Goal: Communication & Community: Share content

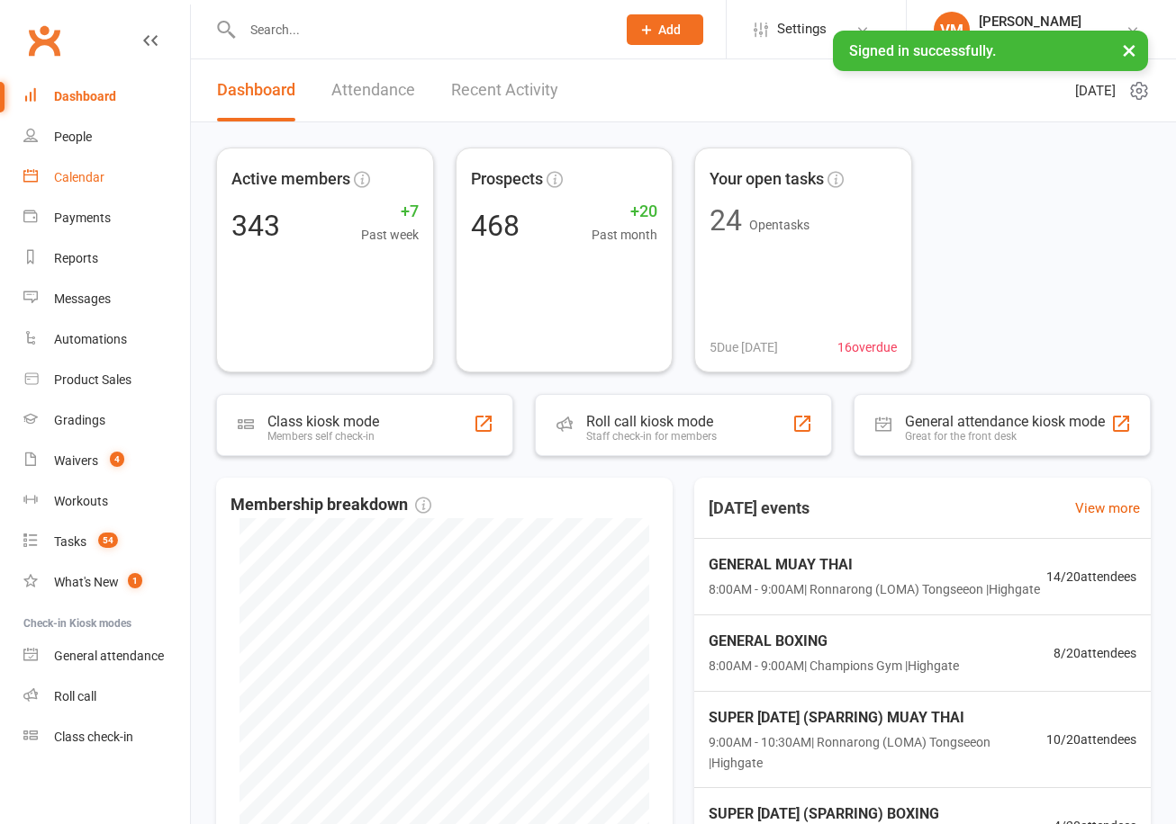
click at [65, 183] on div "Calendar" at bounding box center [79, 177] width 50 height 14
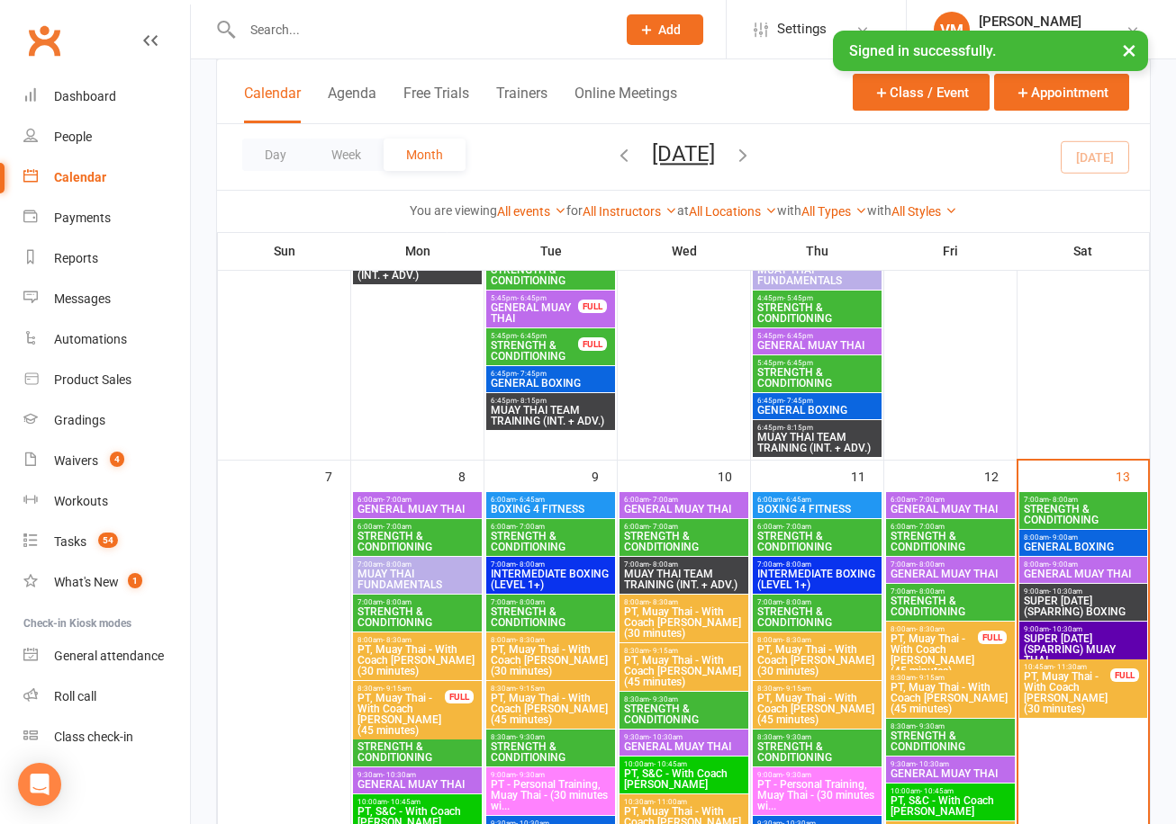
scroll to position [896, 0]
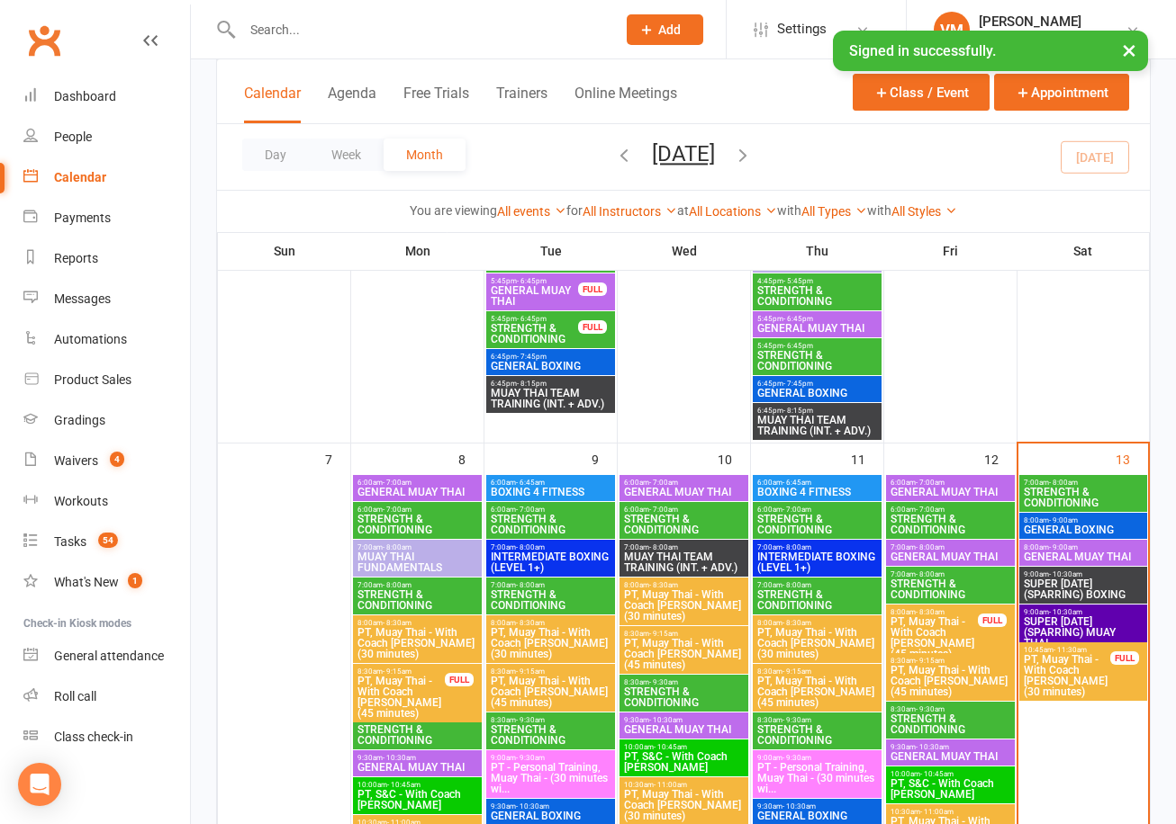
click at [1073, 499] on span "STRENGTH & CONDITIONING" at bounding box center [1082, 498] width 121 height 22
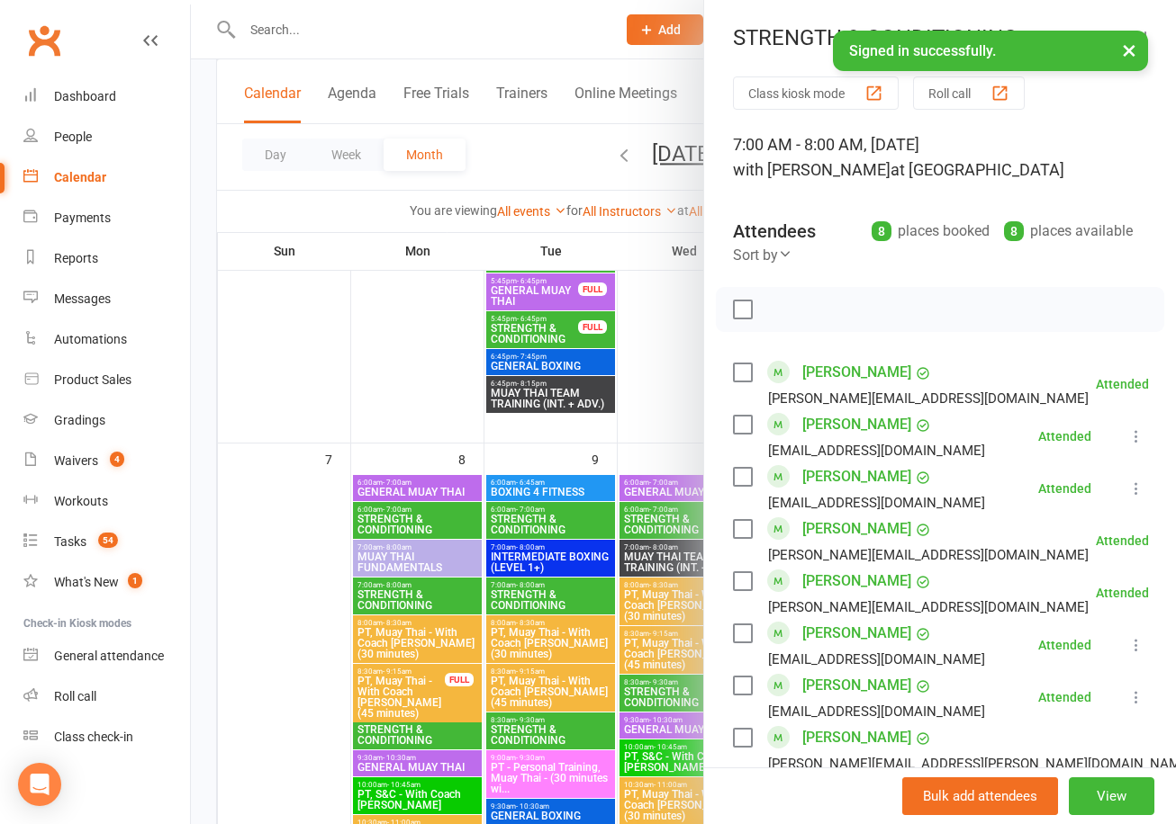
scroll to position [129, 0]
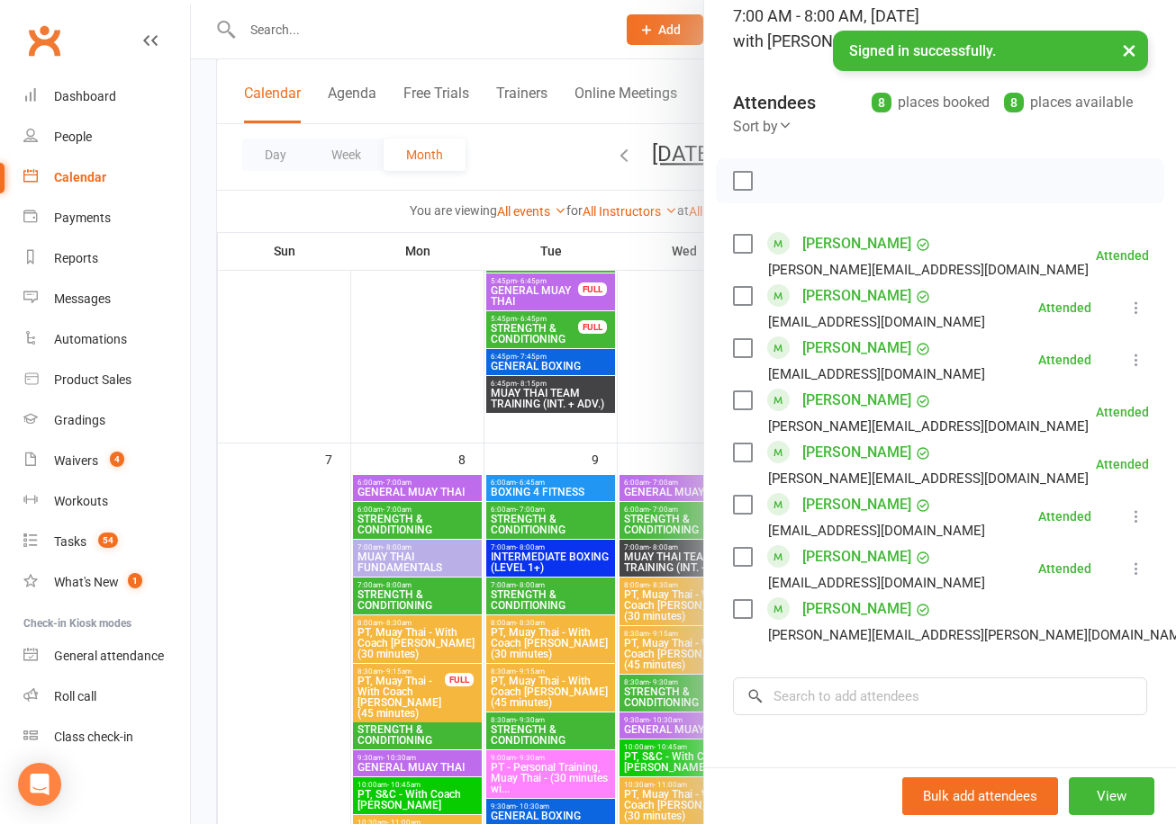
click at [1148, 624] on div "Class kiosk mode Roll call 7:00 AM - 8:00 AM, [DATE] with [PERSON_NAME] at [GEO…" at bounding box center [940, 459] width 472 height 1022
click at [1101, 688] on link "Remove" at bounding box center [1198, 692] width 194 height 36
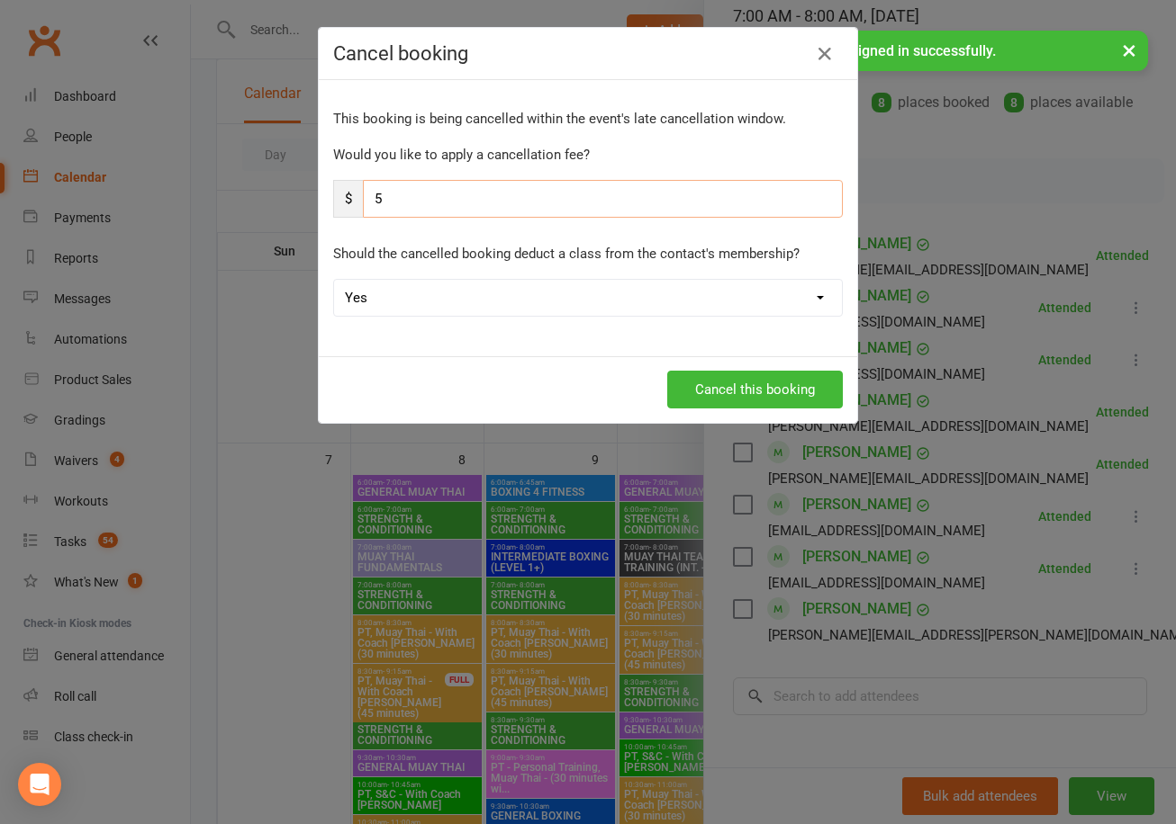
click at [629, 194] on input "5" at bounding box center [603, 199] width 480 height 38
type input "5"
type input "0"
click at [561, 306] on select "Yes No" at bounding box center [588, 298] width 508 height 36
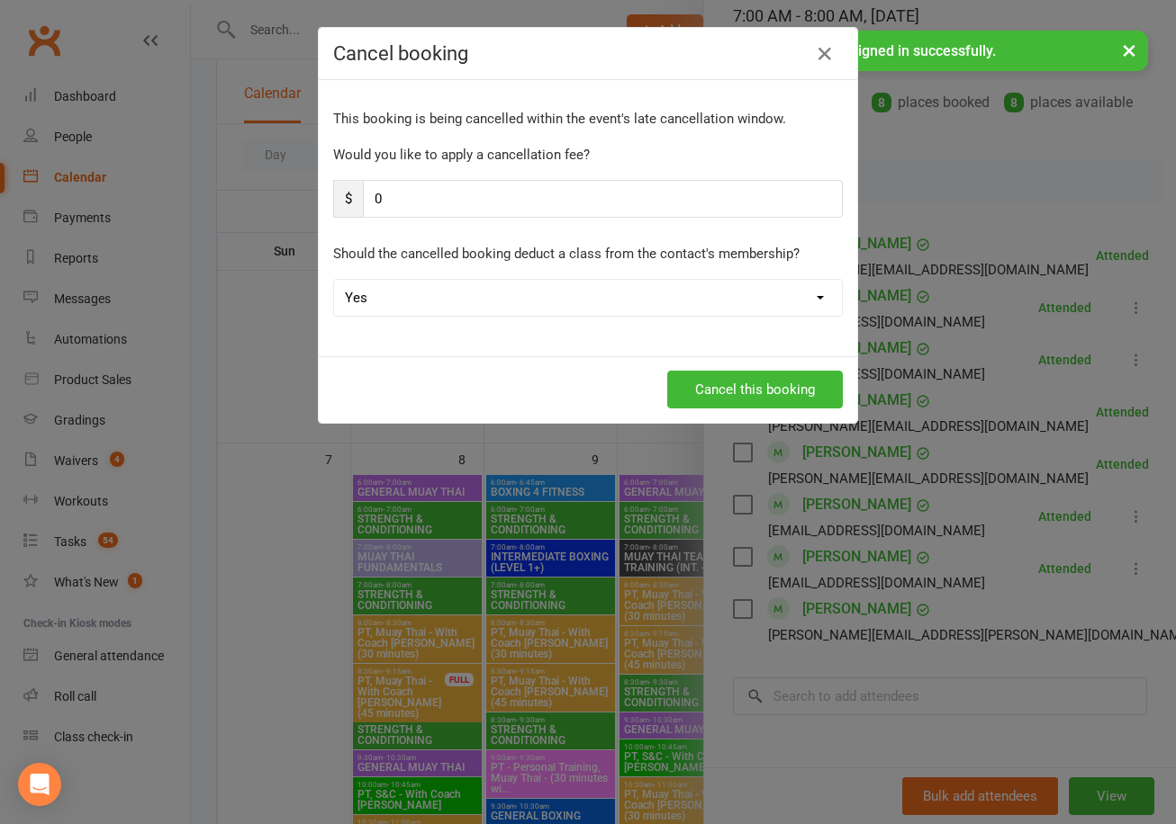
select select "1"
click at [334, 280] on select "Yes No" at bounding box center [588, 298] width 508 height 36
click at [727, 395] on button "Cancel this booking" at bounding box center [755, 390] width 176 height 38
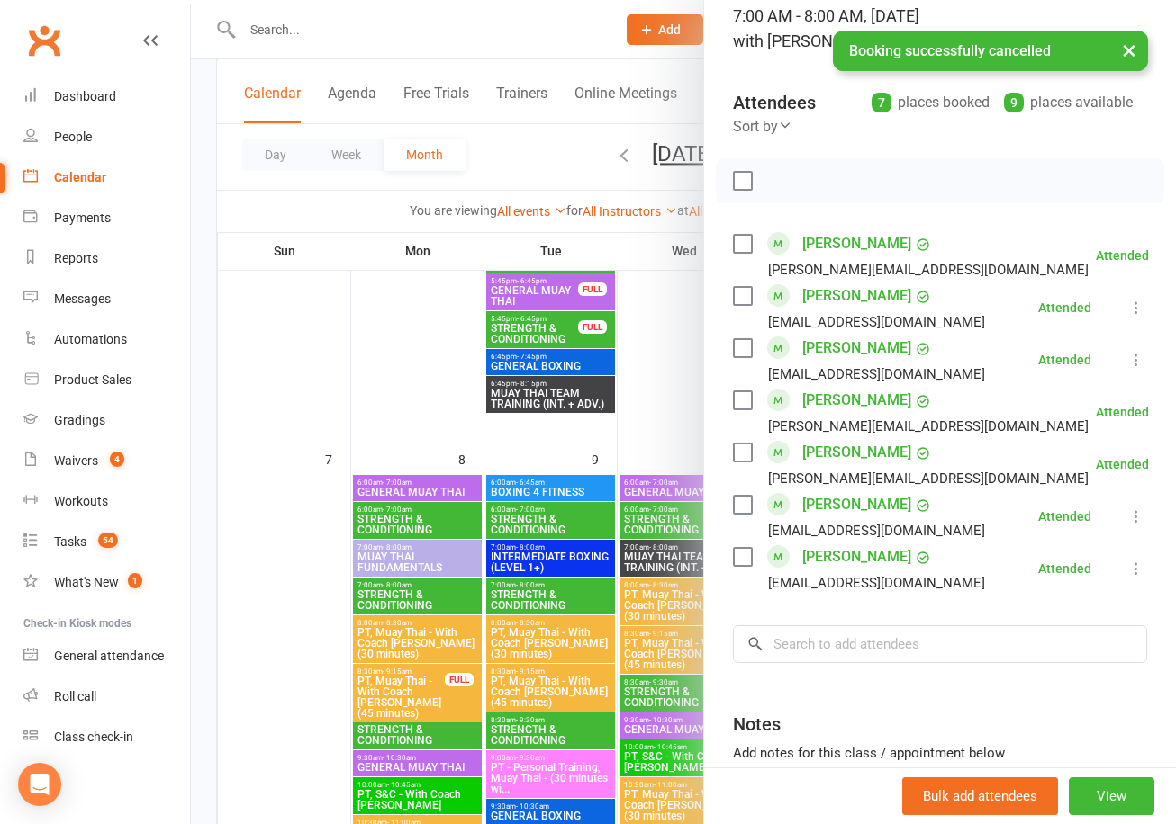
click at [337, 312] on div at bounding box center [683, 412] width 985 height 824
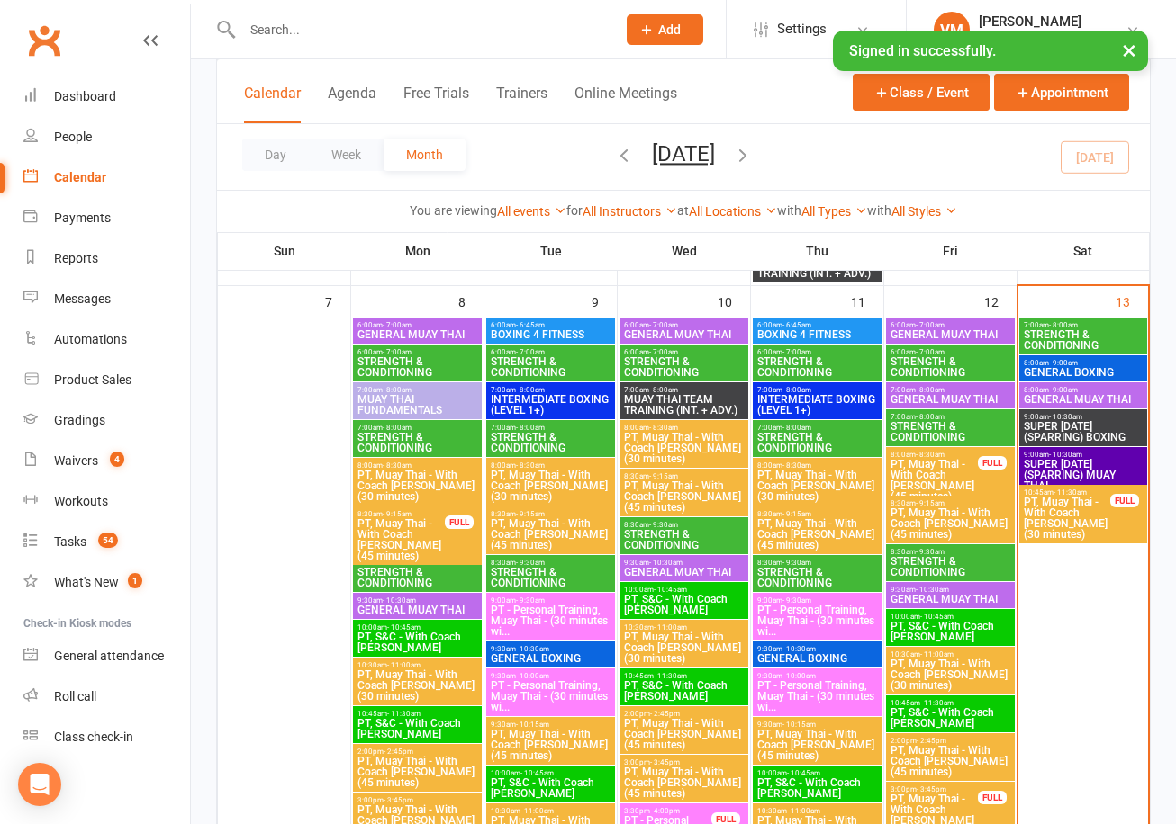
scroll to position [1019, 0]
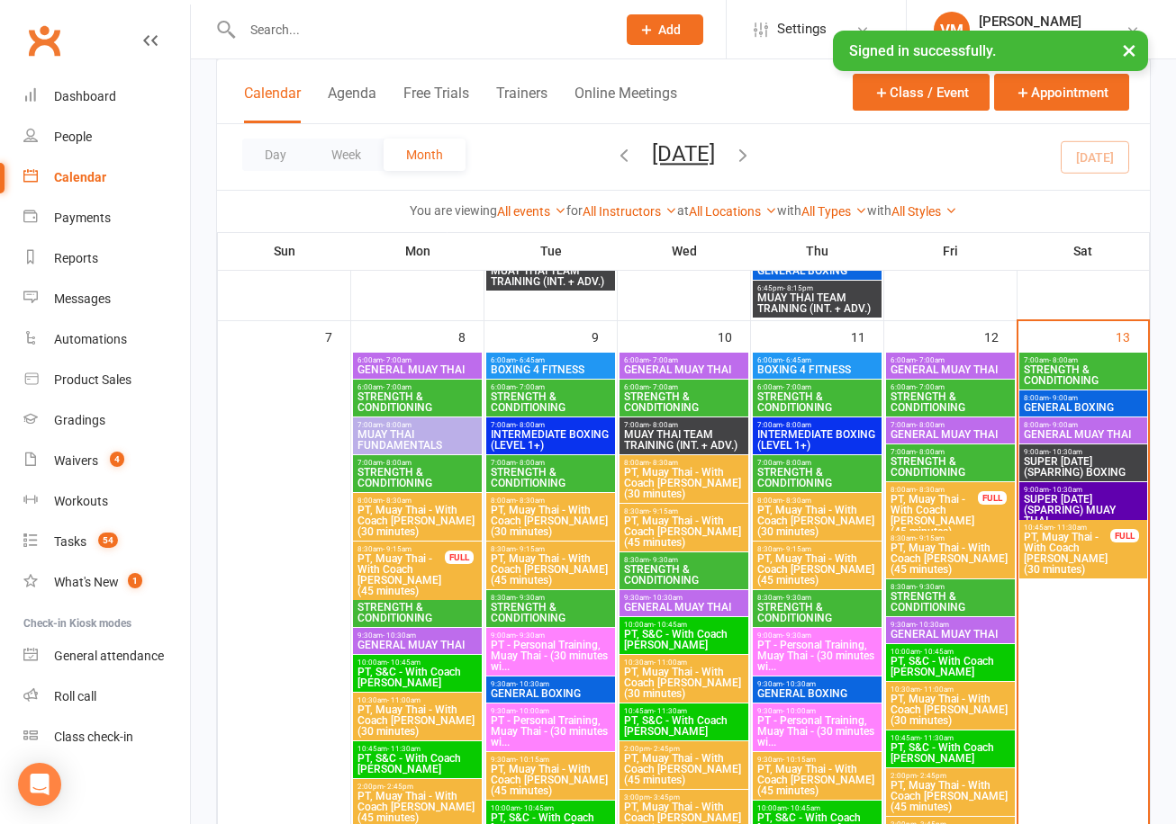
click at [1065, 368] on span "STRENGTH & CONDITIONING" at bounding box center [1082, 376] width 121 height 22
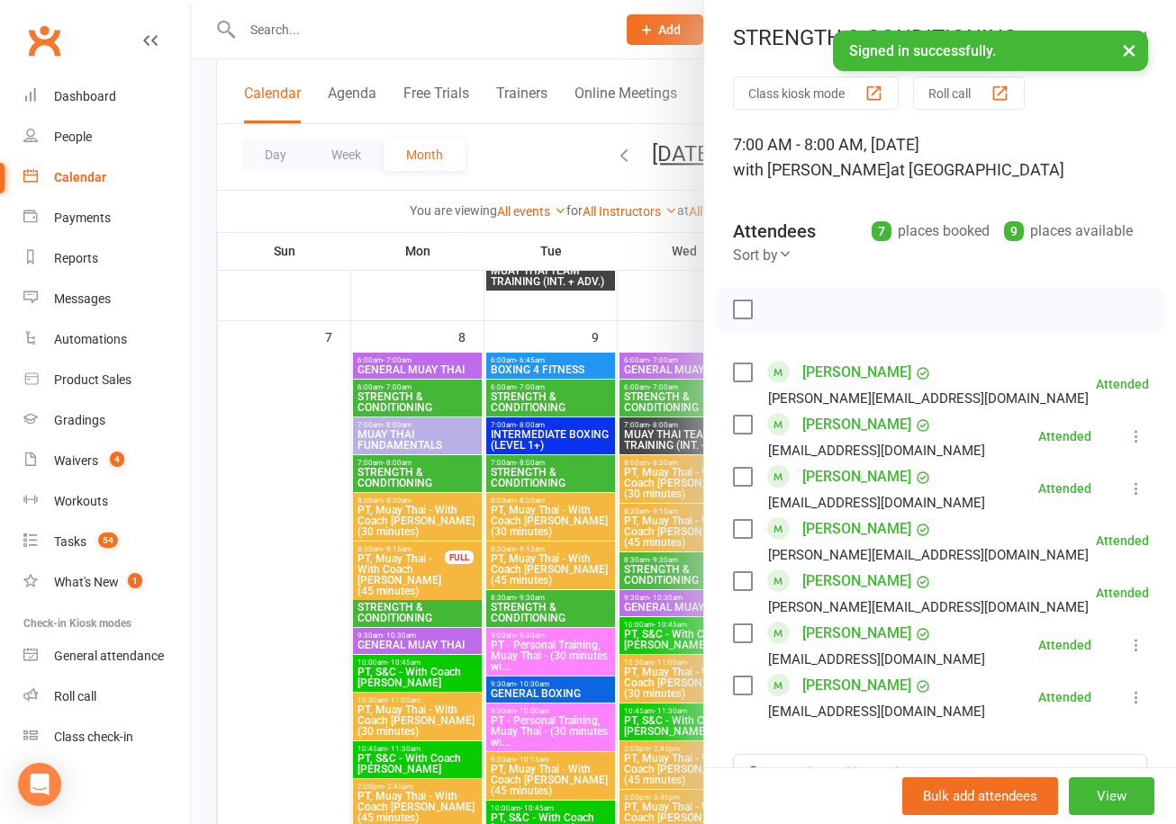
click at [521, 185] on div at bounding box center [683, 412] width 985 height 824
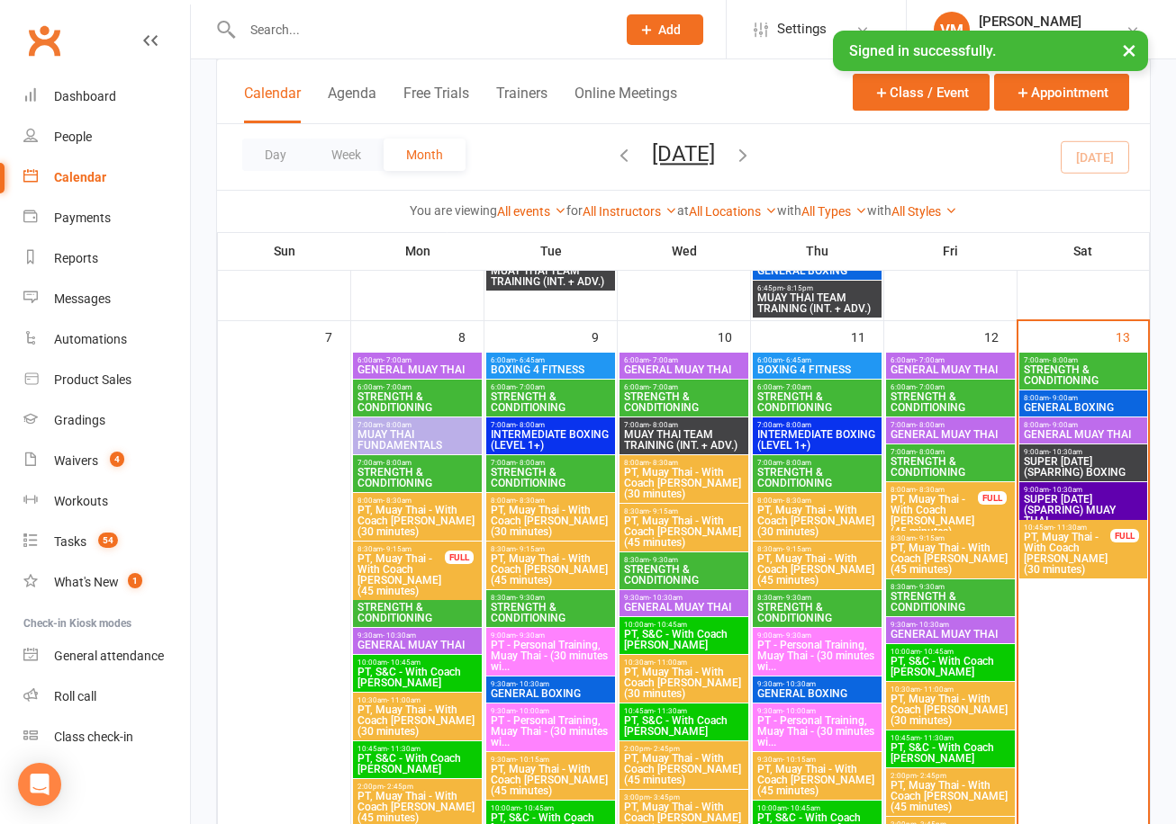
click at [91, 179] on div "Calendar" at bounding box center [80, 177] width 52 height 14
click at [76, 307] on link "Messages" at bounding box center [106, 299] width 167 height 41
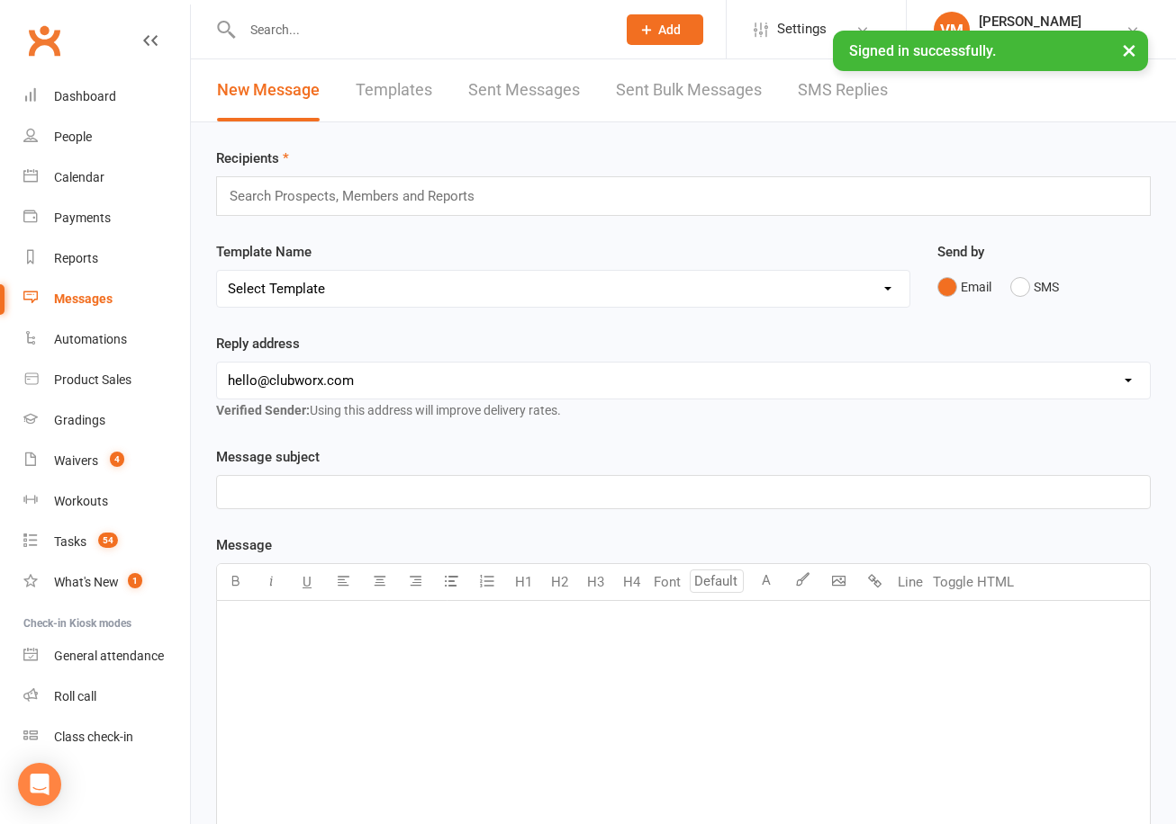
click at [829, 81] on link "SMS Replies" at bounding box center [842, 90] width 90 height 62
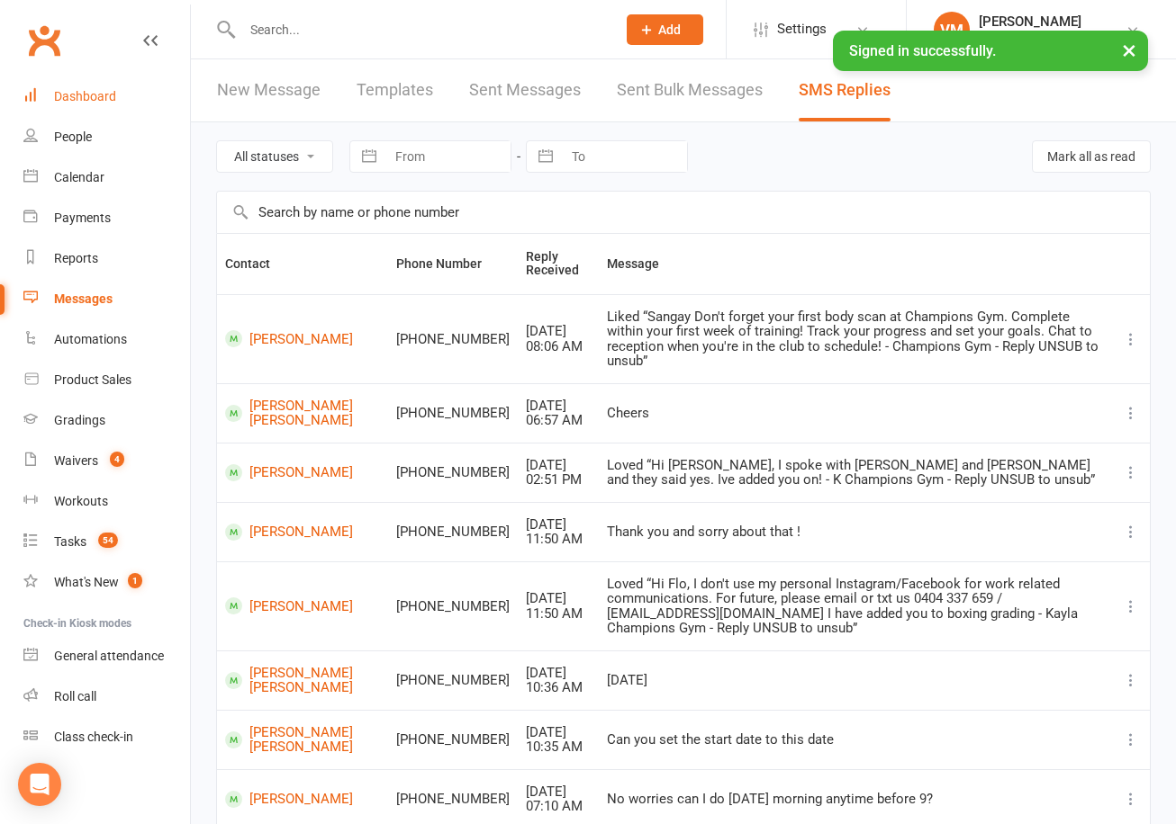
click at [103, 95] on div "Dashboard" at bounding box center [85, 96] width 62 height 14
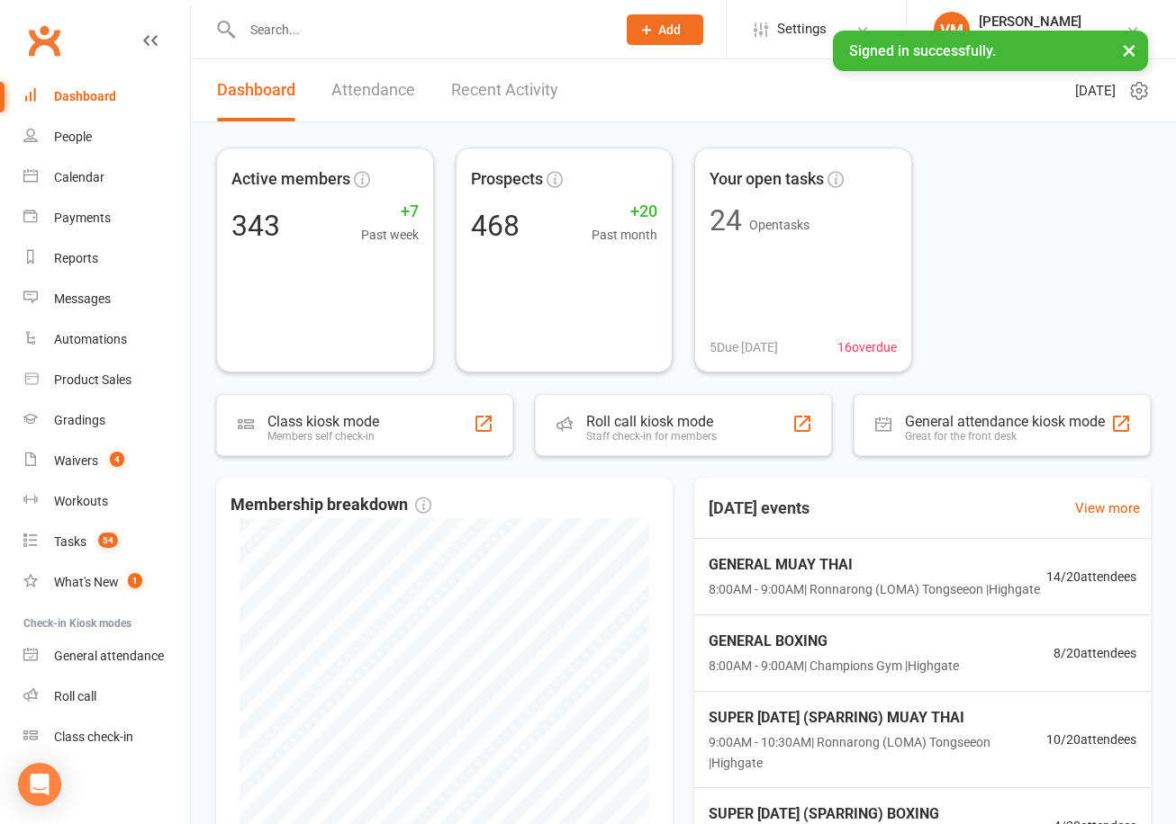
click at [269, 44] on div at bounding box center [409, 29] width 387 height 59
click at [282, 37] on input "text" at bounding box center [420, 29] width 366 height 25
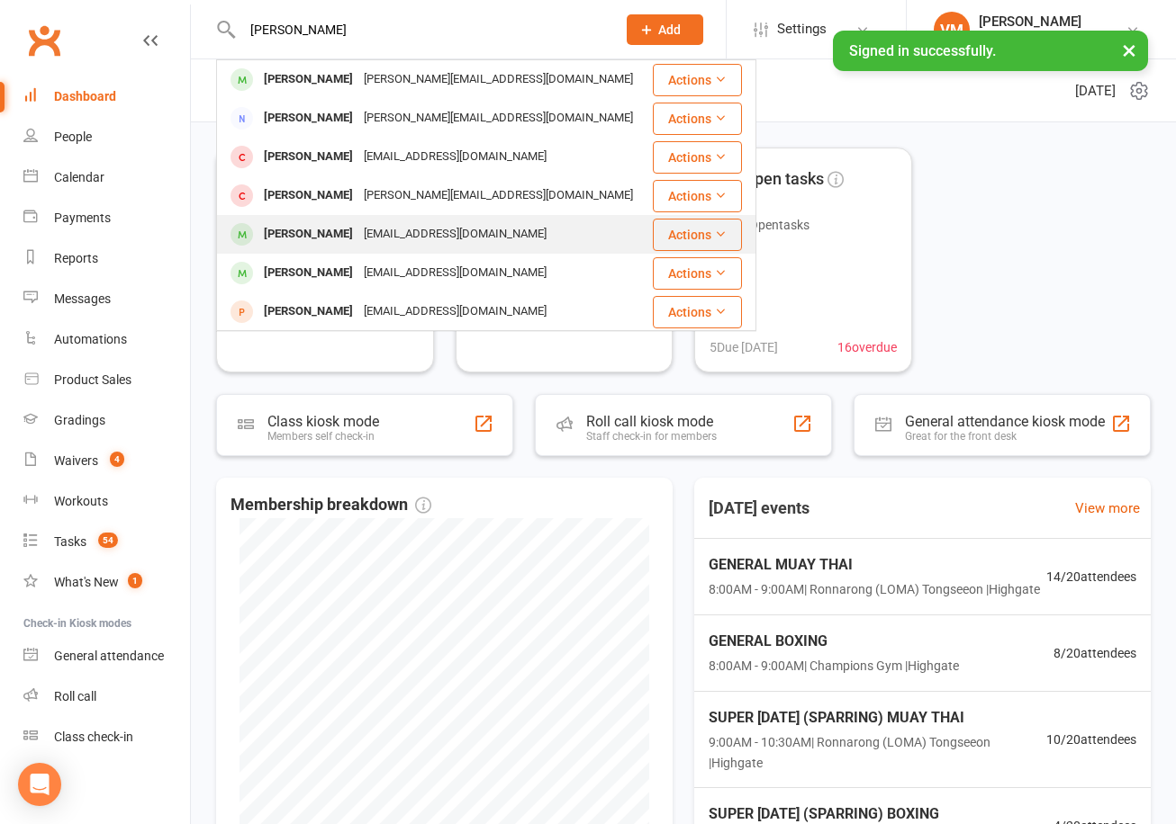
type input "[PERSON_NAME]"
click at [326, 245] on div "[PERSON_NAME]" at bounding box center [308, 234] width 100 height 26
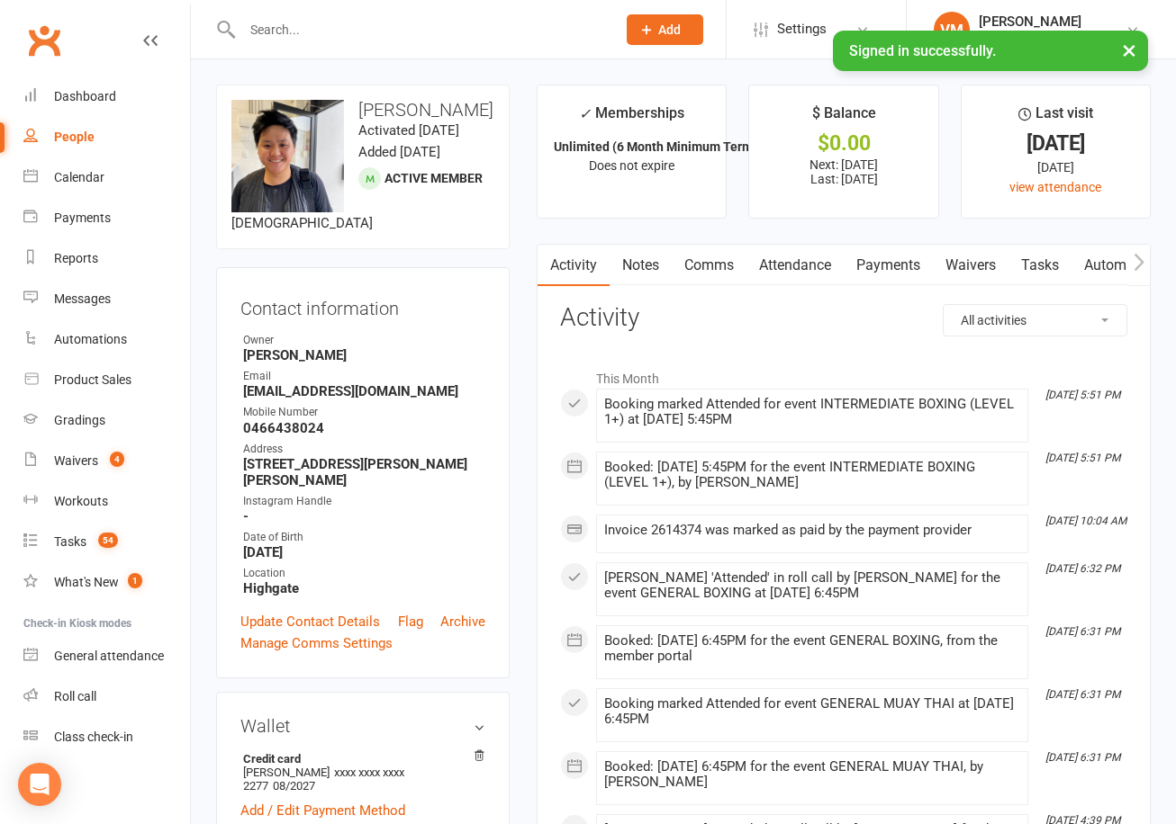
click at [724, 257] on link "Comms" at bounding box center [708, 265] width 75 height 41
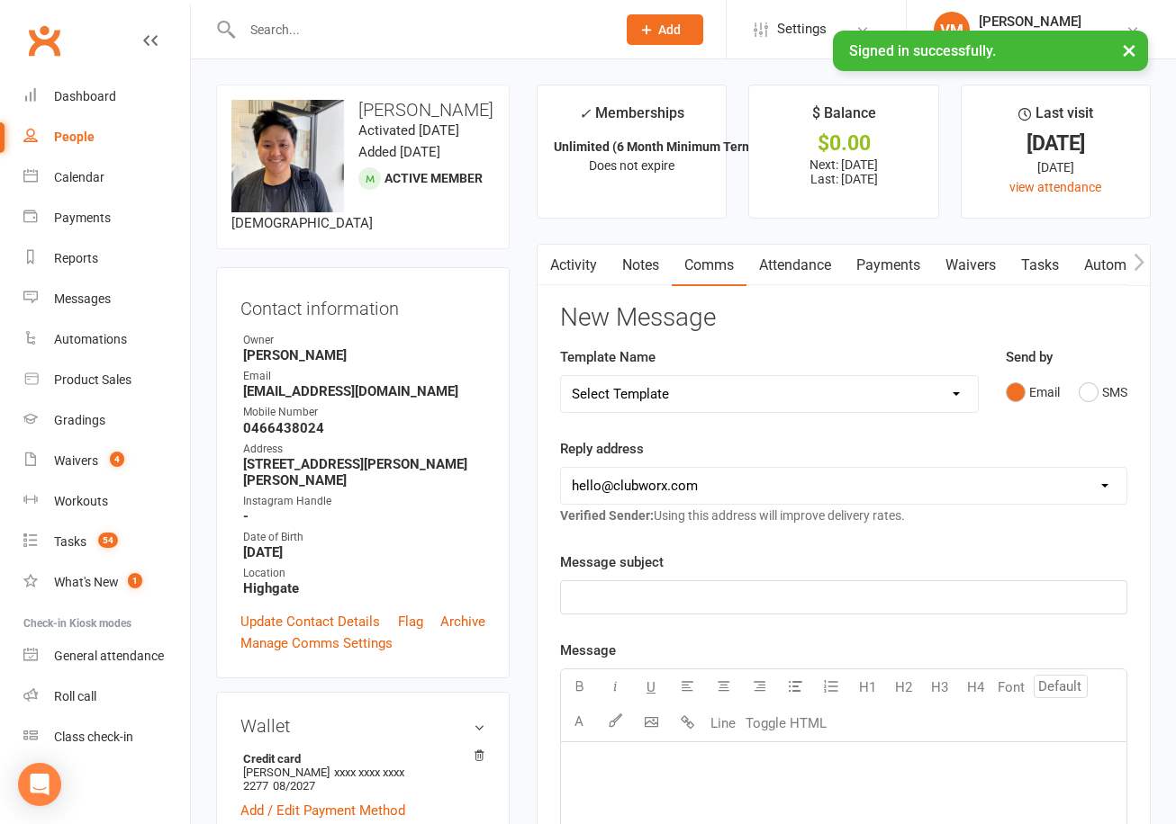
click at [779, 268] on link "Attendance" at bounding box center [794, 265] width 97 height 41
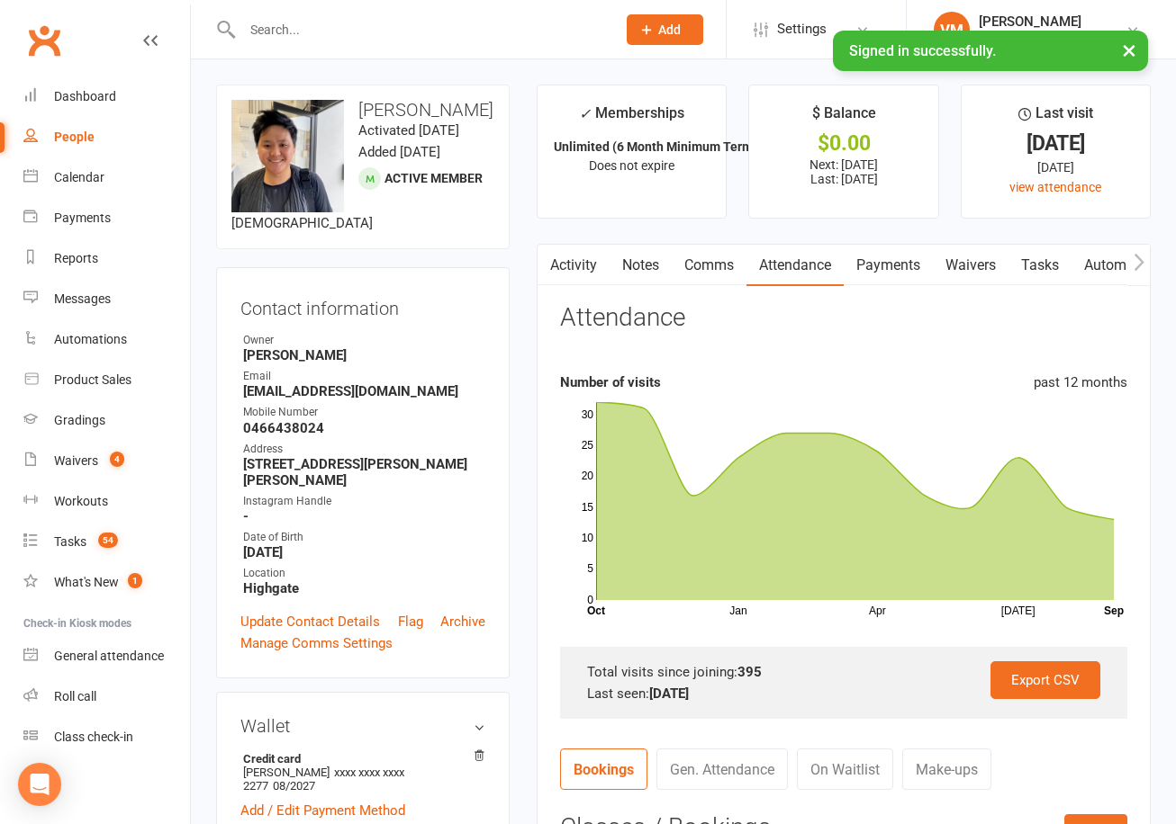
scroll to position [0, 1]
click at [634, 256] on link "Notes" at bounding box center [639, 265] width 62 height 41
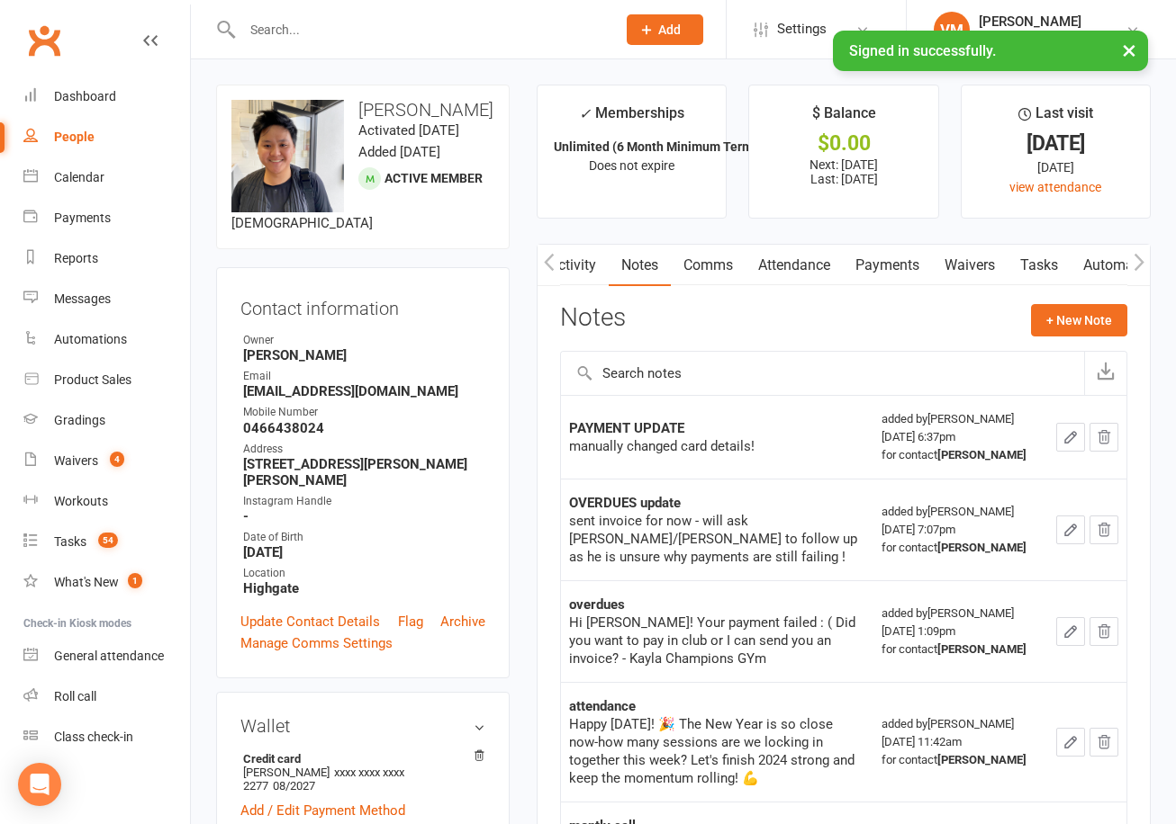
click at [806, 270] on link "Attendance" at bounding box center [793, 265] width 97 height 41
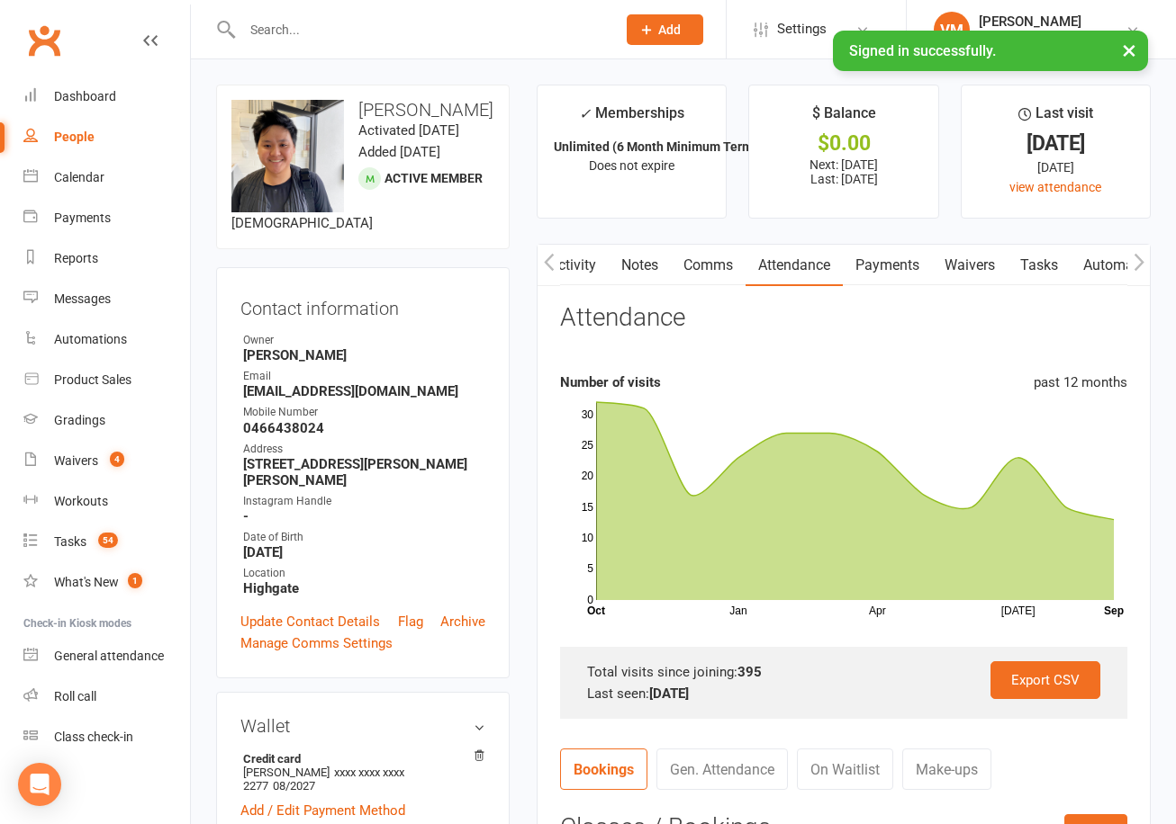
click at [879, 282] on link "Payments" at bounding box center [886, 265] width 89 height 41
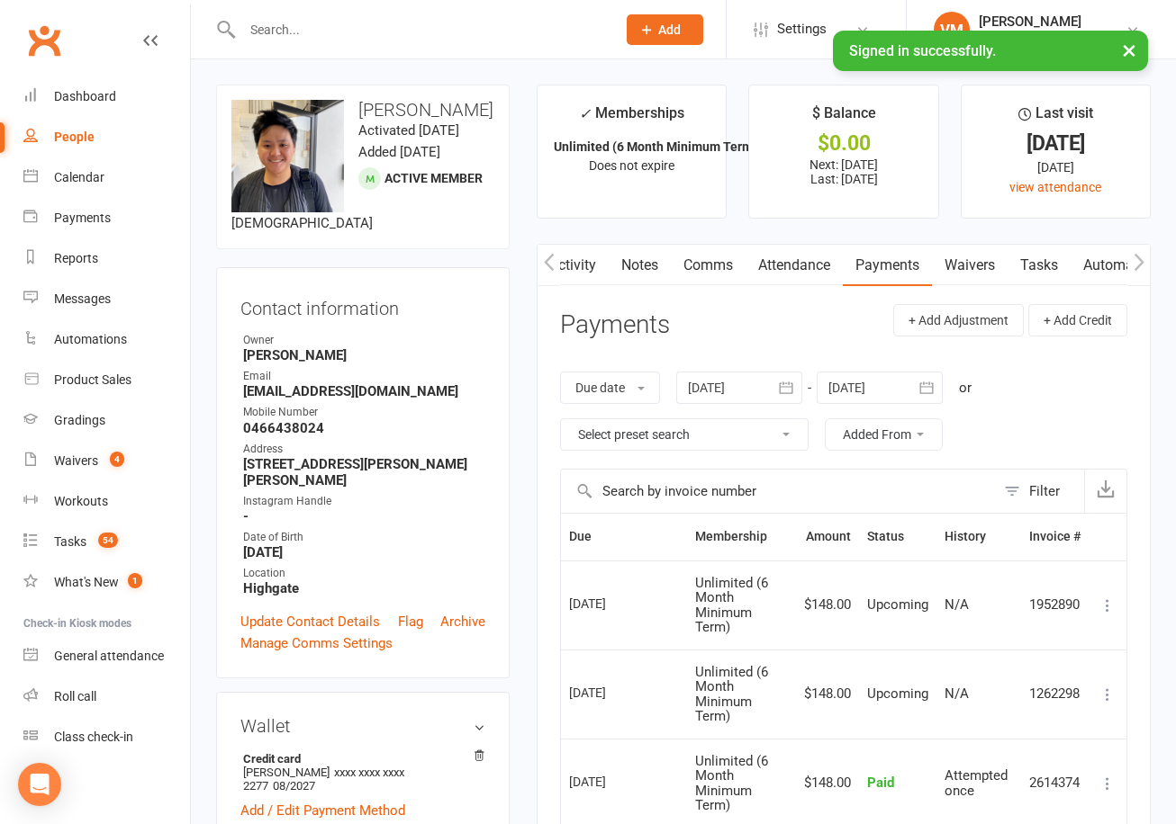
click at [640, 268] on link "Notes" at bounding box center [639, 265] width 62 height 41
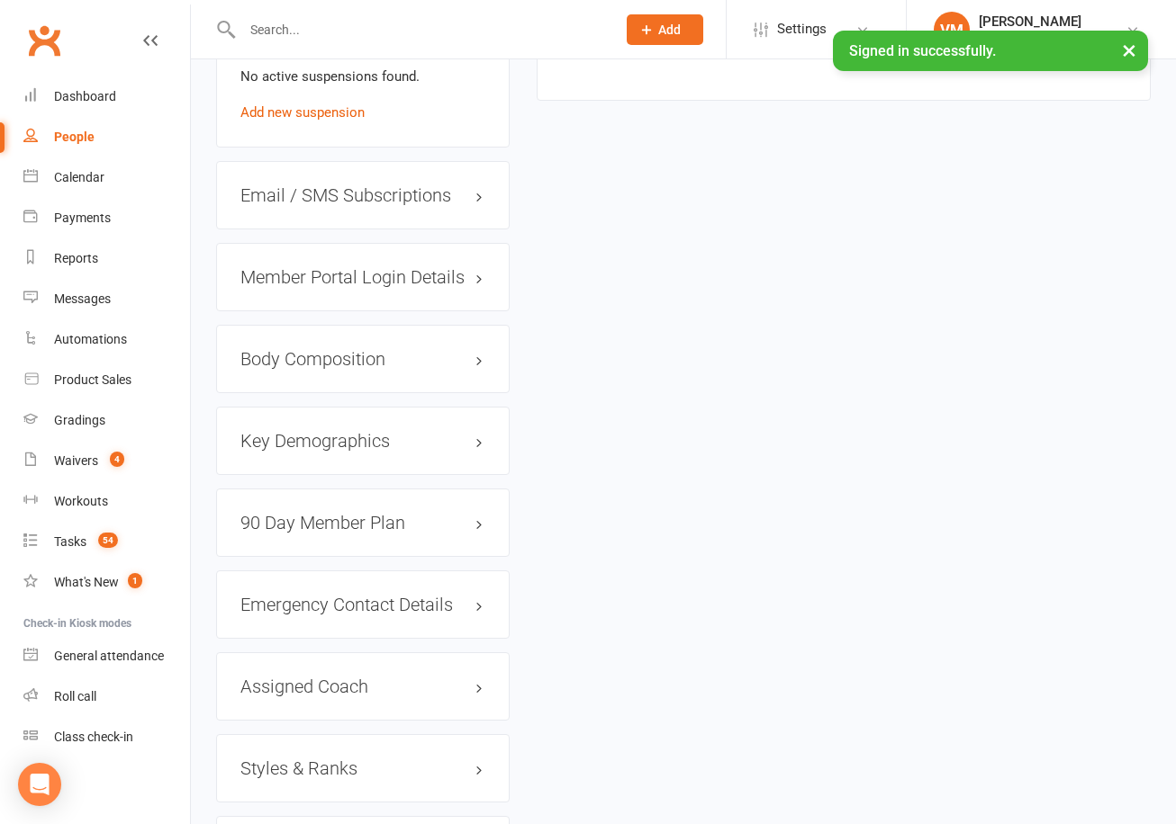
click at [463, 489] on div "90 Day Member Plan edit" at bounding box center [362, 523] width 293 height 68
click at [458, 515] on link "edit" at bounding box center [453, 522] width 22 height 15
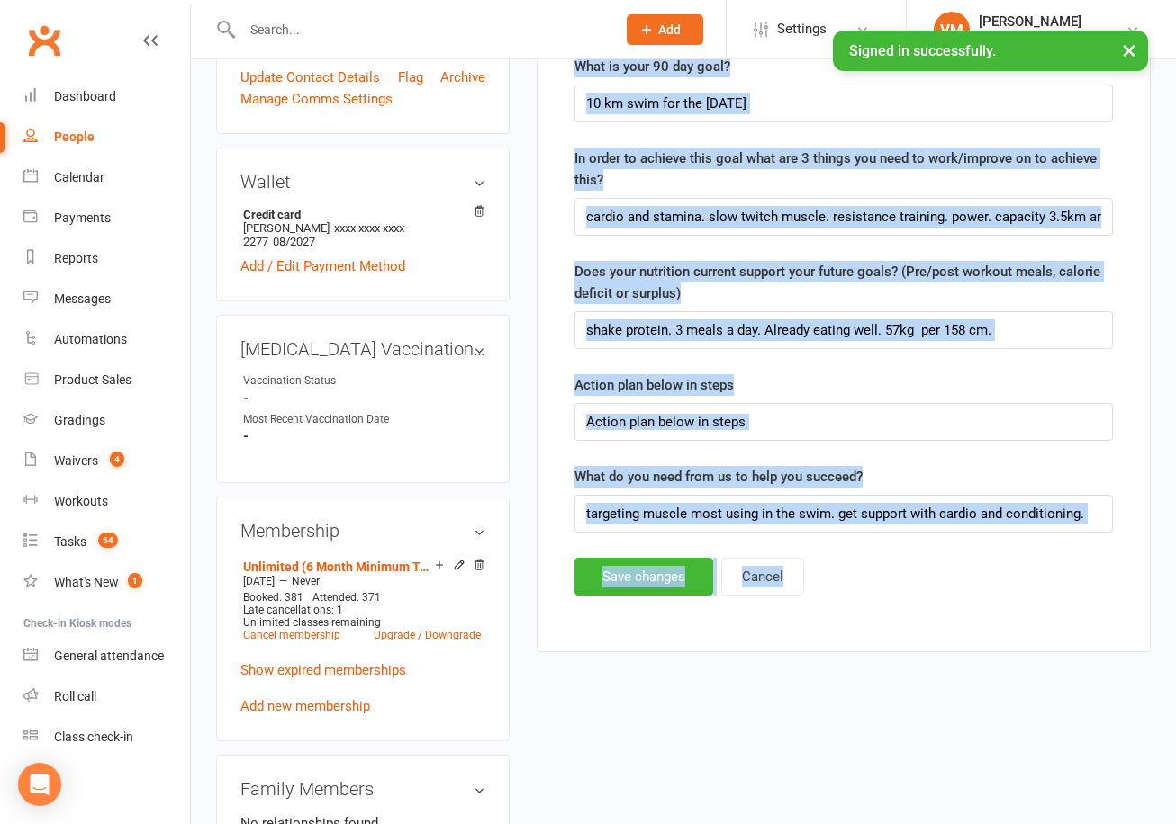
scroll to position [626, 0]
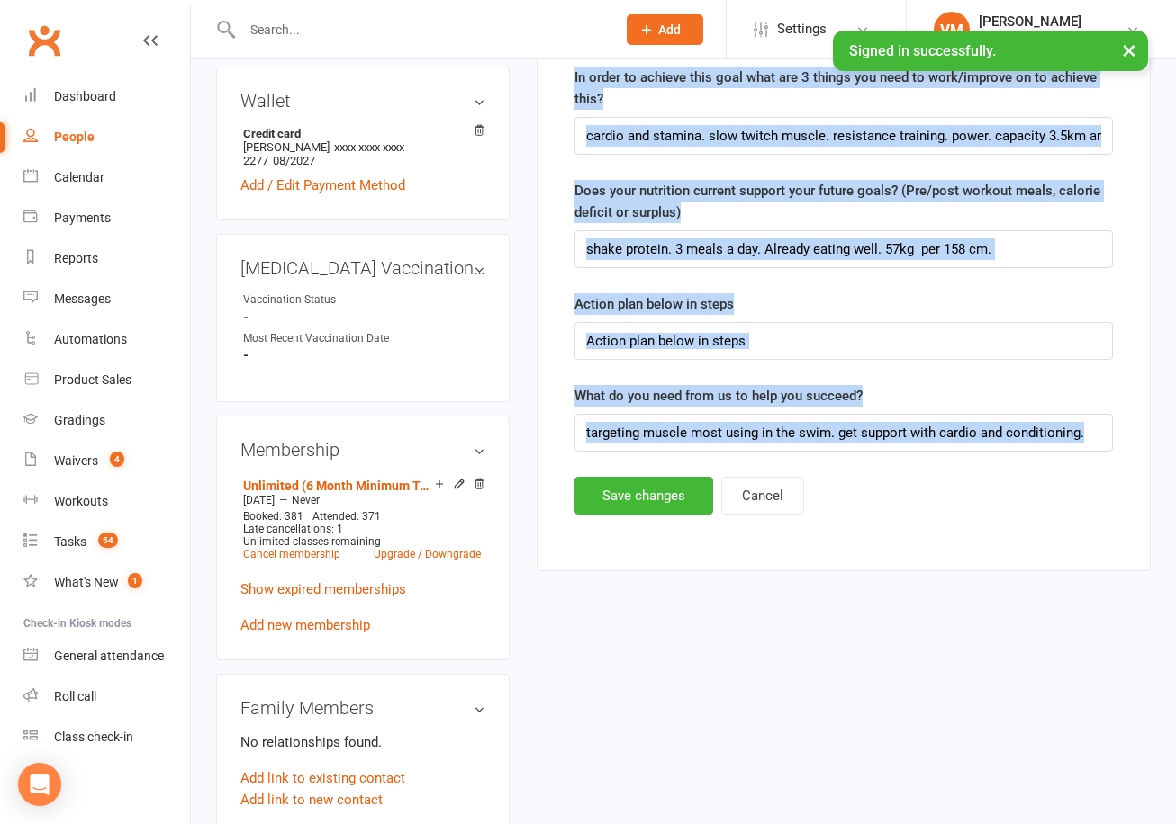
drag, startPoint x: 550, startPoint y: 115, endPoint x: 1043, endPoint y: 462, distance: 602.8
click at [1043, 462] on div "90 Day Member Plan What got you started at Champions Gym? mainly for self defen…" at bounding box center [843, 94] width 614 height 953
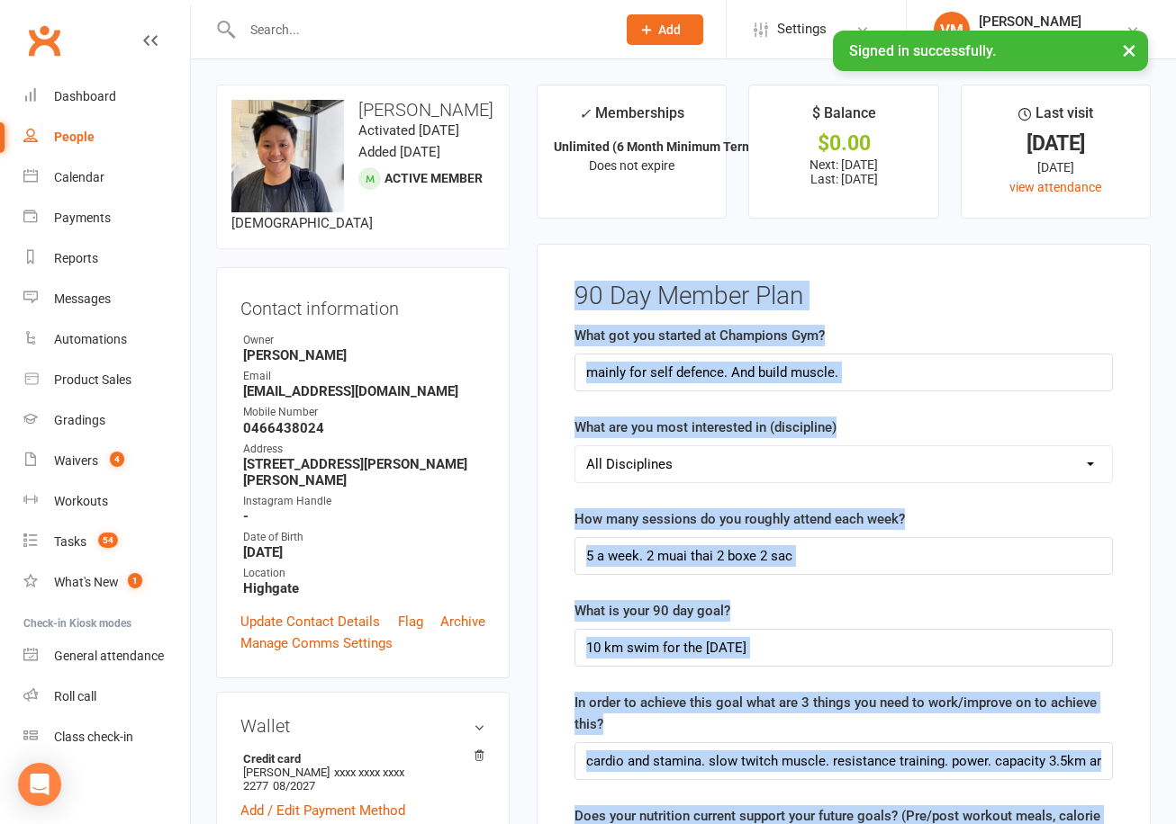
copy main "90 Day Member Plan What got you started at Champions Gym? What are you most int…"
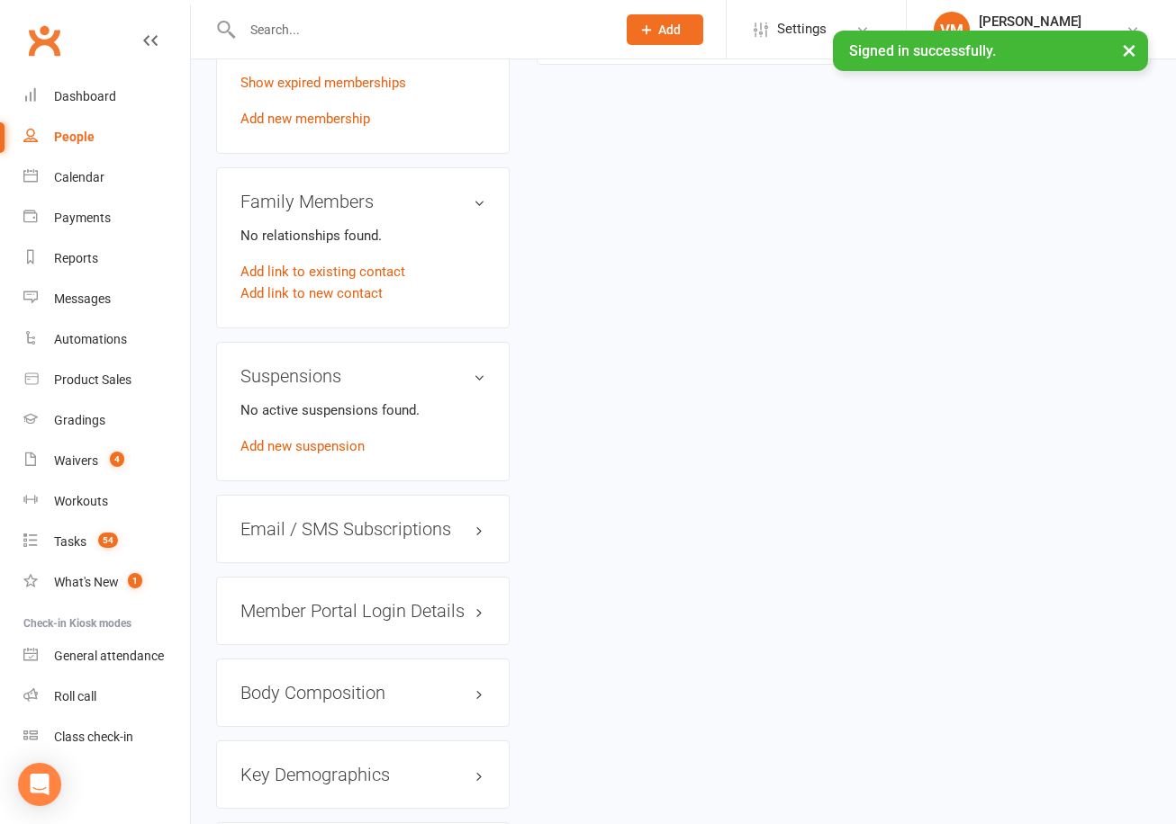
scroll to position [1186, 0]
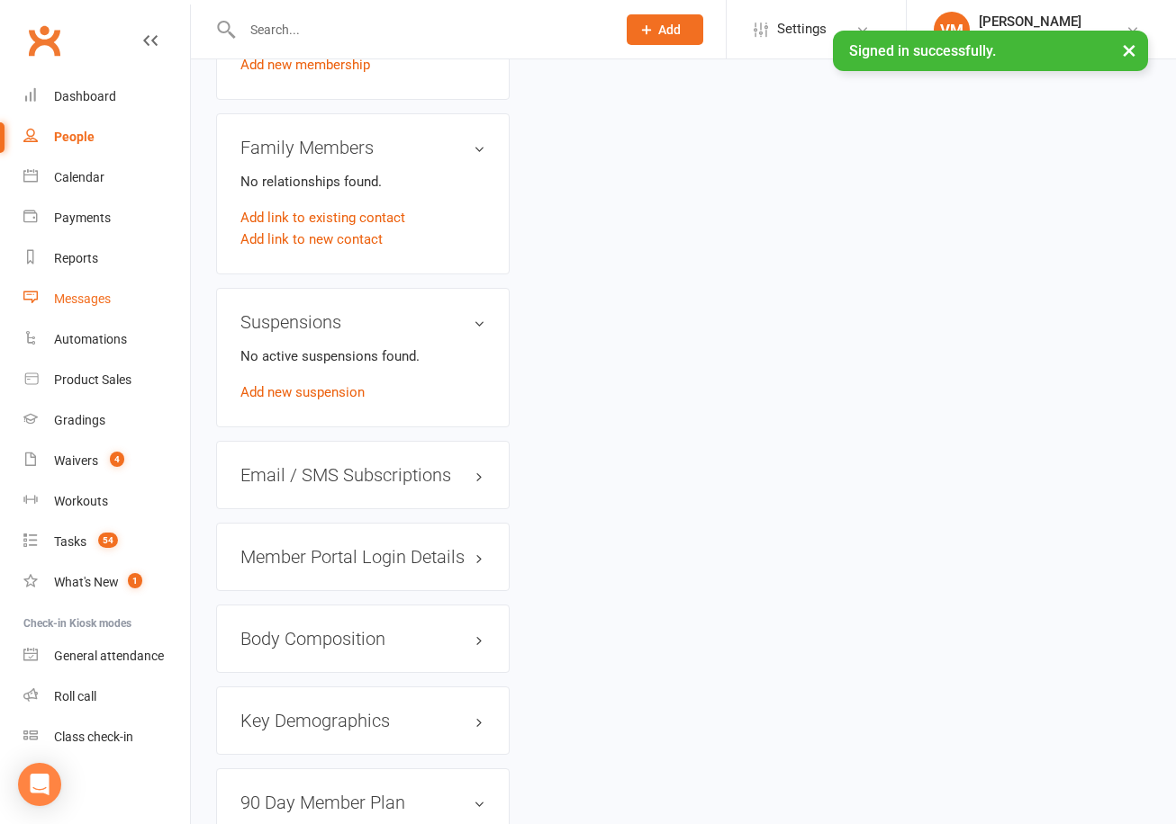
click at [93, 301] on div "Messages" at bounding box center [82, 299] width 57 height 14
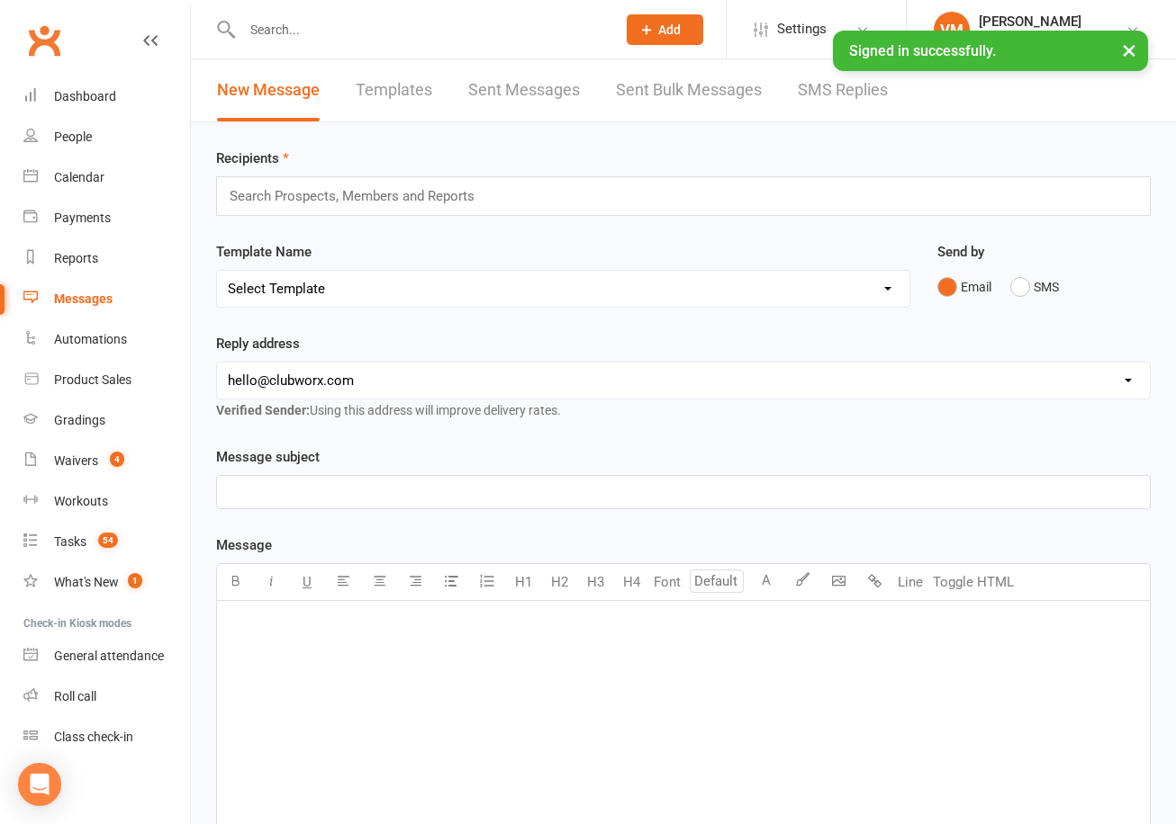
click at [275, 50] on div at bounding box center [409, 29] width 387 height 59
click at [281, 38] on input "text" at bounding box center [420, 29] width 366 height 25
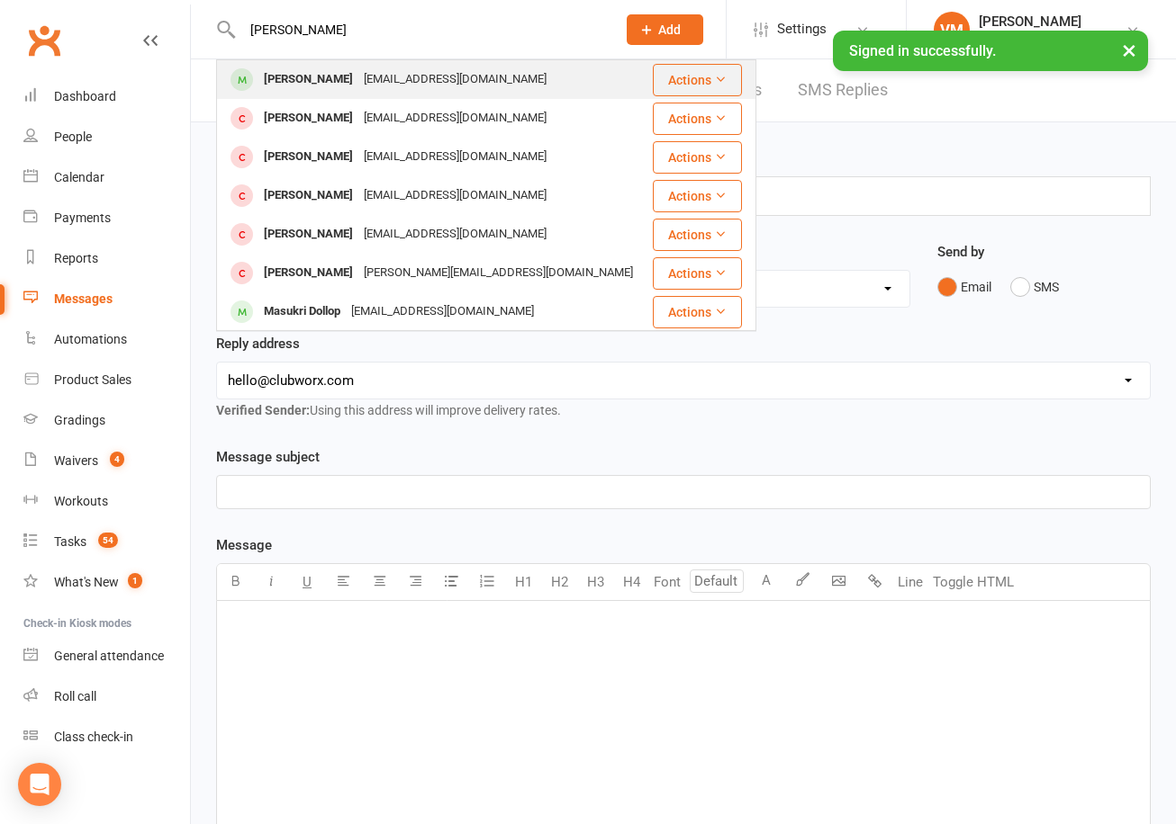
type input "[PERSON_NAME]"
click at [374, 80] on div "[EMAIL_ADDRESS][DOMAIN_NAME]" at bounding box center [455, 80] width 194 height 26
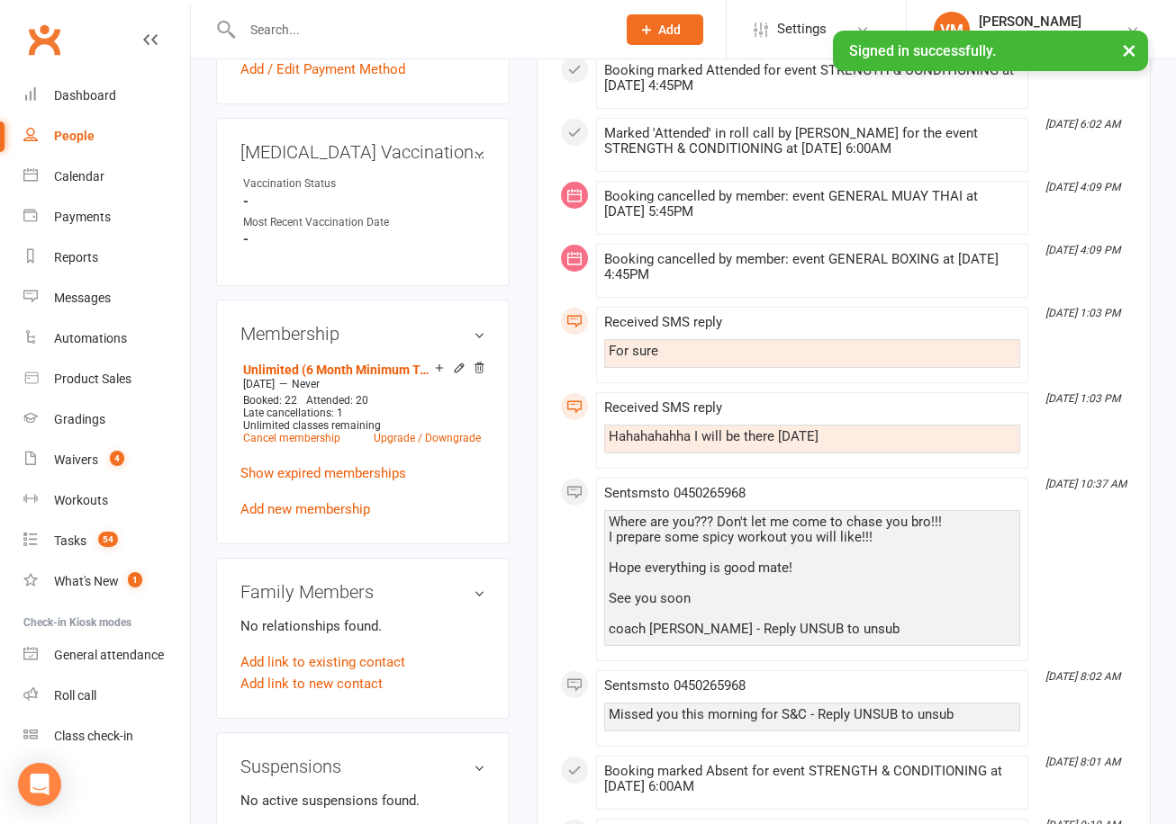
scroll to position [1339, 0]
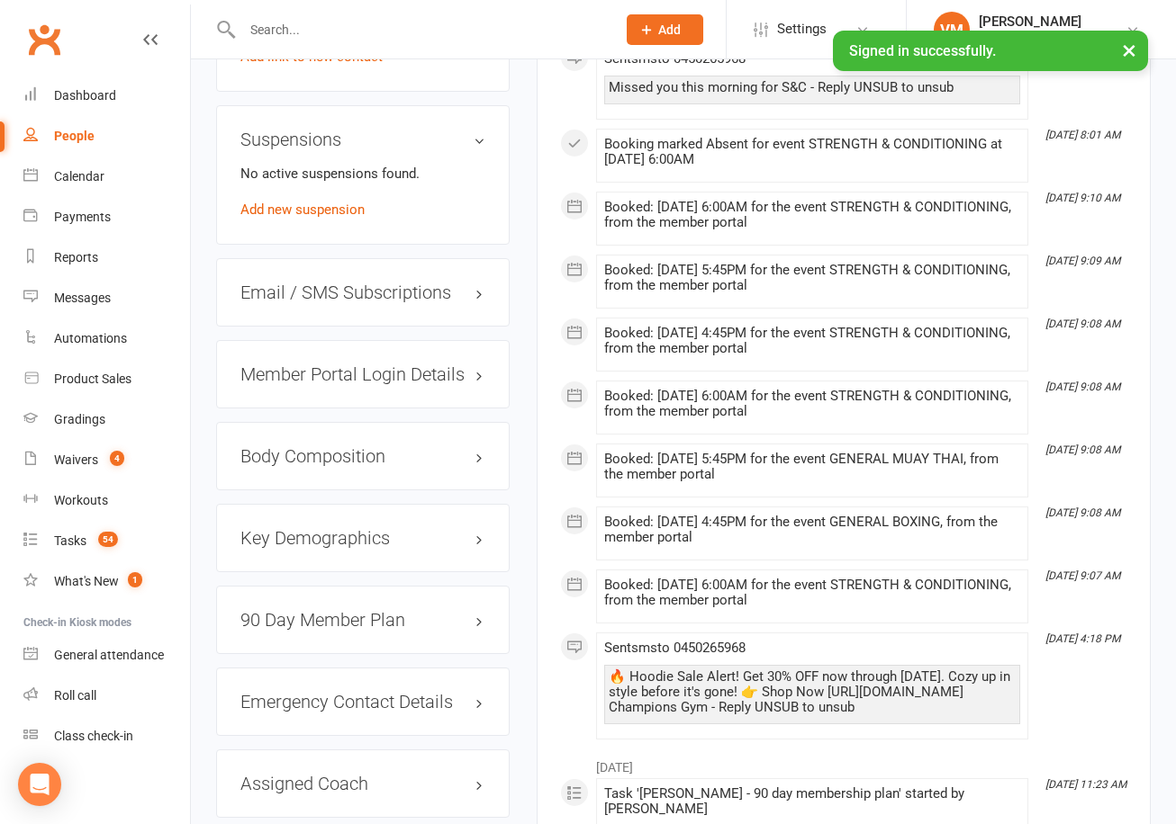
click at [383, 619] on div "90 Day Member Plan edit" at bounding box center [362, 620] width 293 height 68
click at [388, 610] on h3 "90 Day Member Plan edit" at bounding box center [362, 620] width 245 height 20
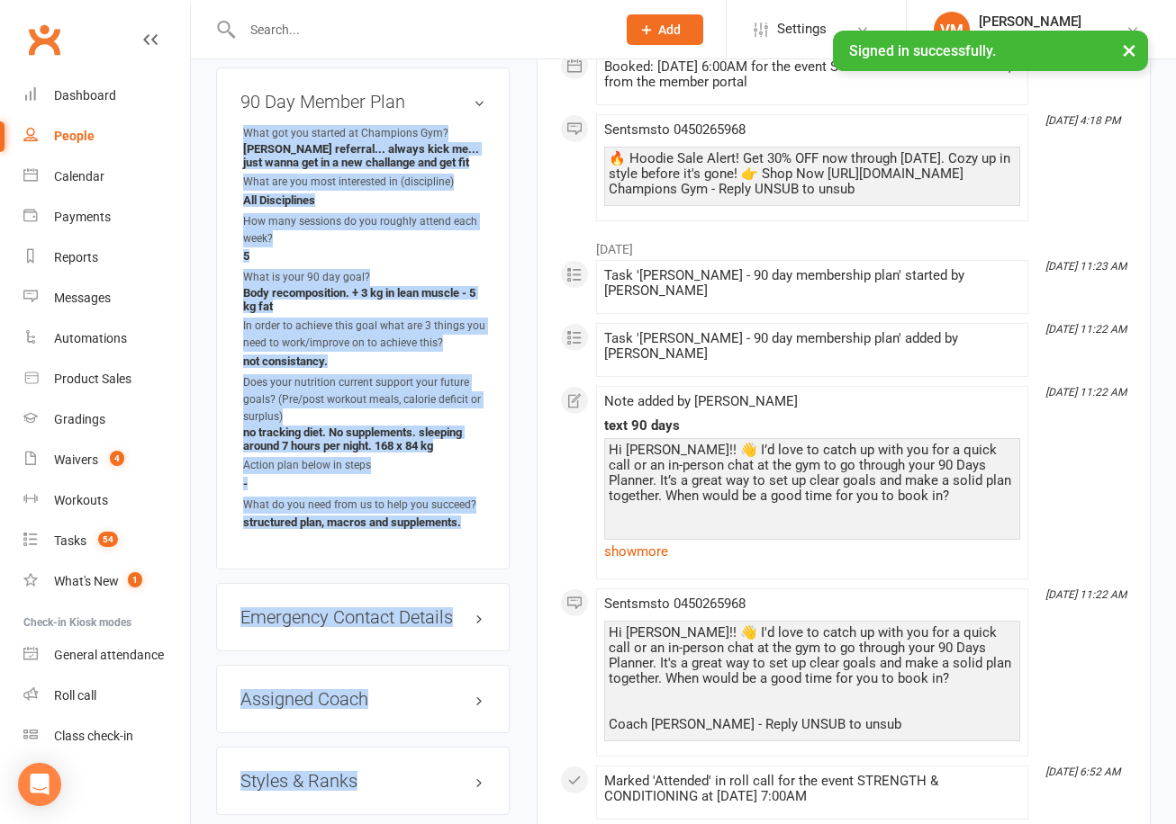
scroll to position [2045, 0]
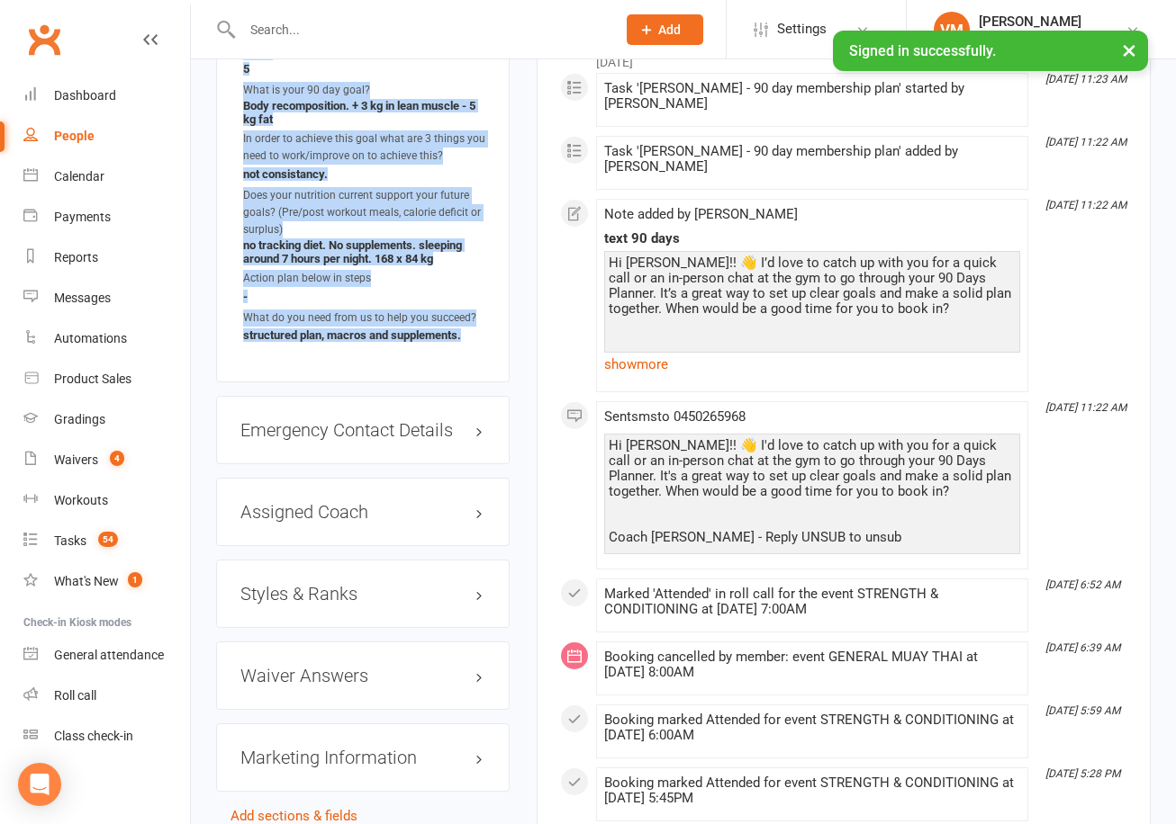
drag, startPoint x: 237, startPoint y: 629, endPoint x: 468, endPoint y: 319, distance: 387.2
click at [468, 319] on div "90 Day Member Plan edit What got you started at Champions Gym? [PERSON_NAME] re…" at bounding box center [362, 131] width 293 height 502
copy ul "What got you started at Champions Gym? [PERSON_NAME] referral... always kick me…"
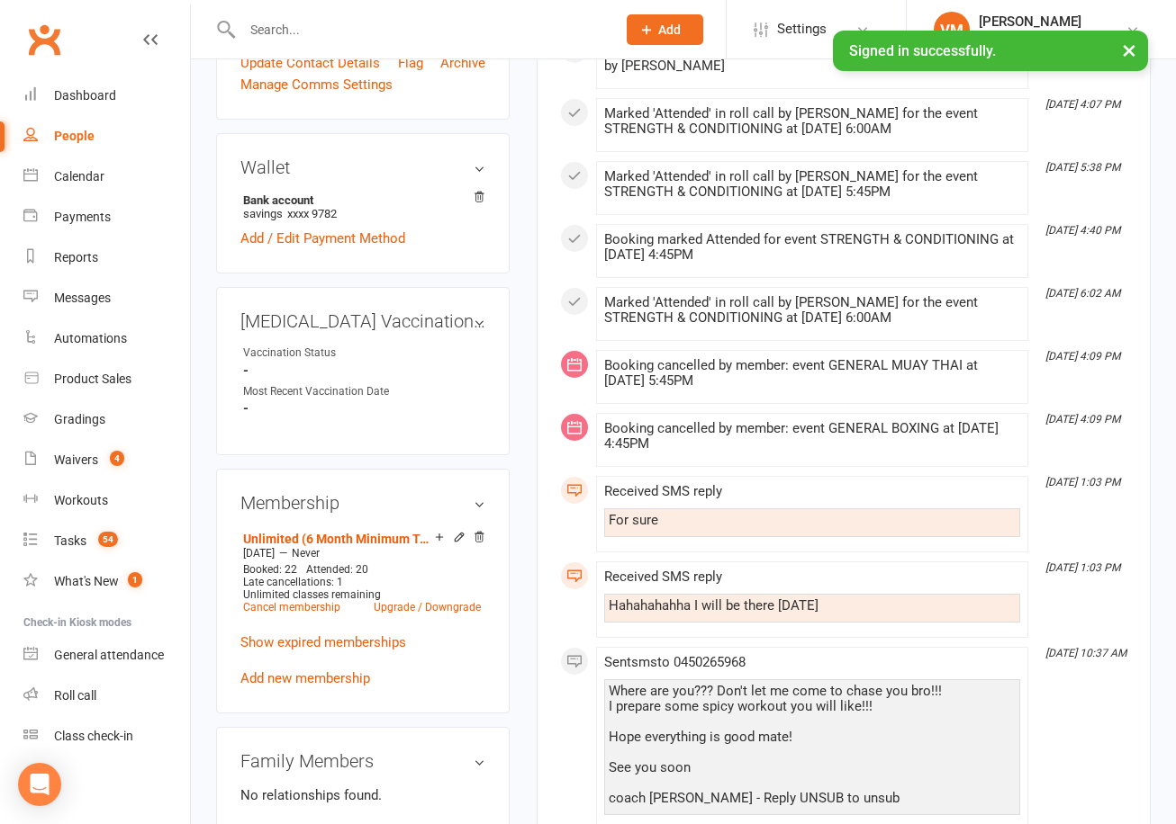
scroll to position [82, 0]
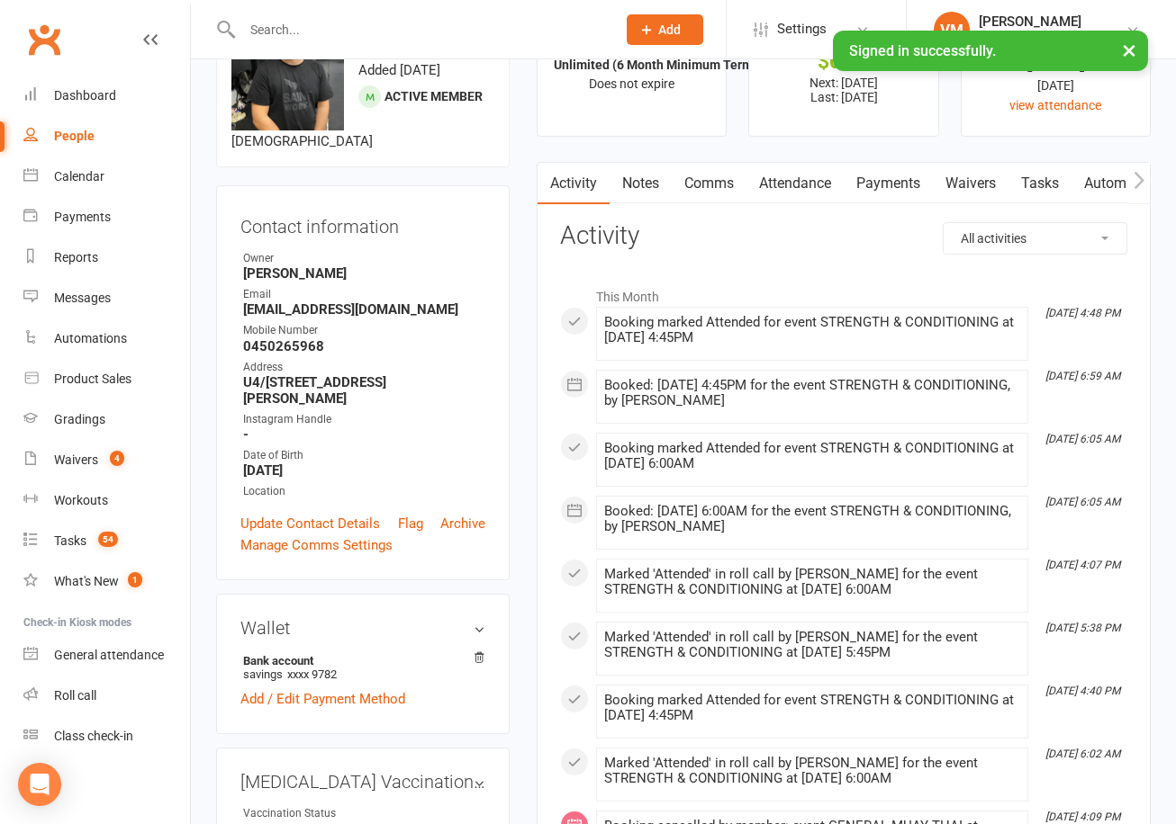
click at [710, 182] on link "Comms" at bounding box center [708, 183] width 75 height 41
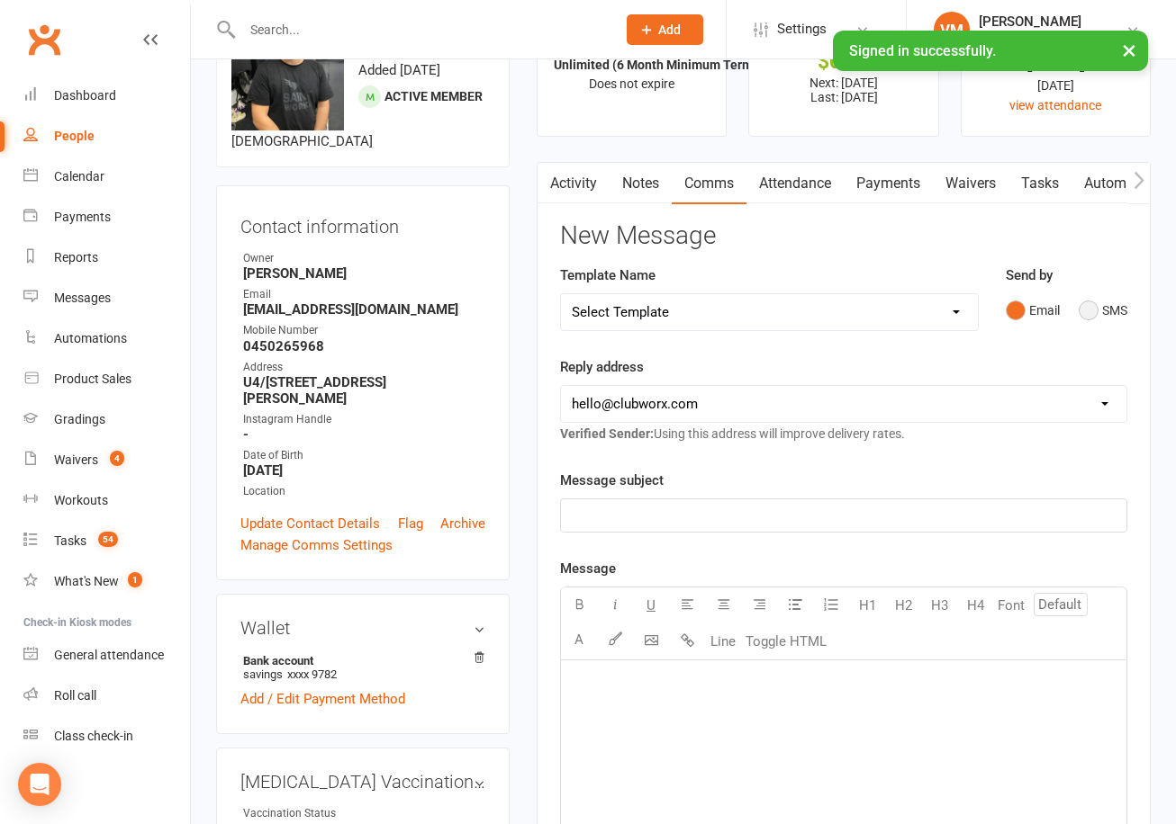
click at [1088, 308] on button "SMS" at bounding box center [1102, 310] width 49 height 34
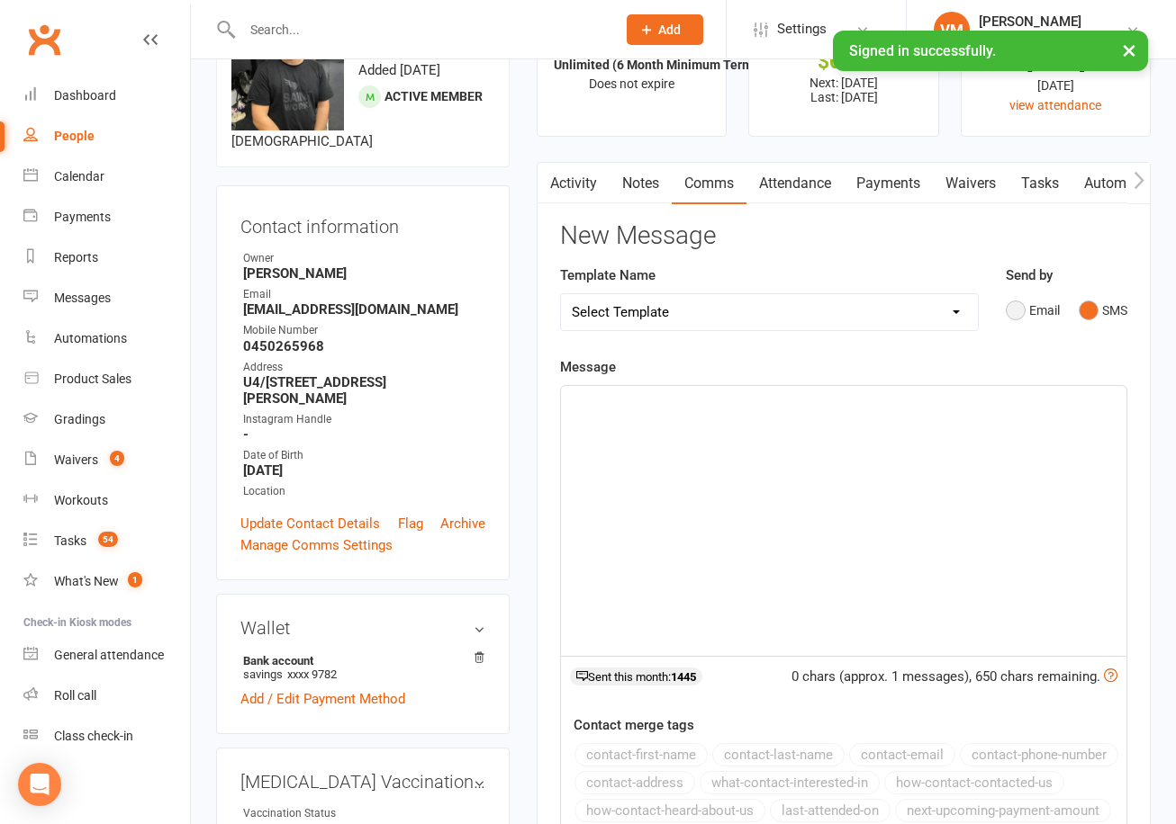
click at [1022, 307] on button "Email" at bounding box center [1032, 310] width 54 height 34
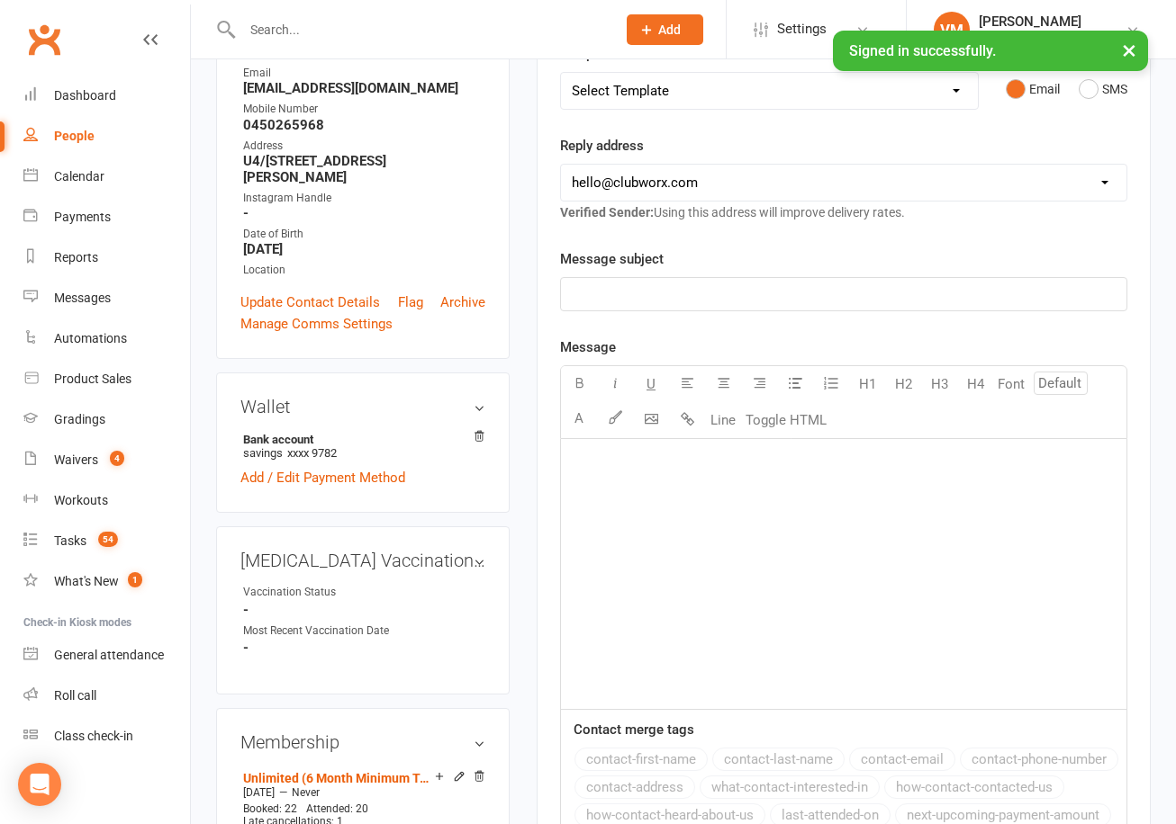
scroll to position [354, 0]
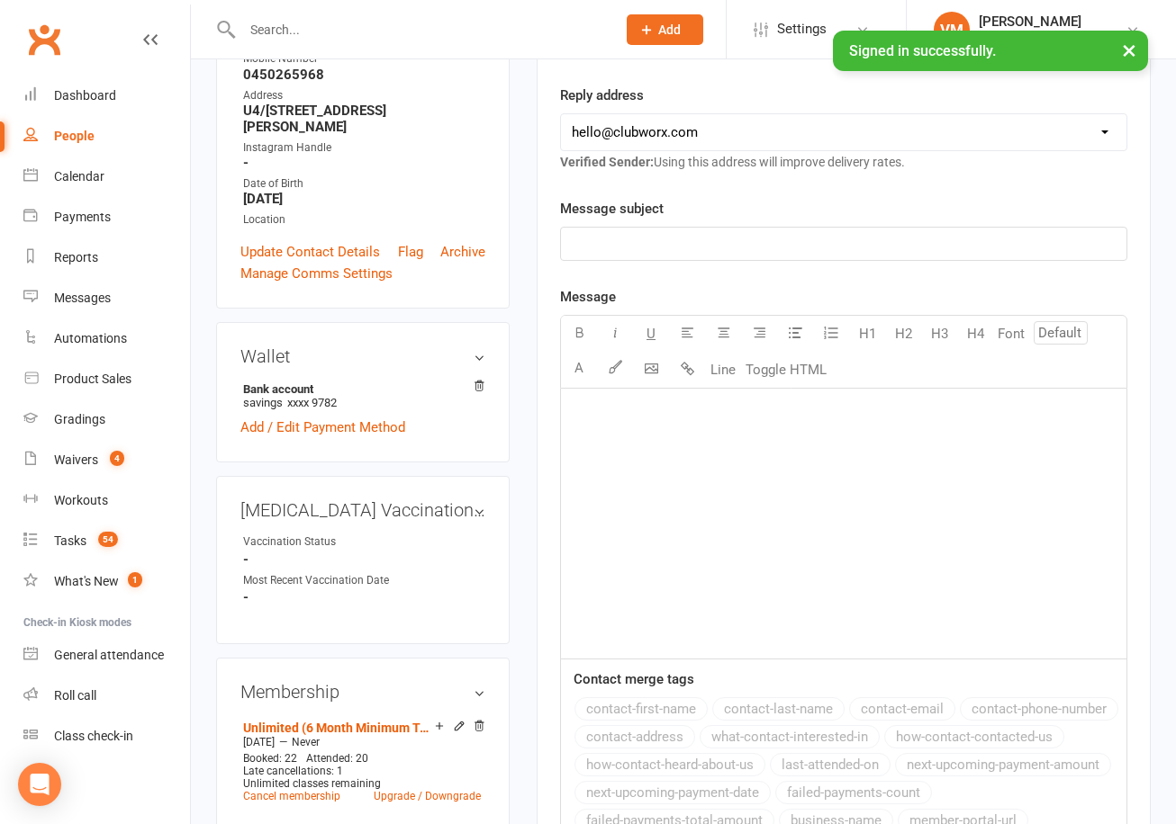
click at [707, 441] on div "﻿" at bounding box center [843, 524] width 565 height 270
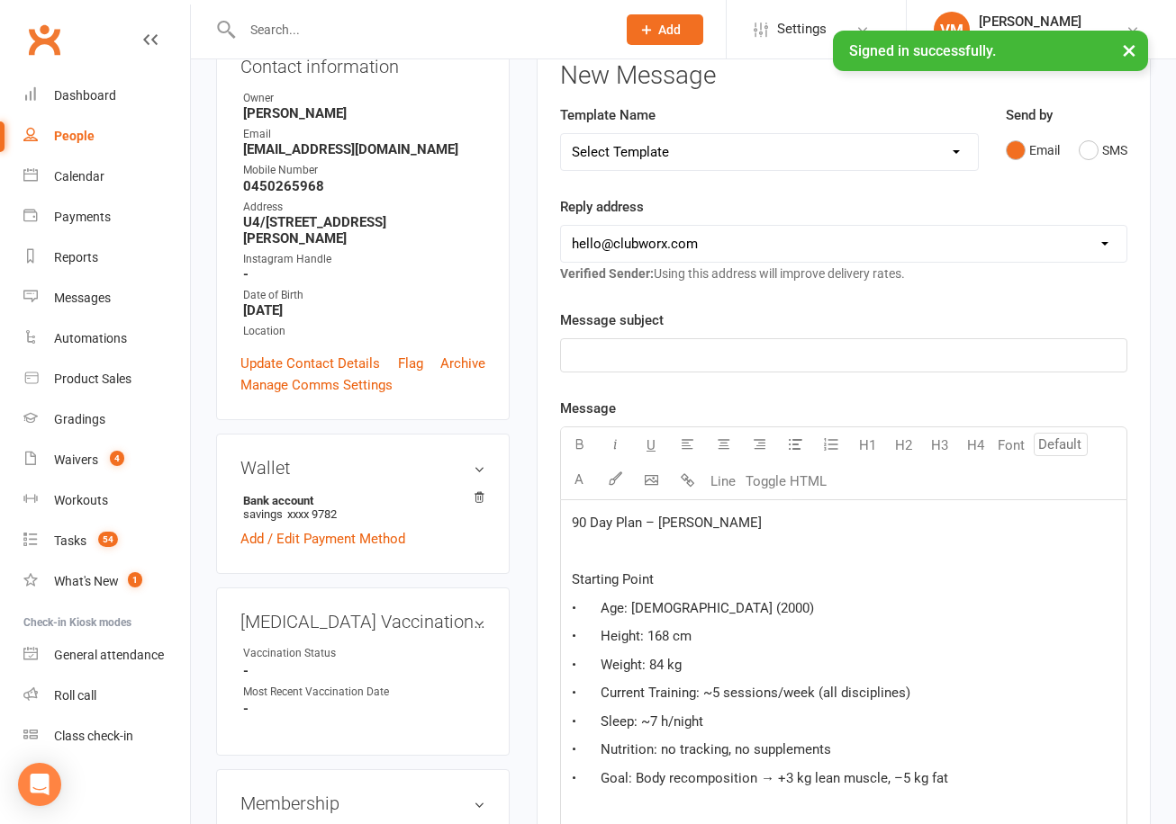
scroll to position [299, 0]
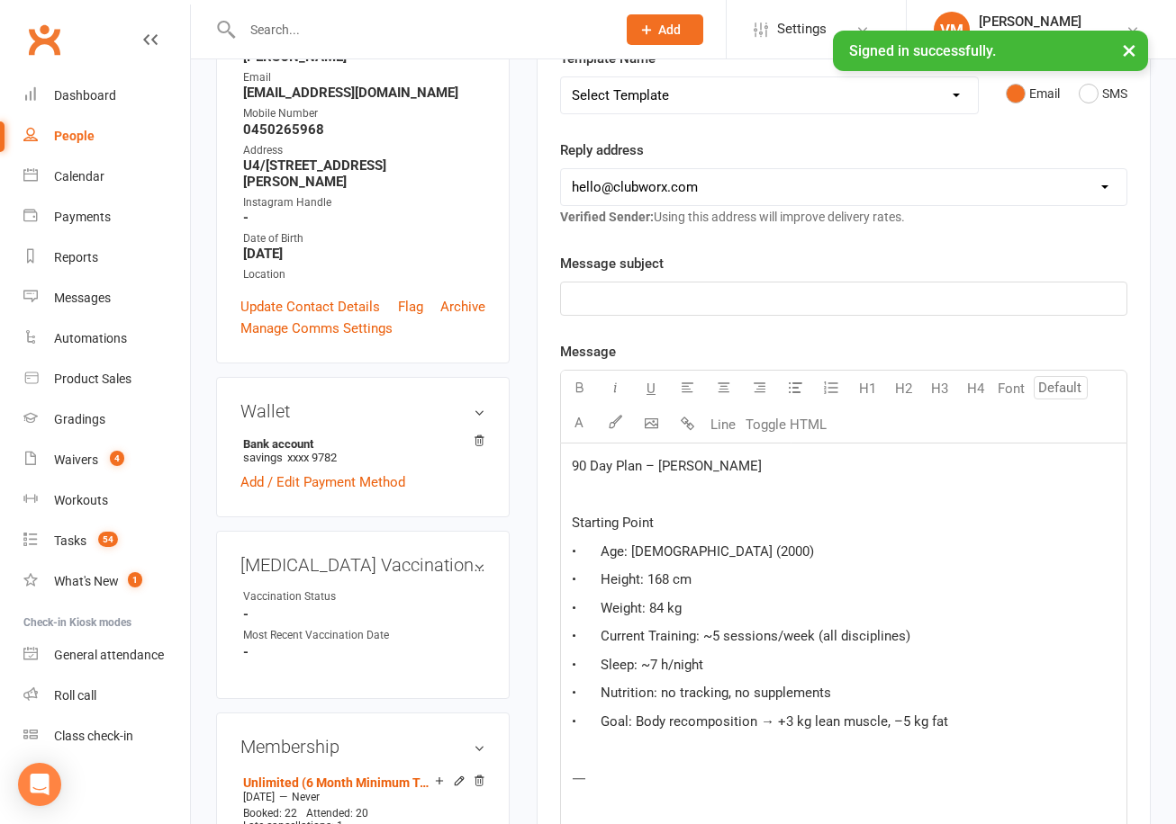
click at [657, 465] on span "90 Day Plan – [PERSON_NAME]" at bounding box center [667, 466] width 190 height 16
copy span "90 Day Plan – [PERSON_NAME]"
click at [679, 305] on p "﻿" at bounding box center [844, 299] width 544 height 22
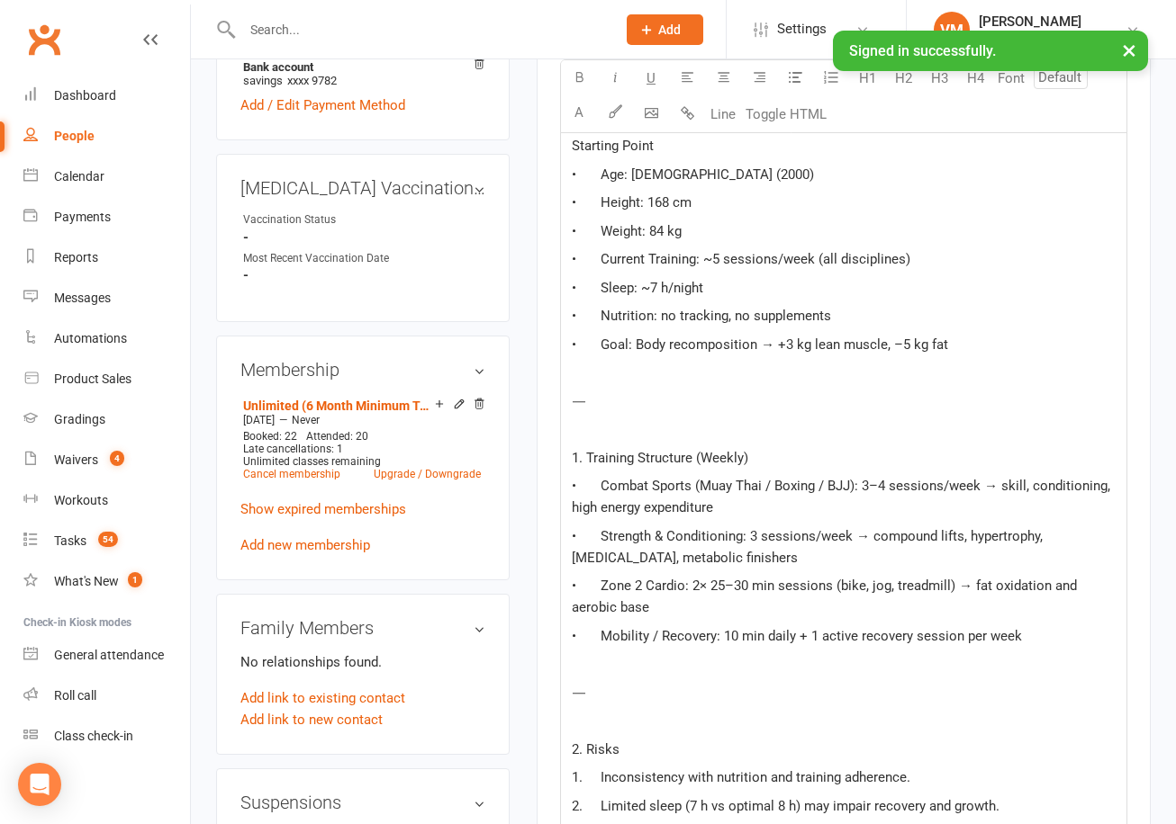
scroll to position [763, 0]
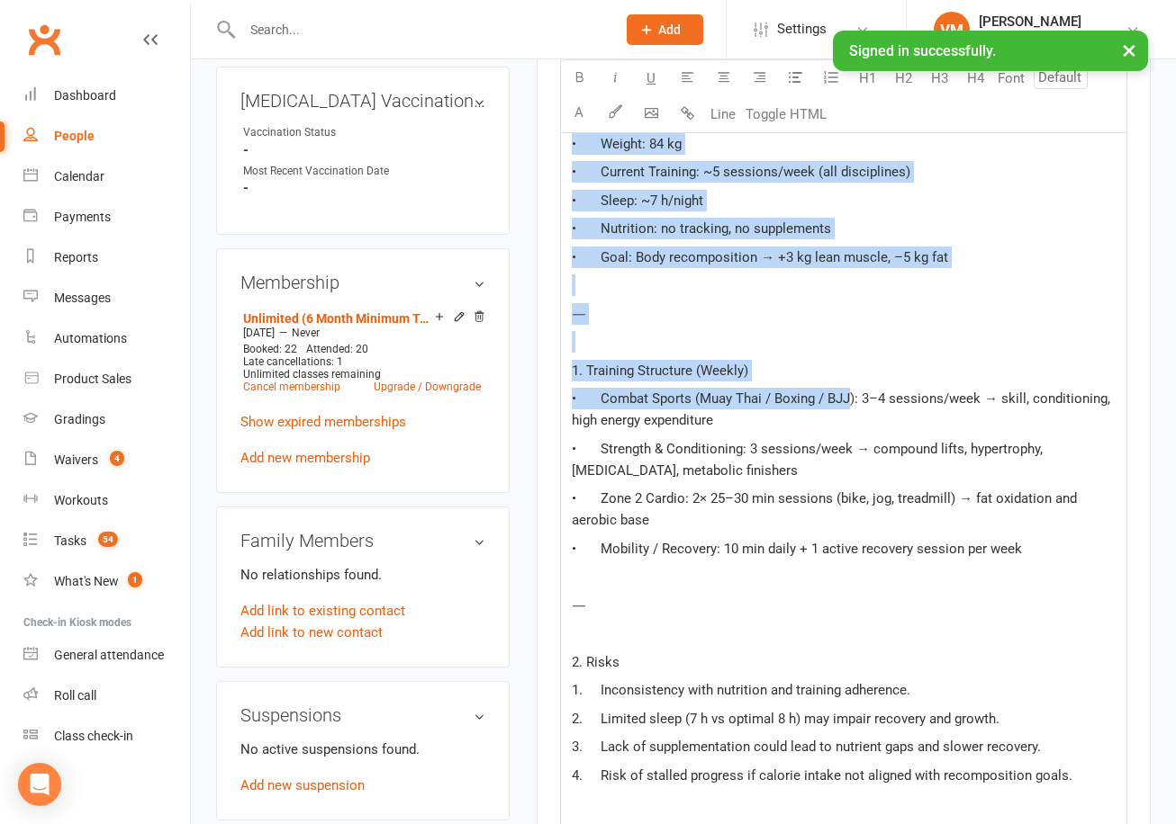
click at [870, 392] on span "• Combat Sports (Muay Thai / Boxing / BJJ): 3–4 sessions/week → skill, conditio…" at bounding box center [843, 410] width 542 height 38
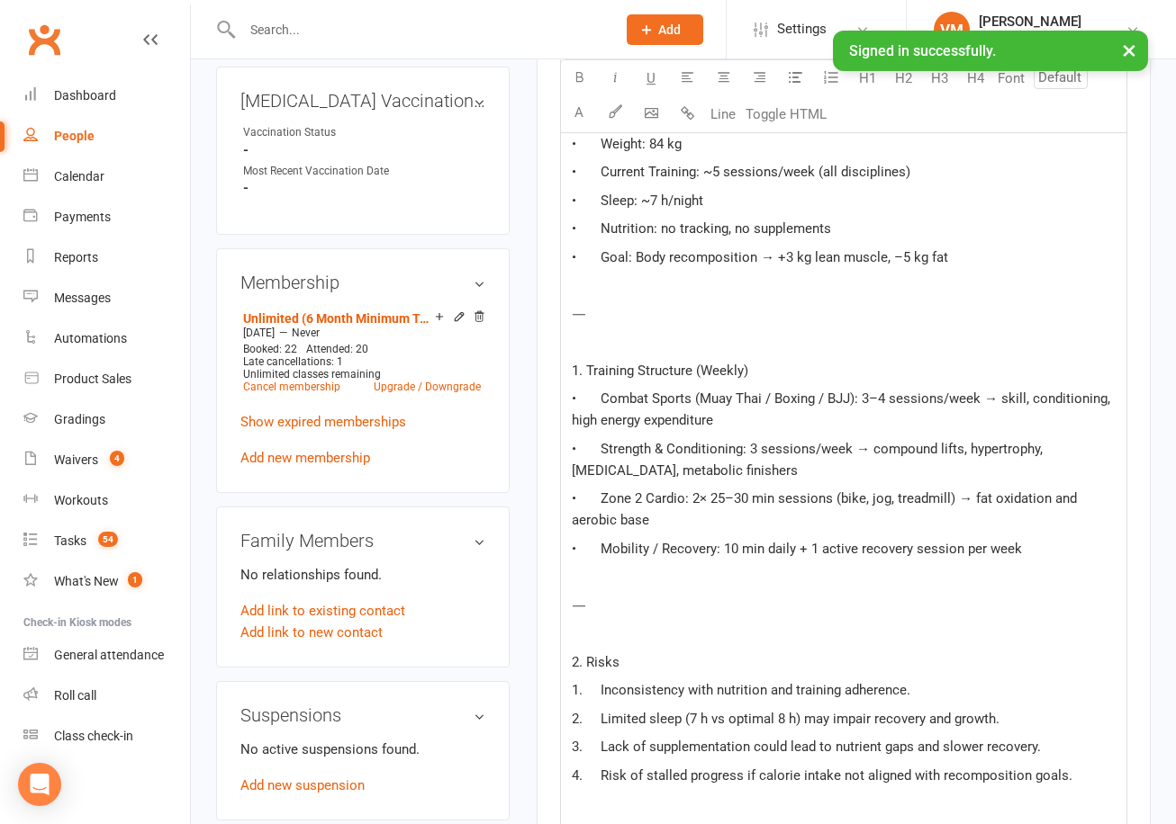
click at [875, 398] on span "• Combat Sports (Muay Thai / Boxing / BJJ): 3–4 sessions/week → skill, conditio…" at bounding box center [843, 410] width 542 height 38
click at [907, 420] on p "• Combat Sports (Muay Thai): 3–4 sessions/week → skill, conditioning, high ener…" at bounding box center [844, 409] width 544 height 43
drag, startPoint x: 896, startPoint y: 444, endPoint x: 922, endPoint y: 473, distance: 38.9
click at [922, 473] on p "• Strength & Conditioning: 3 sessions/week → compound lifts, hypertrophy, [MEDI…" at bounding box center [844, 459] width 544 height 43
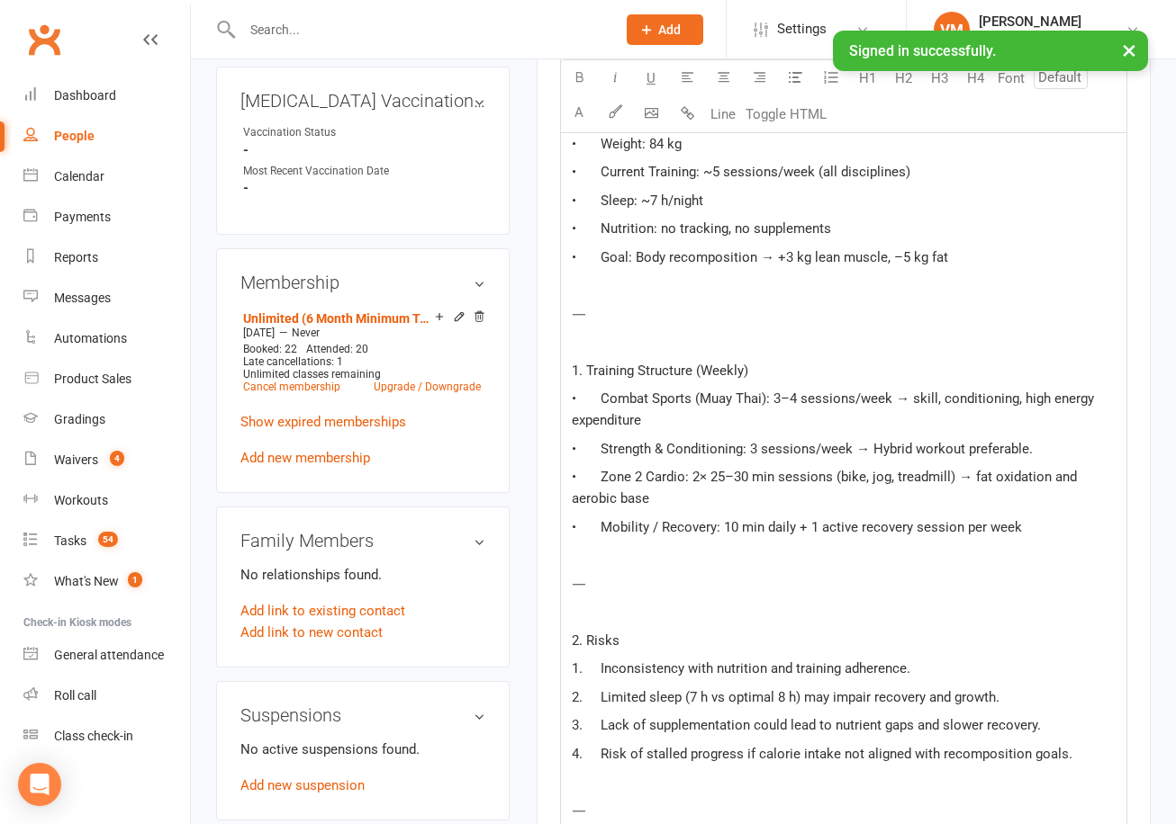
click at [752, 497] on p "• Zone 2 Cardio: 2× 25–30 min sessions (bike, jog, treadmill) → fat oxidation a…" at bounding box center [844, 487] width 544 height 43
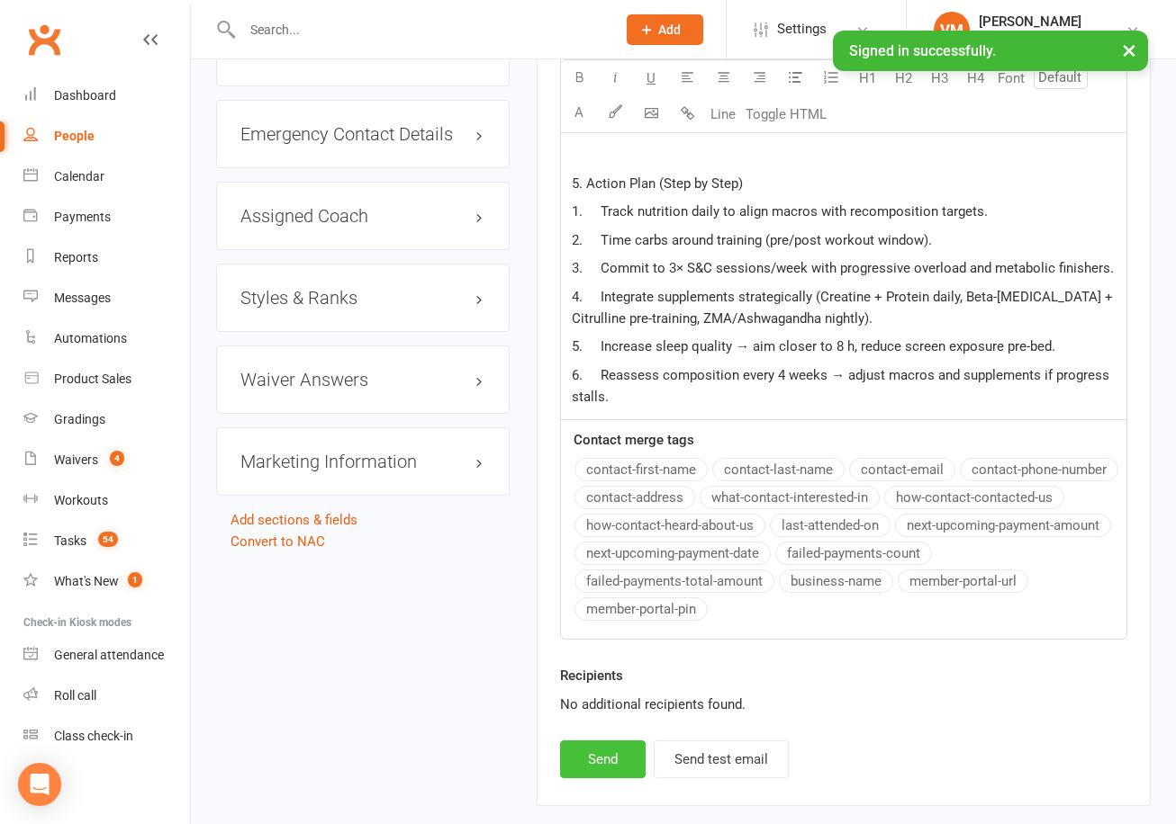
scroll to position [2416, 0]
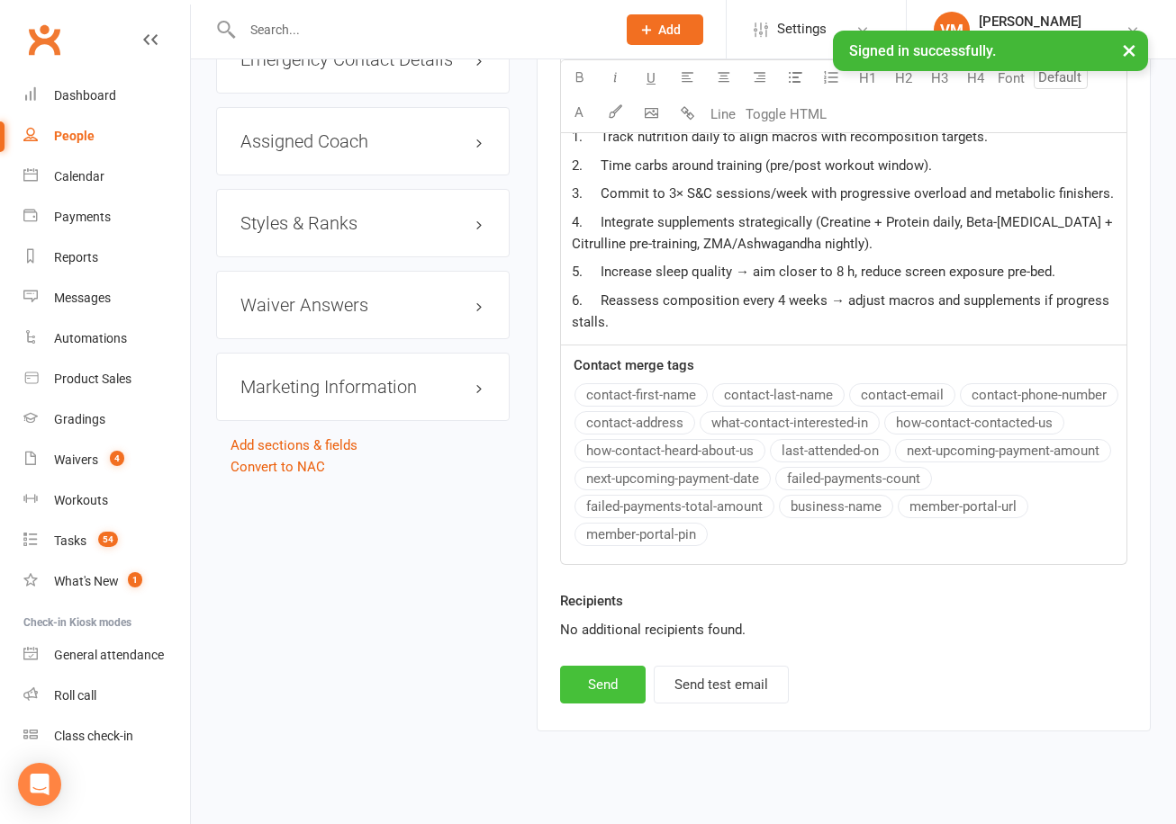
click at [601, 666] on button "Send" at bounding box center [603, 685] width 86 height 38
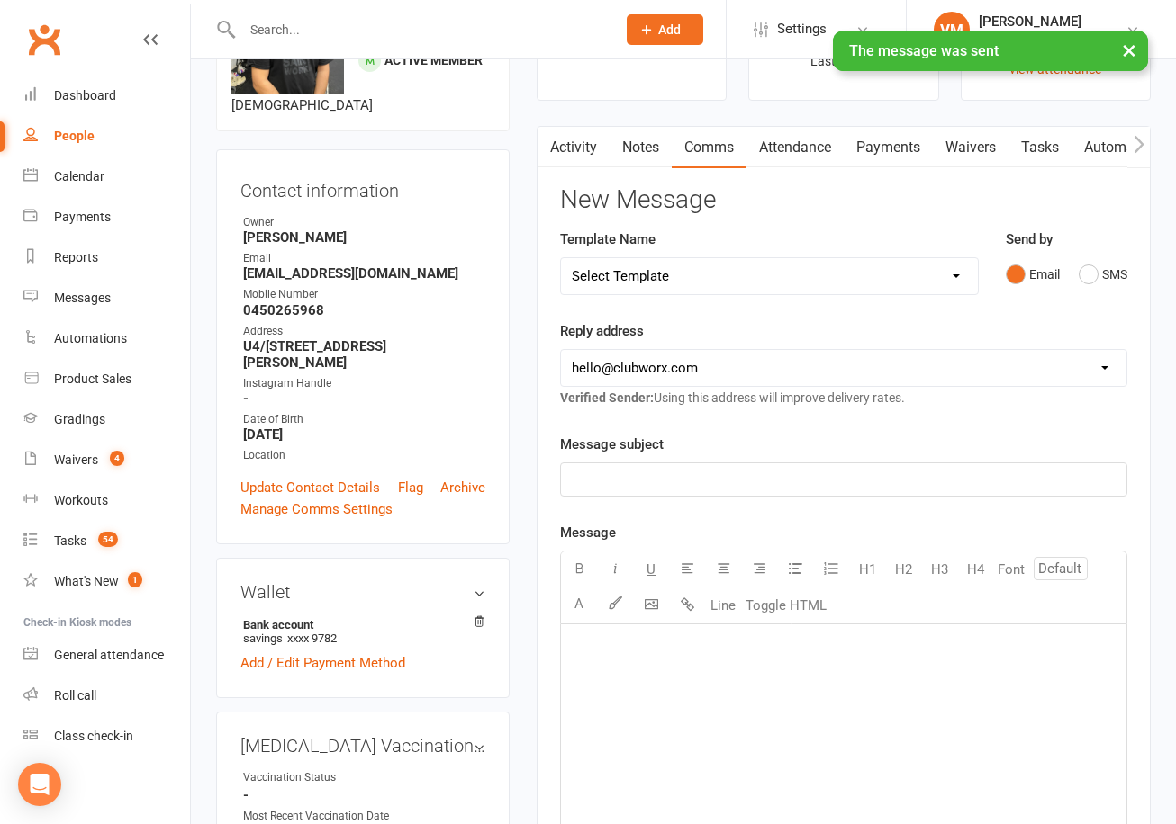
scroll to position [0, 0]
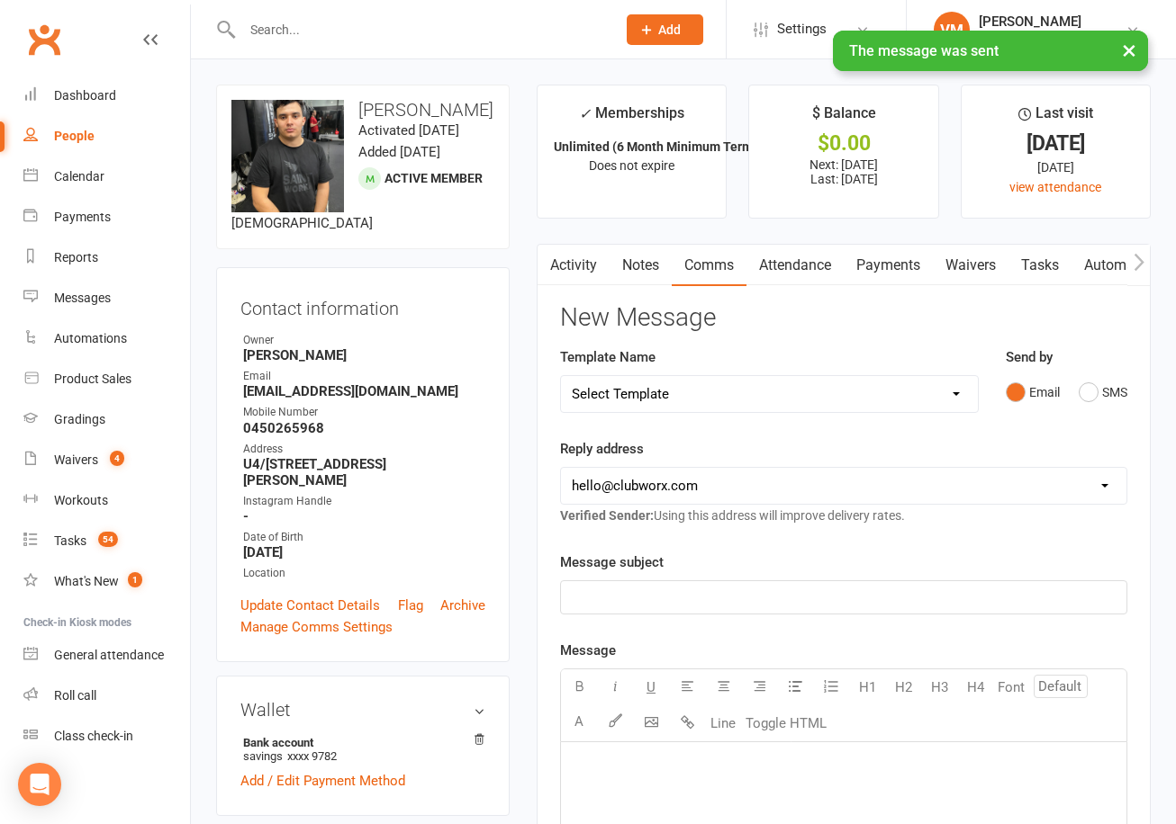
click at [620, 267] on link "Notes" at bounding box center [640, 265] width 62 height 41
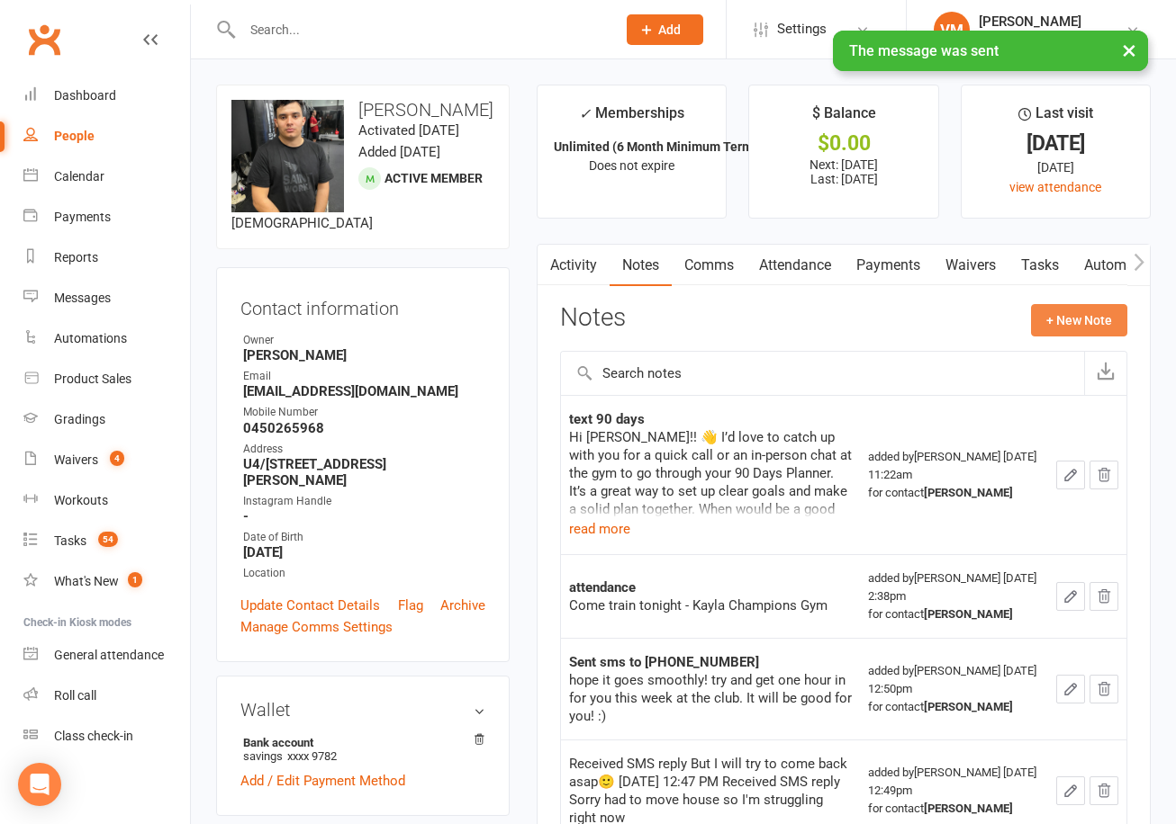
click at [1086, 308] on button "+ New Note" at bounding box center [1079, 320] width 96 height 32
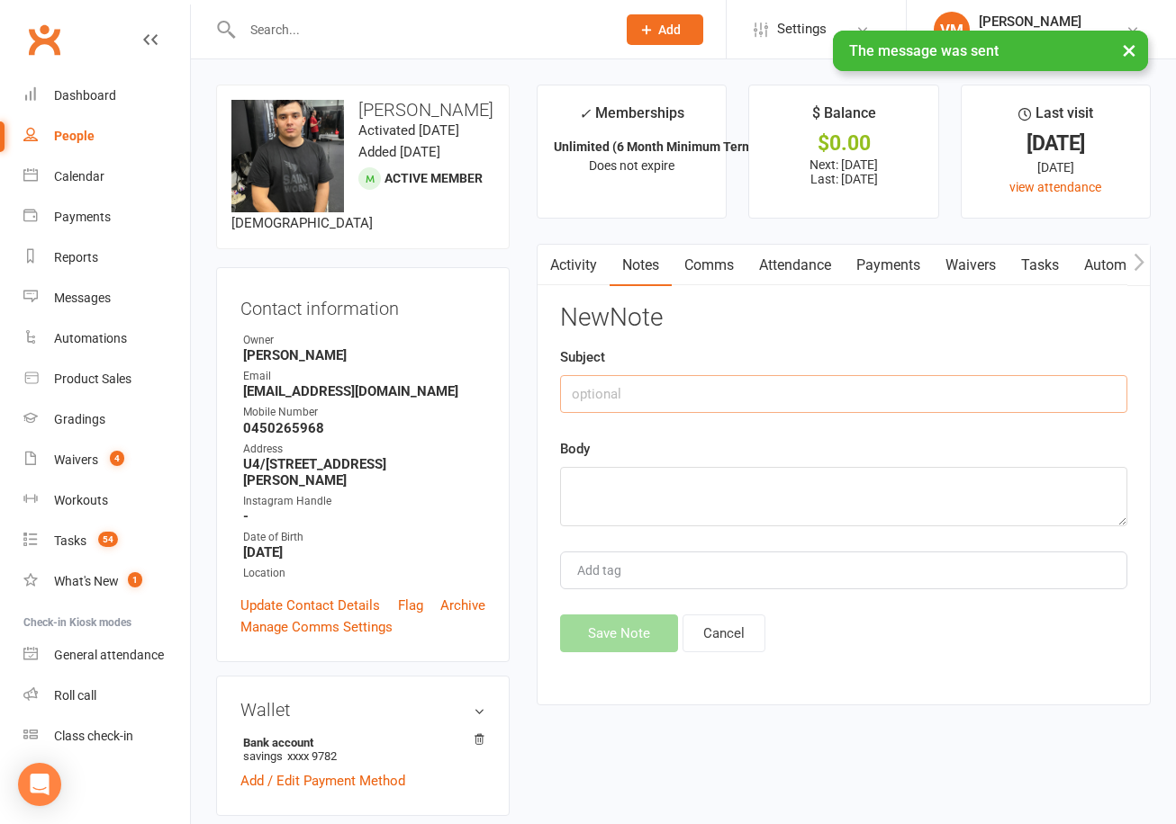
click at [841, 386] on input "text" at bounding box center [843, 394] width 567 height 38
type input "90 days plan sent"
click at [790, 510] on textarea at bounding box center [843, 496] width 567 height 59
paste textarea "90 Day Plan – [PERSON_NAME]"
type textarea "90 Day Plan – [PERSON_NAME]"
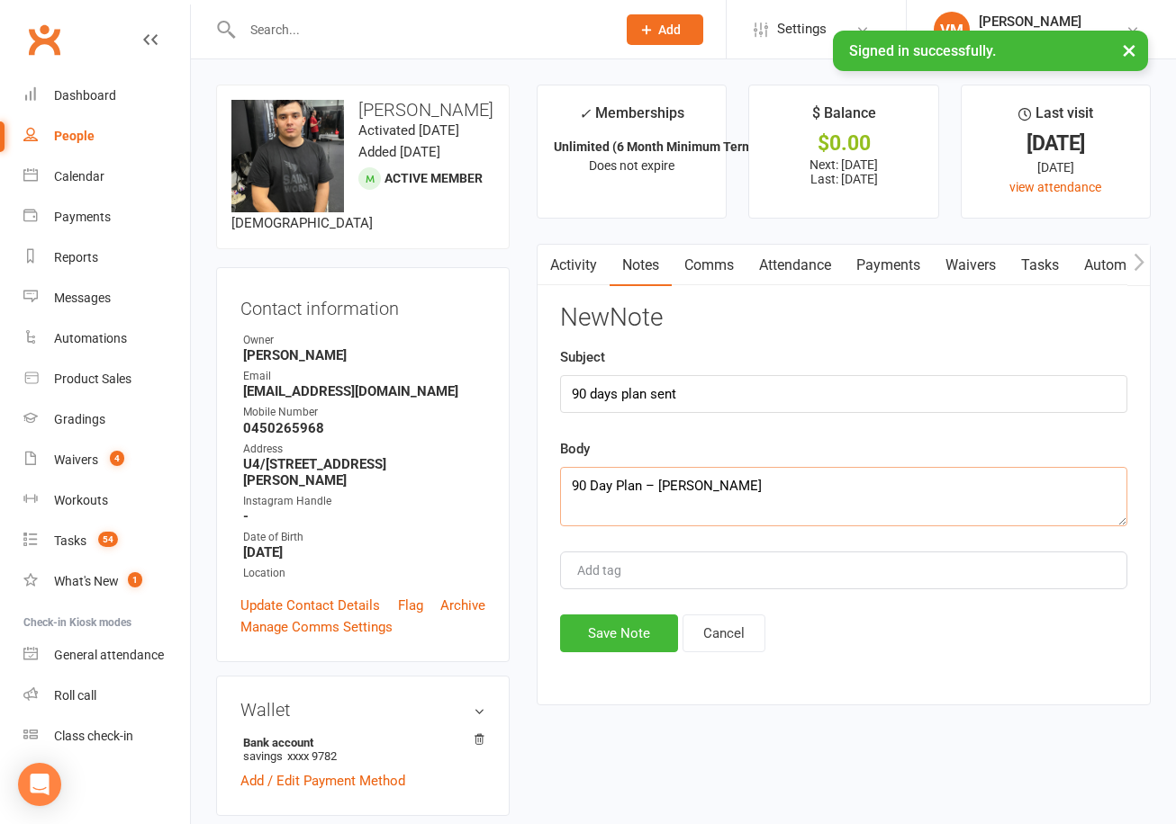
drag, startPoint x: 697, startPoint y: 497, endPoint x: 667, endPoint y: 495, distance: 29.8
click at [667, 495] on textarea "90 Day Plan – [PERSON_NAME]" at bounding box center [843, 496] width 567 height 59
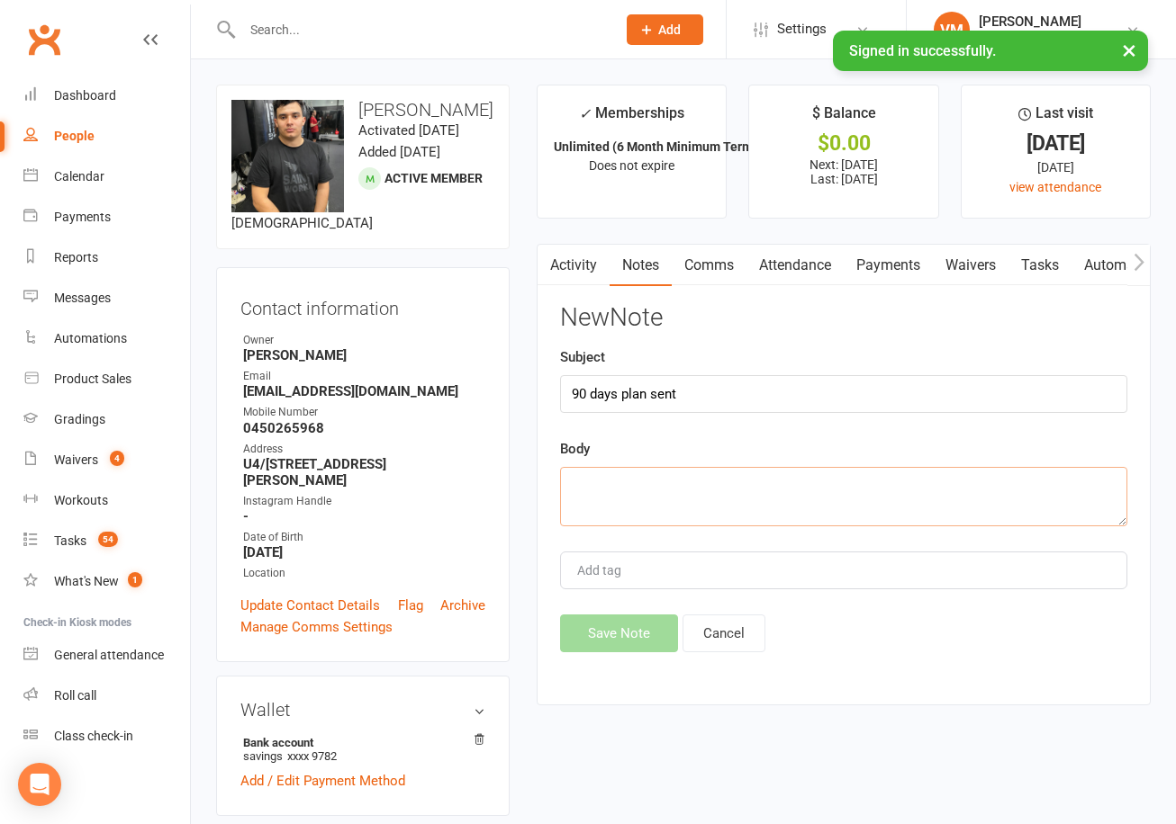
click at [581, 266] on link "Activity" at bounding box center [573, 265] width 72 height 41
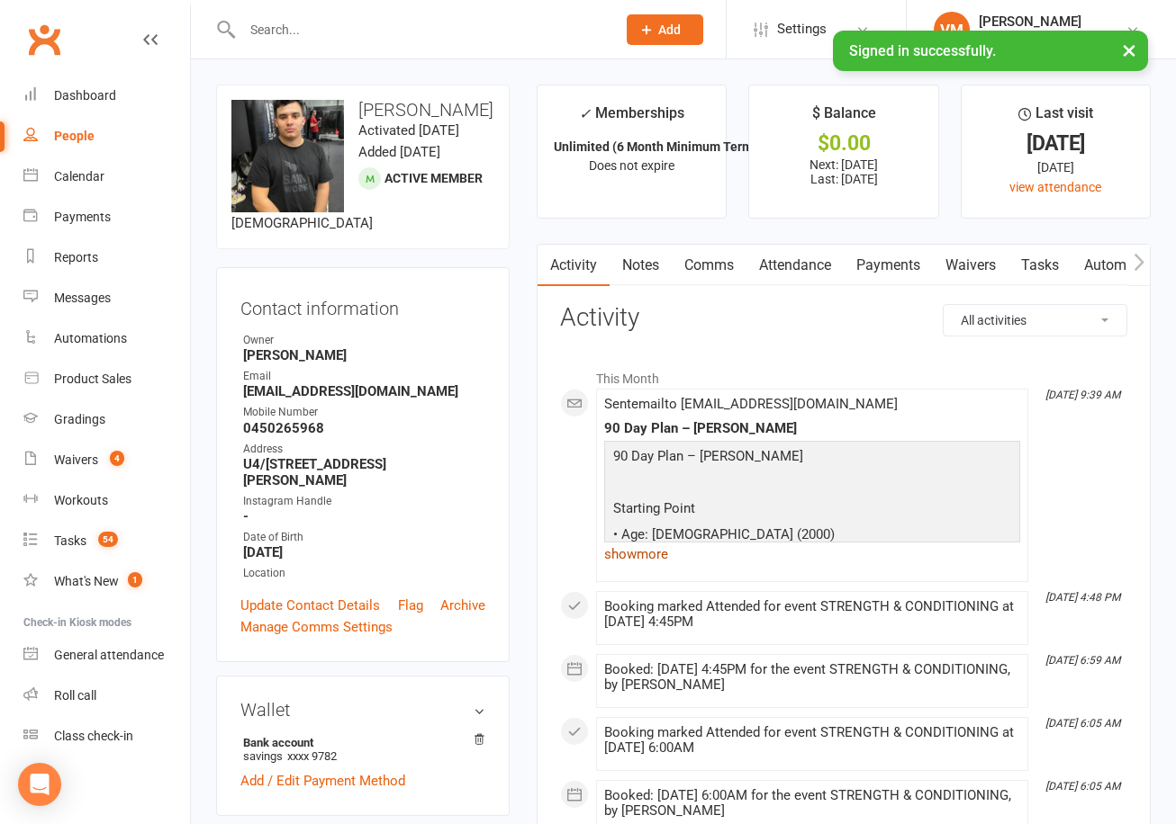
click at [642, 551] on link "show more" at bounding box center [812, 554] width 416 height 25
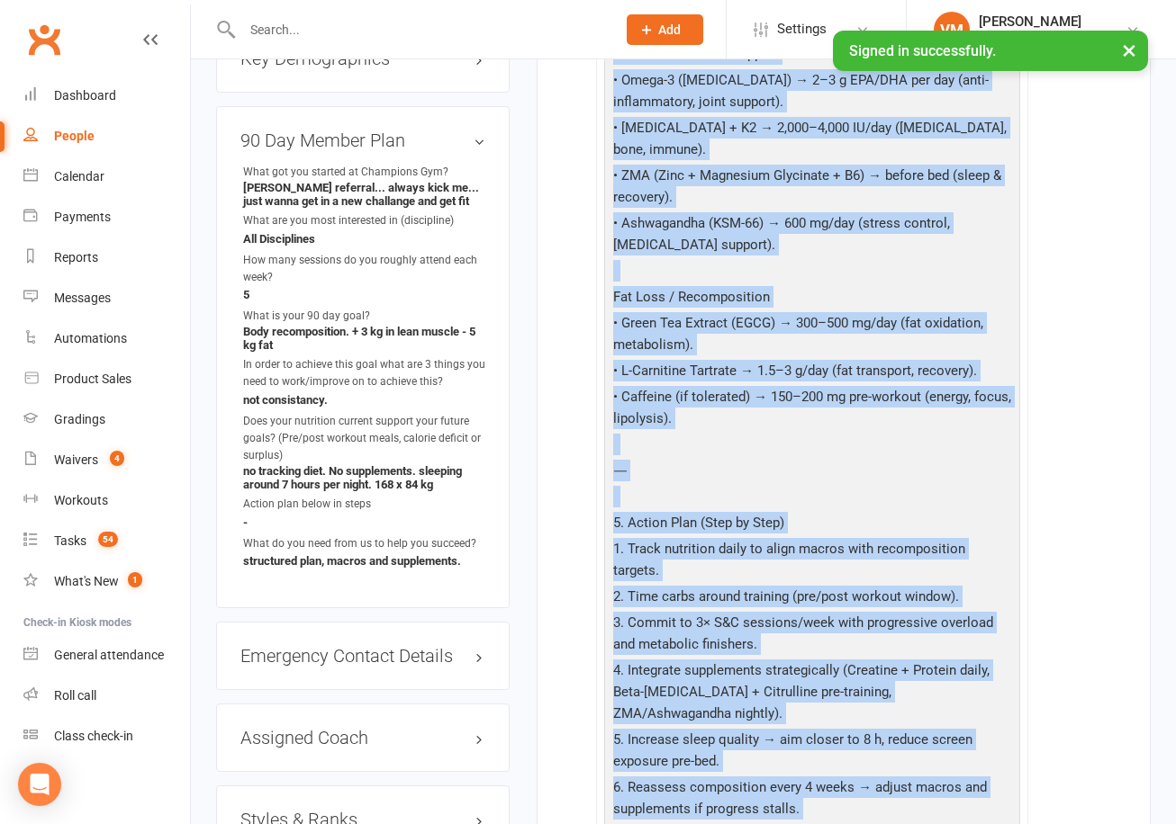
scroll to position [1855, 0]
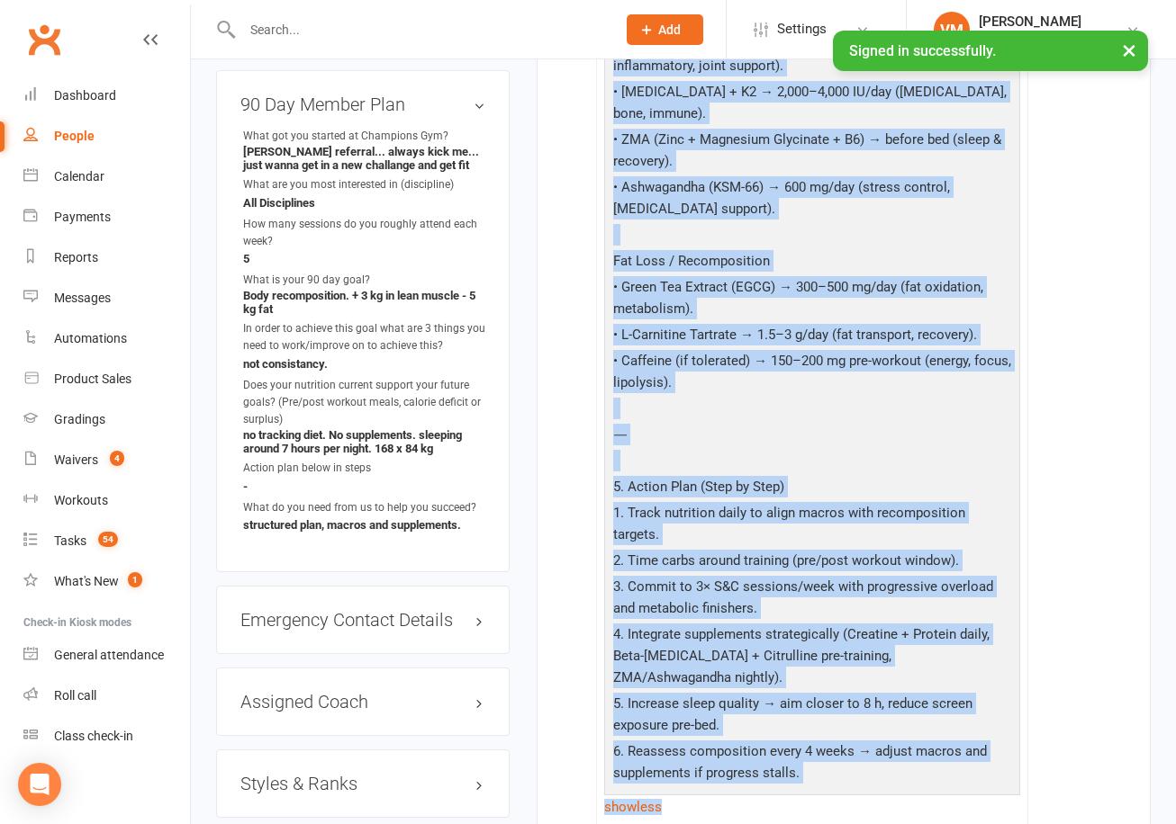
drag, startPoint x: 610, startPoint y: 452, endPoint x: 958, endPoint y: 725, distance: 442.2
copy div "97 Lor Ipsu – Dolor Sitametc Adipi • Eli: 85 (8869) • Seddoe: 573 te • Incidi: …"
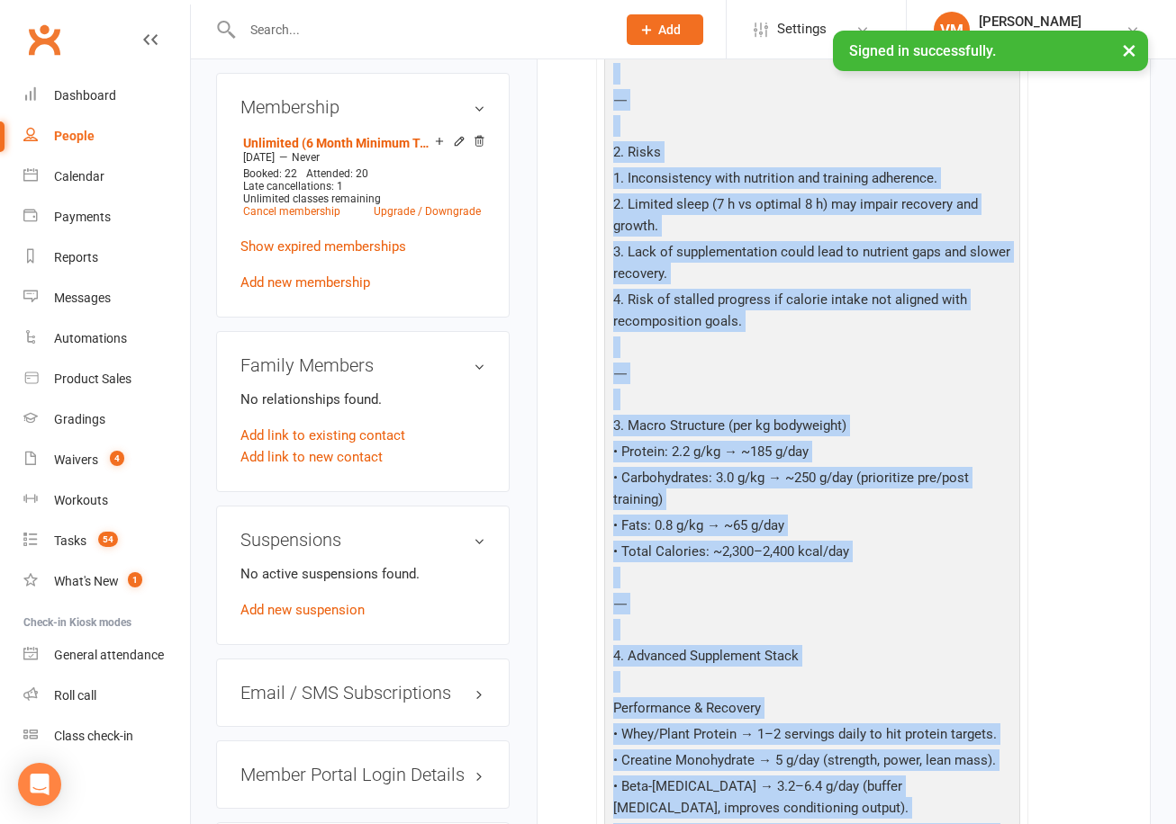
scroll to position [0, 0]
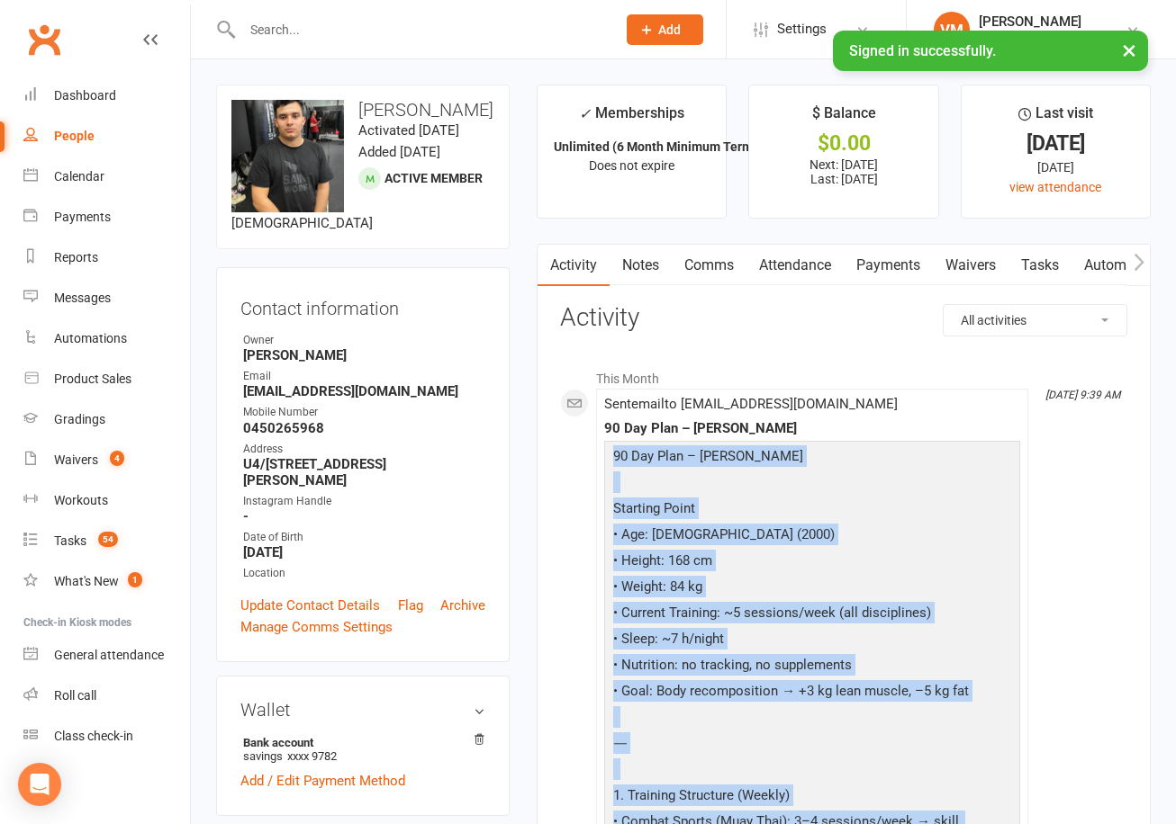
click at [635, 260] on link "Notes" at bounding box center [640, 265] width 62 height 41
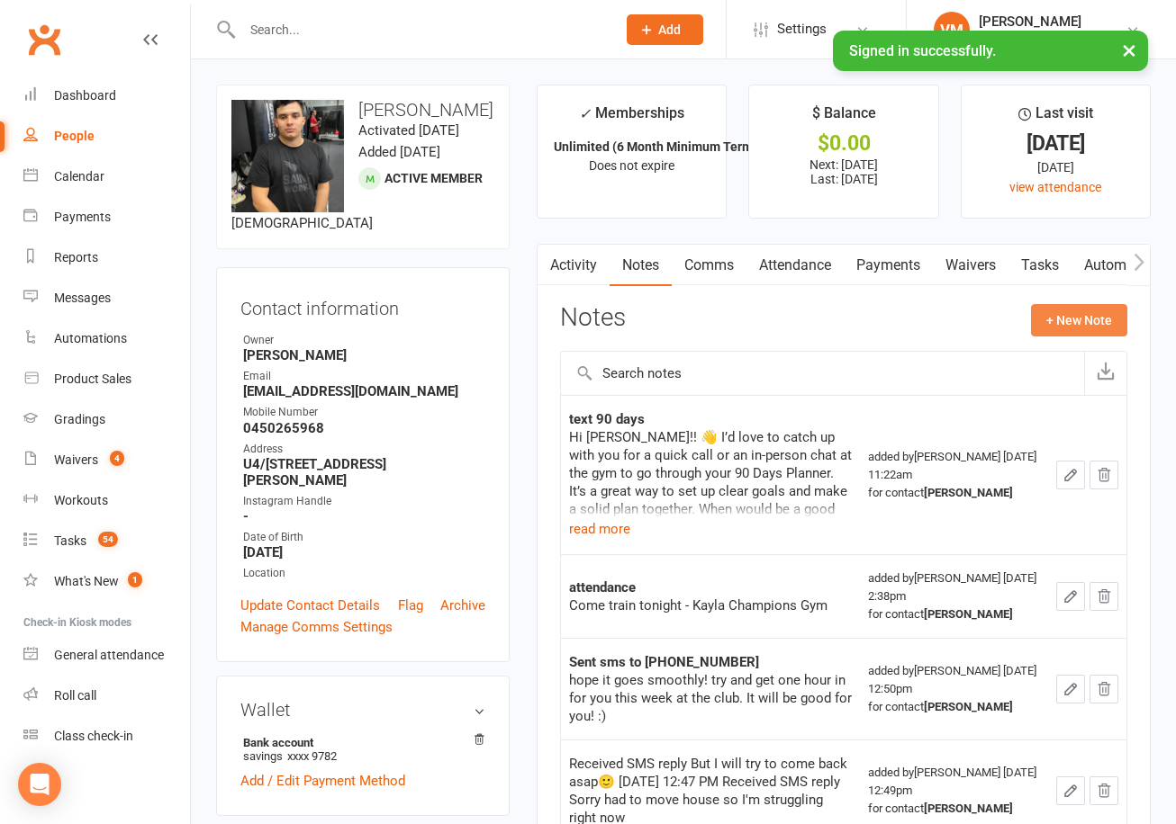
click at [1081, 315] on button "+ New Note" at bounding box center [1079, 320] width 96 height 32
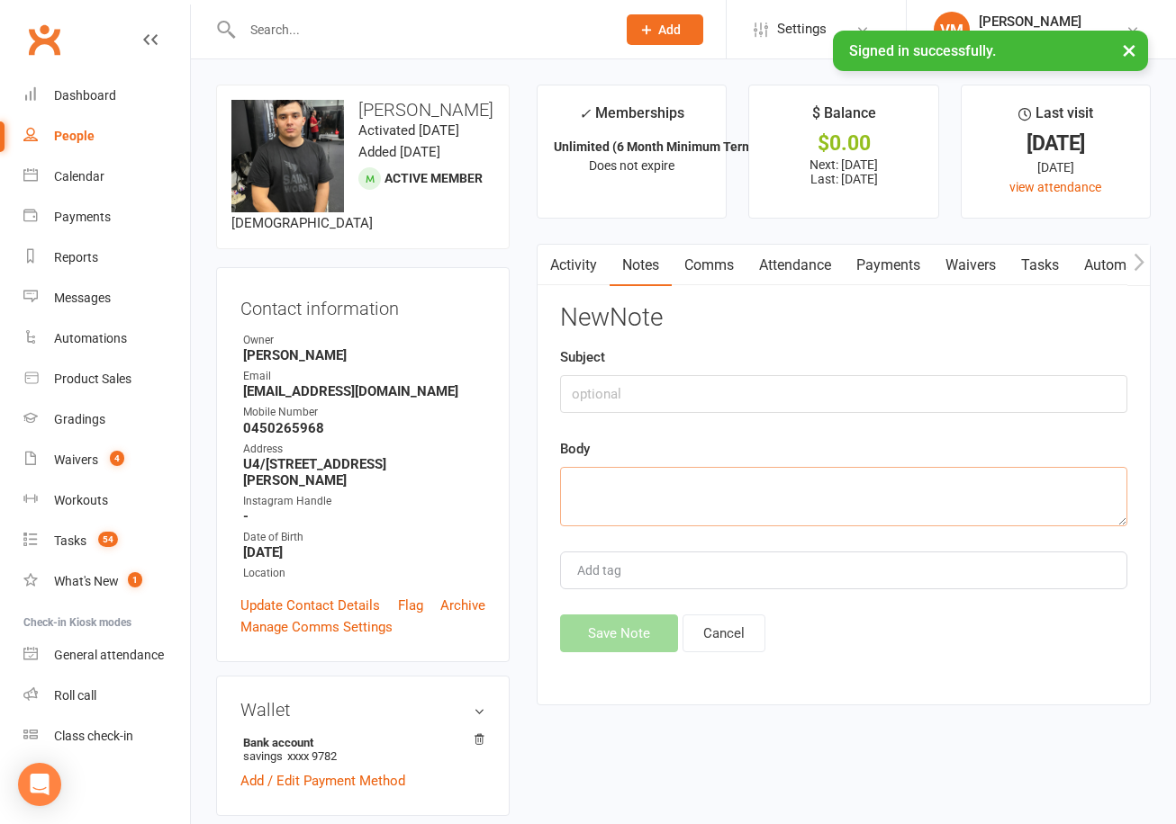
click at [635, 488] on textarea at bounding box center [843, 496] width 567 height 59
paste textarea "47 Lor Ipsu – Dolor Sitametc Adipi • Eli: 96 (3825) • Seddoe: 916 te • Incidi: …"
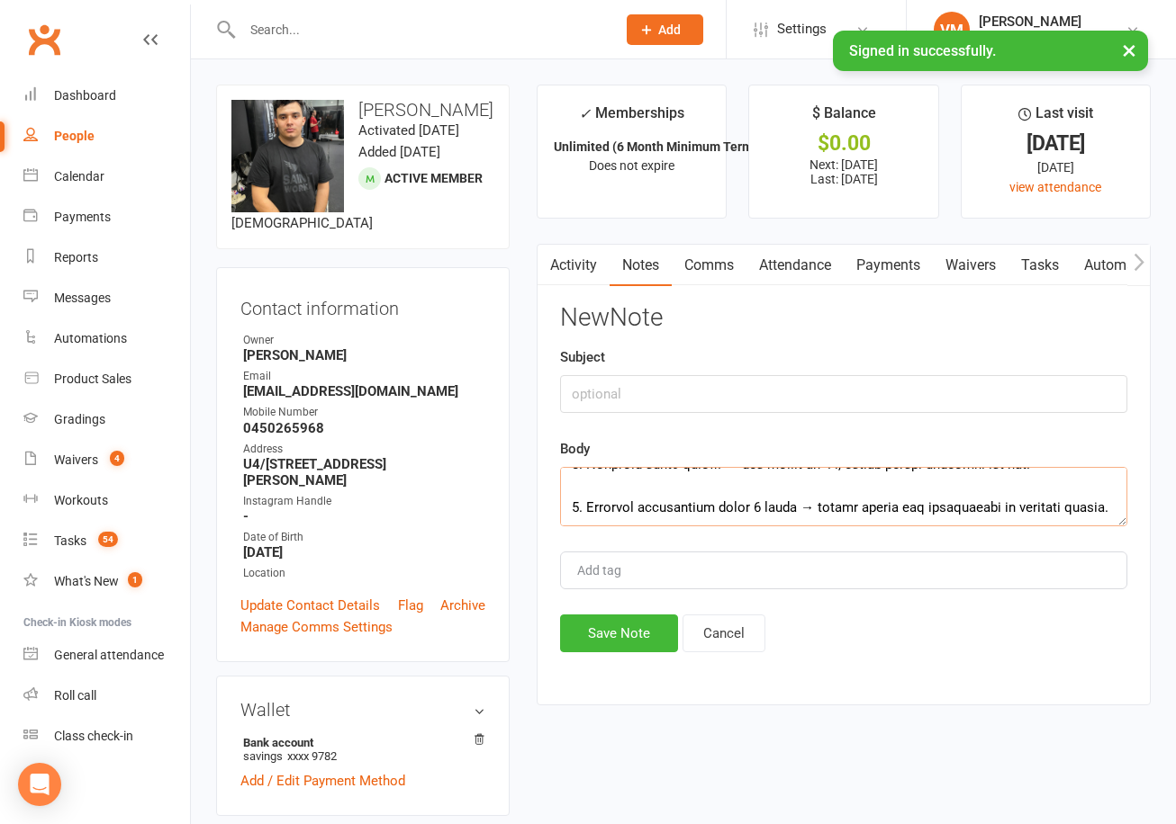
type textarea "47 Lor Ipsu – Dolor Sitametc Adipi • Eli: 96 (3825) • Seddoe: 916 te • Incidi: …"
click at [645, 397] on input "text" at bounding box center [843, 394] width 567 height 38
type input "90 Days plan sent"
click at [593, 637] on button "Save Note" at bounding box center [619, 634] width 118 height 38
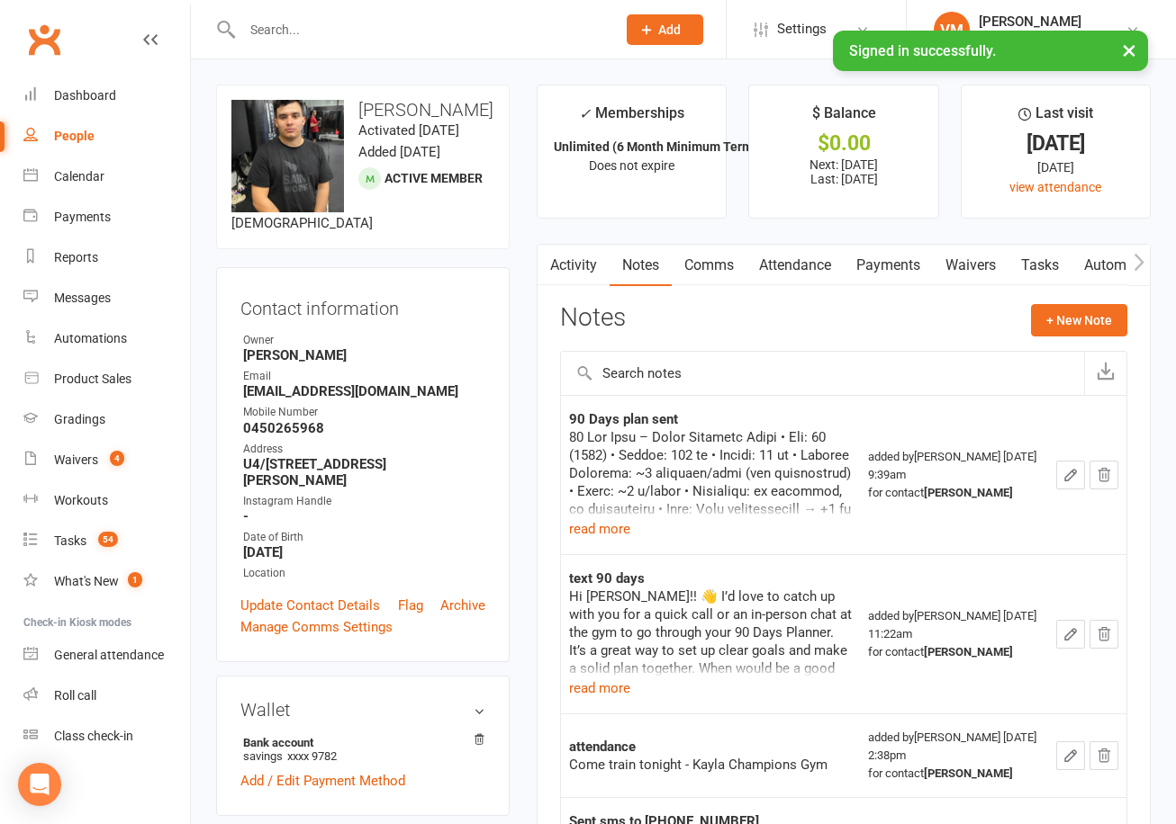
click at [314, 37] on input "text" at bounding box center [420, 29] width 366 height 25
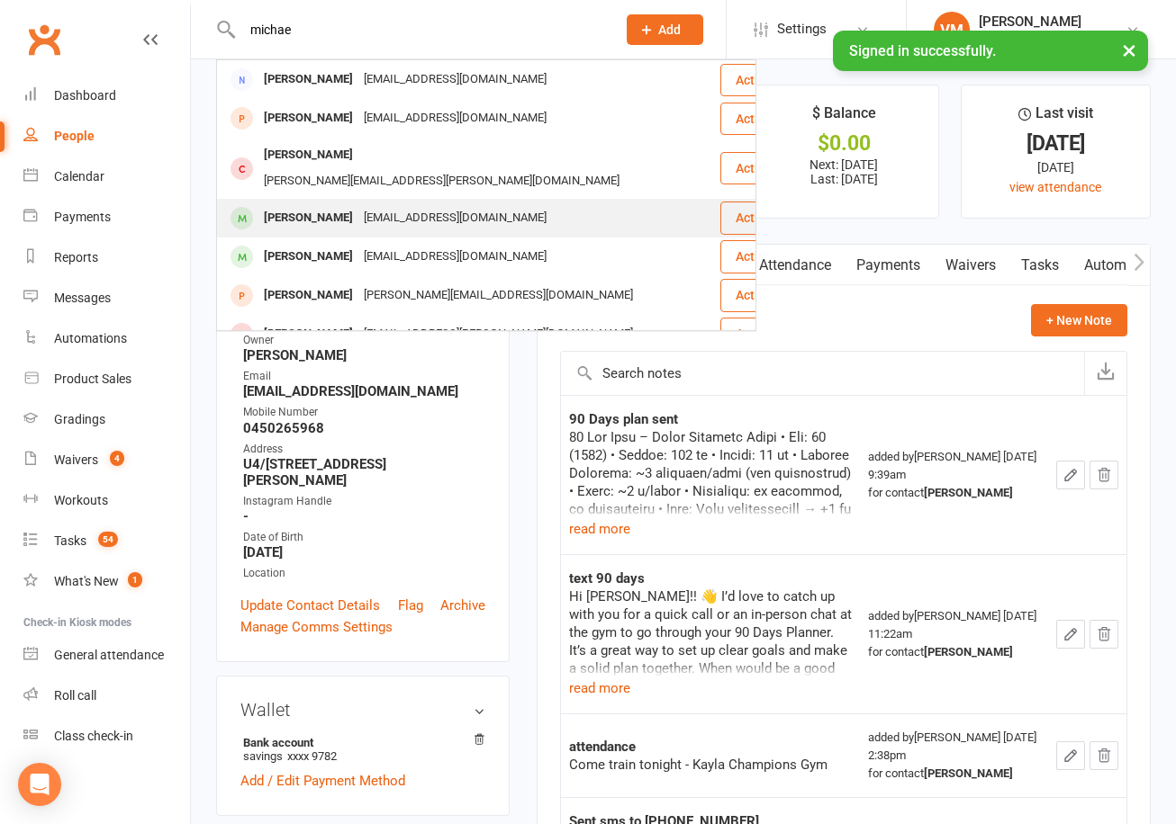
type input "michae"
click at [329, 205] on div "[PERSON_NAME]" at bounding box center [308, 218] width 100 height 26
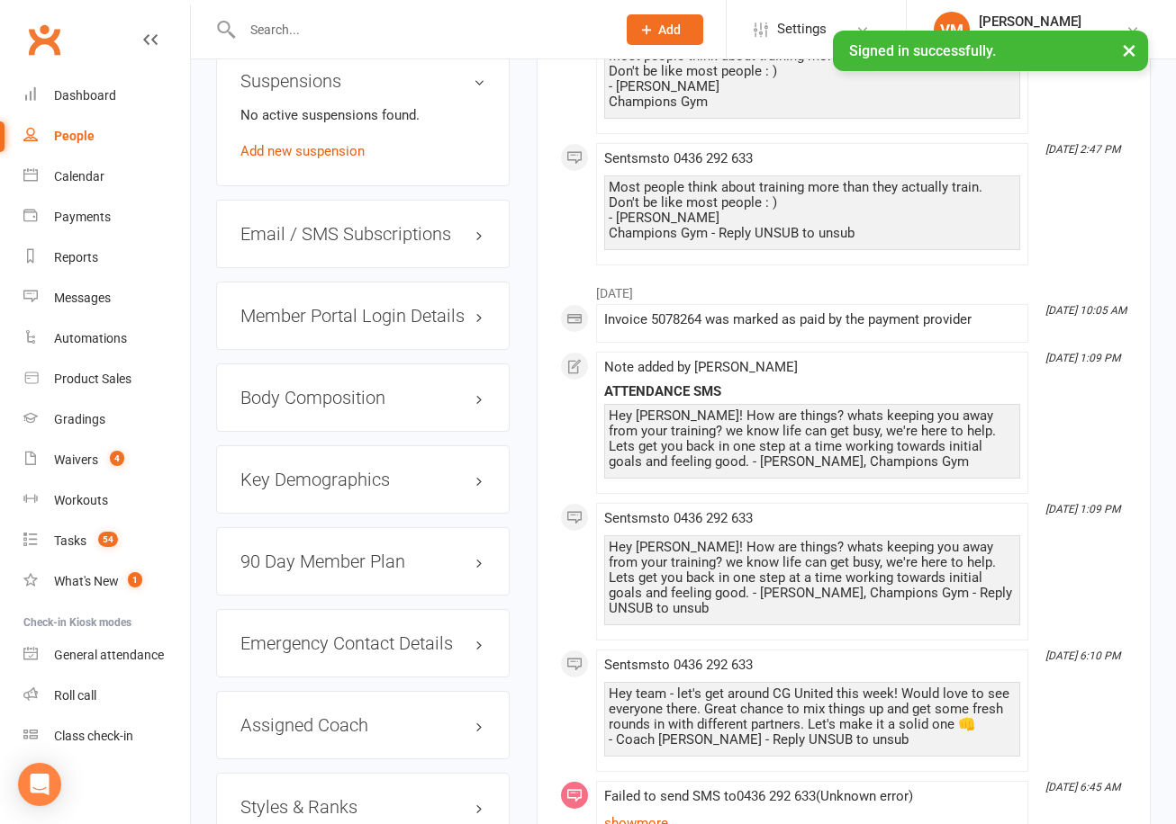
scroll to position [1283, 0]
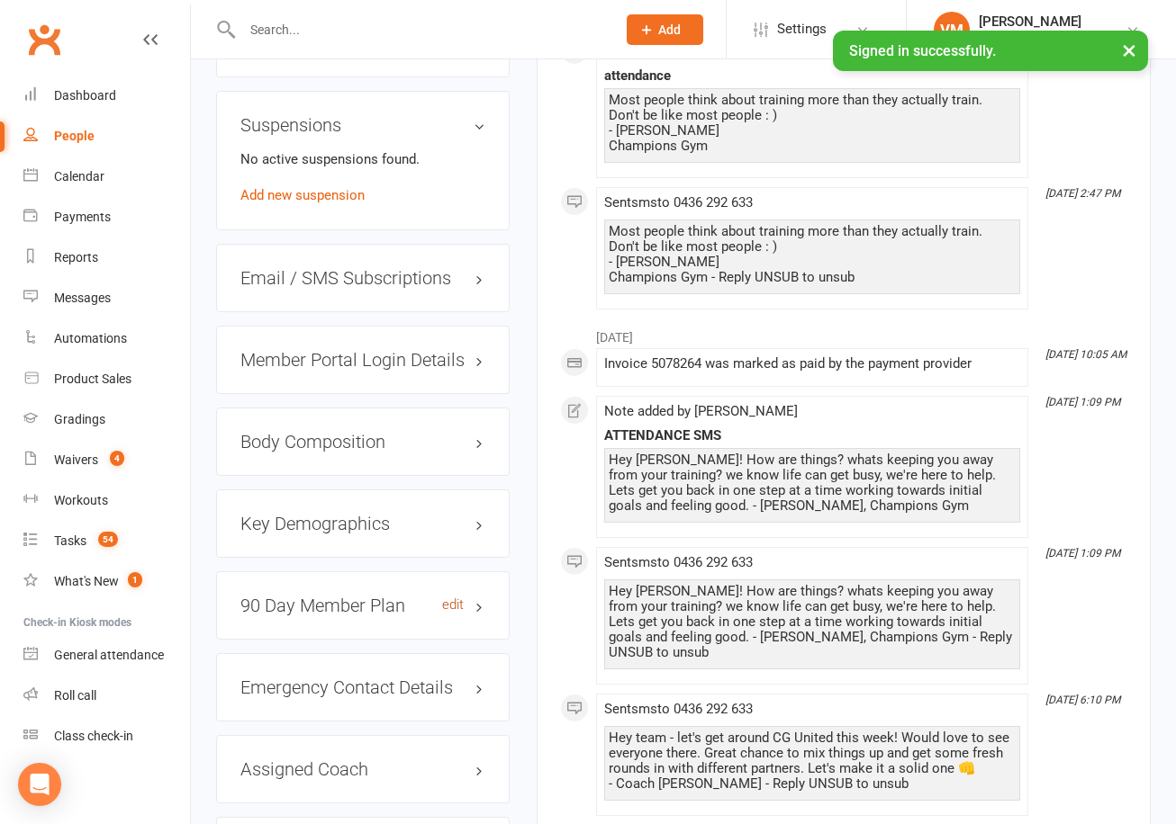
click at [454, 609] on link "edit" at bounding box center [453, 605] width 22 height 15
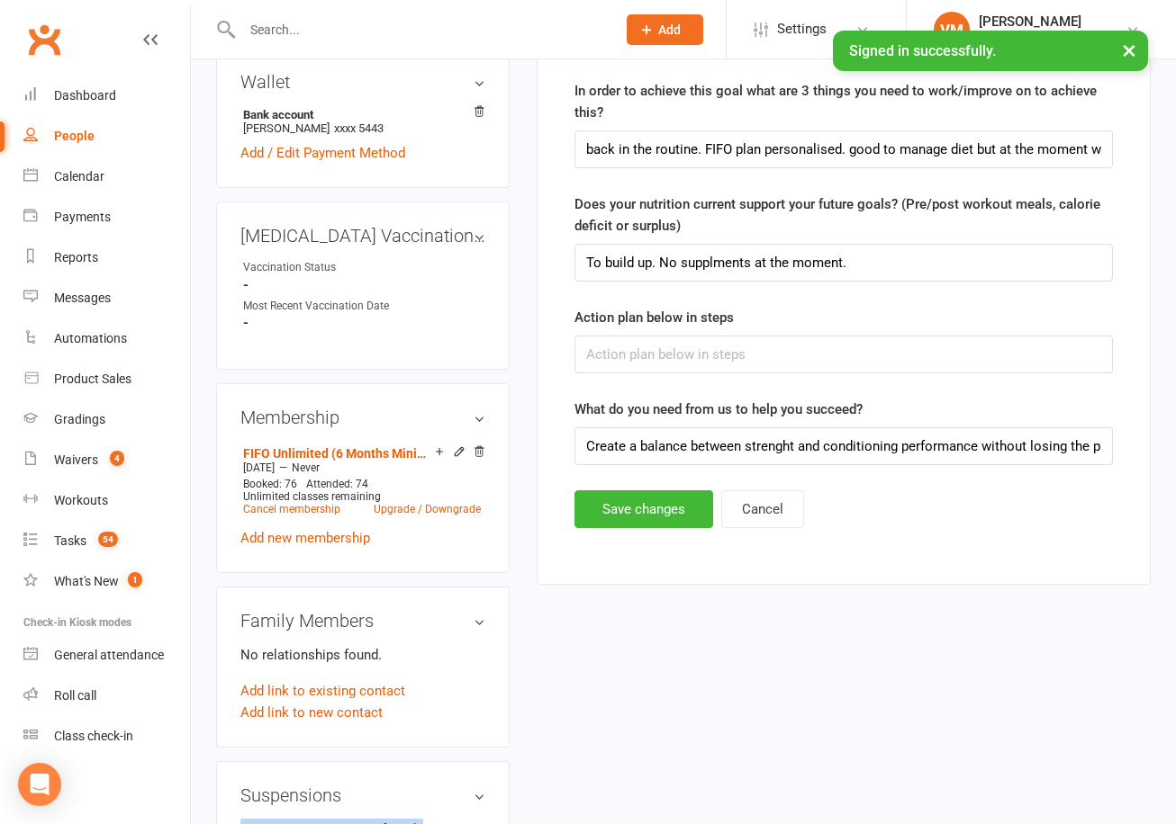
scroll to position [657, 0]
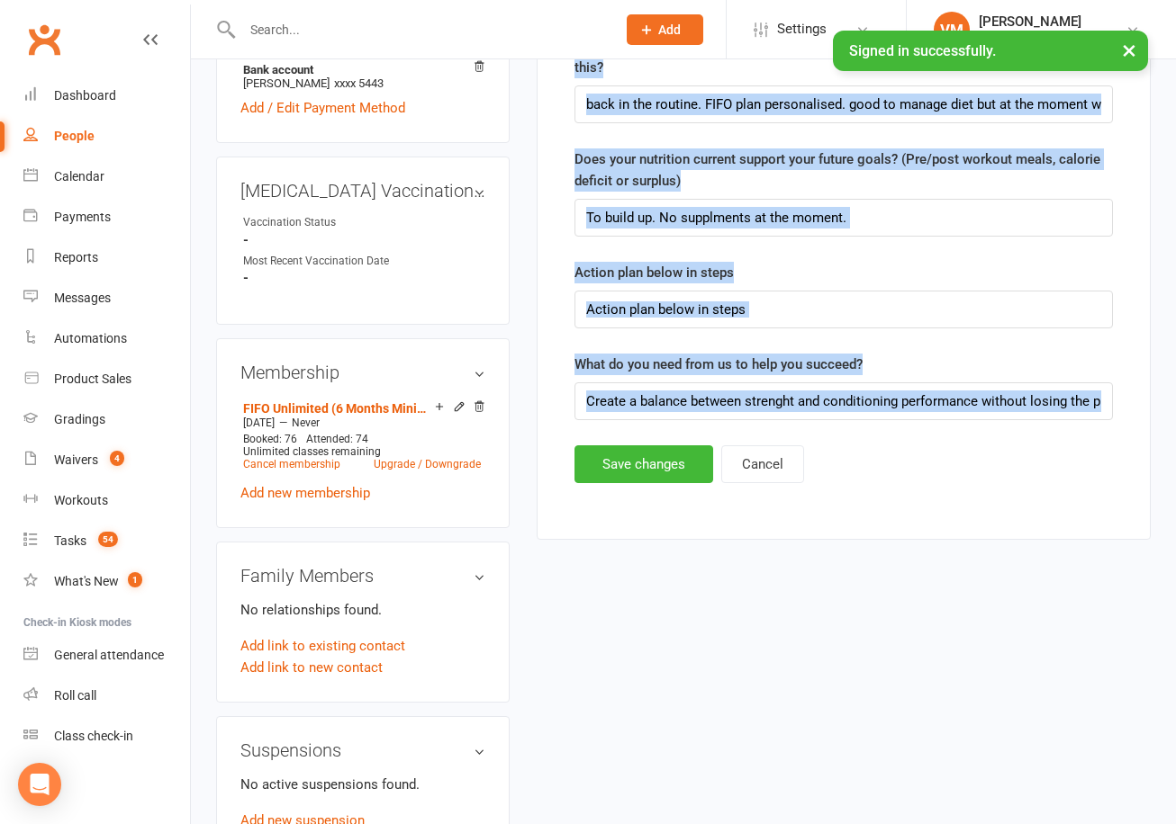
drag, startPoint x: 565, startPoint y: 132, endPoint x: 1174, endPoint y: 432, distance: 678.3
click at [1174, 432] on div "upload photo change photo [PERSON_NAME] Activated [DATE] Added [DATE] Active me…" at bounding box center [683, 809] width 985 height 2814
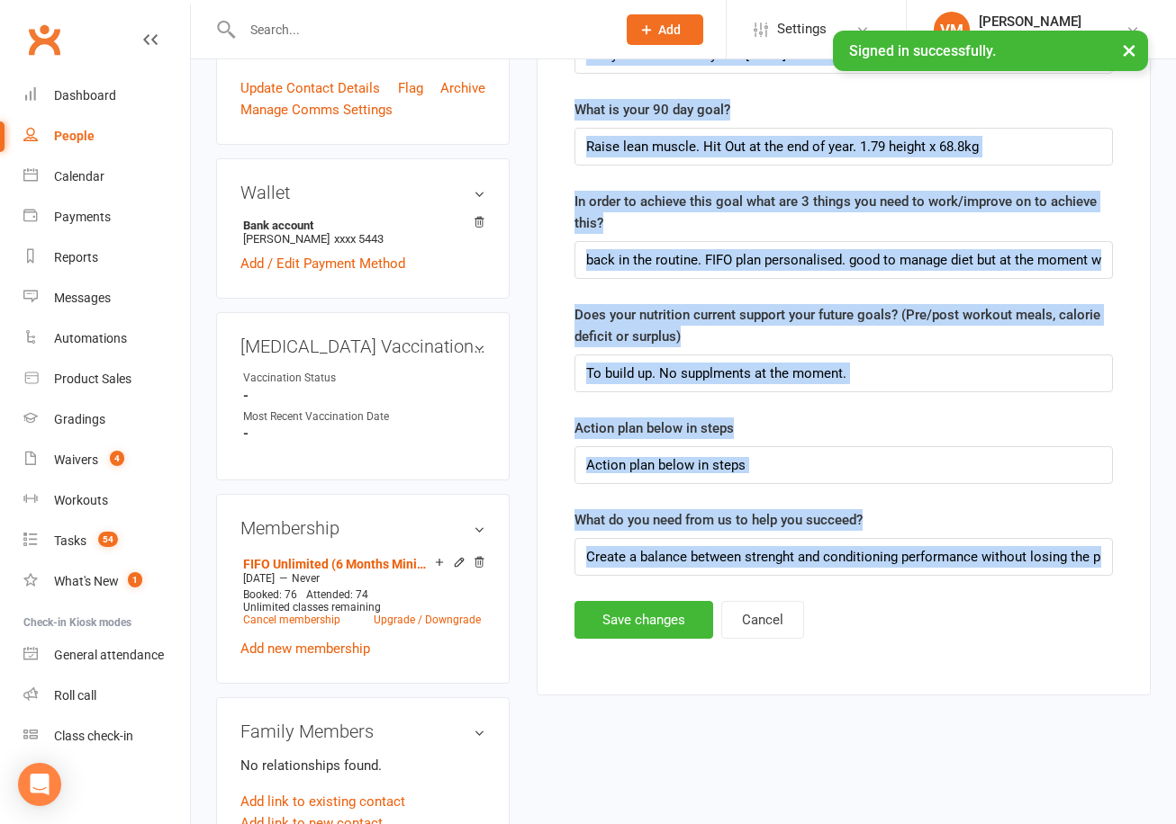
scroll to position [45, 0]
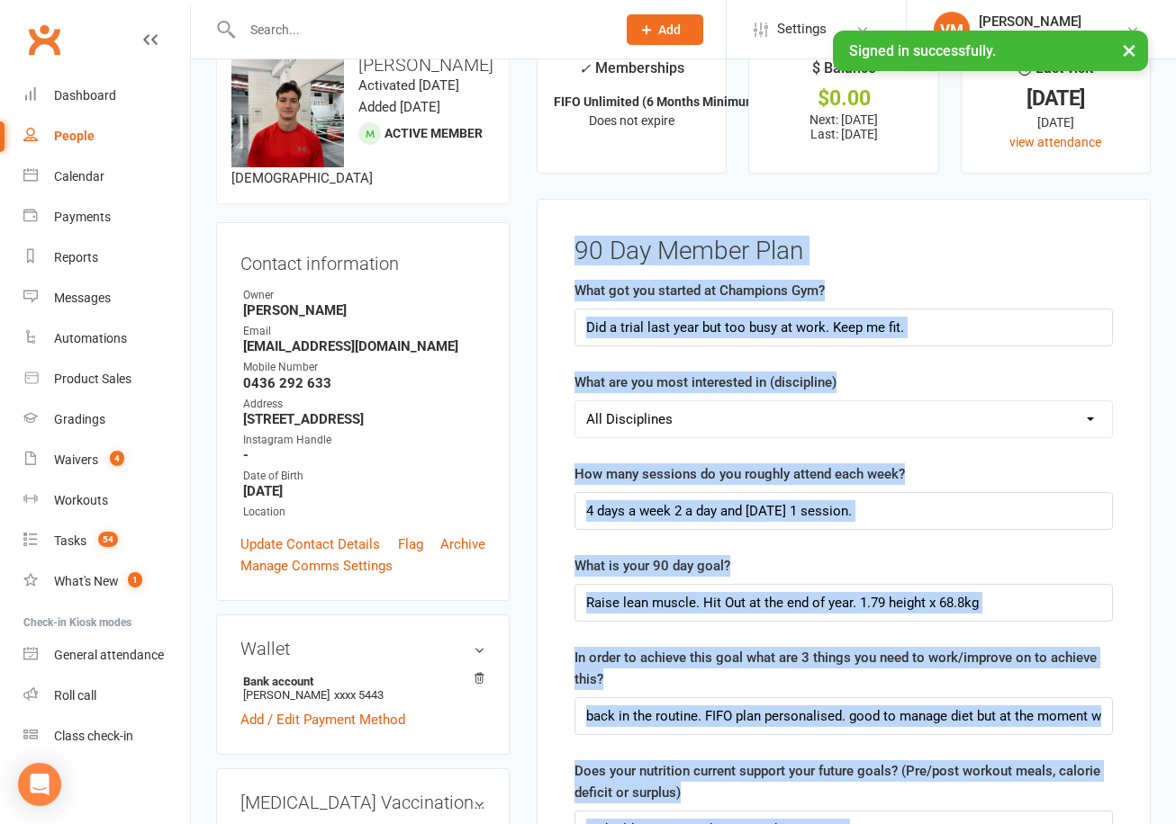
copy main "90 Day Member Plan What got you started at Champions Gym? What are you most int…"
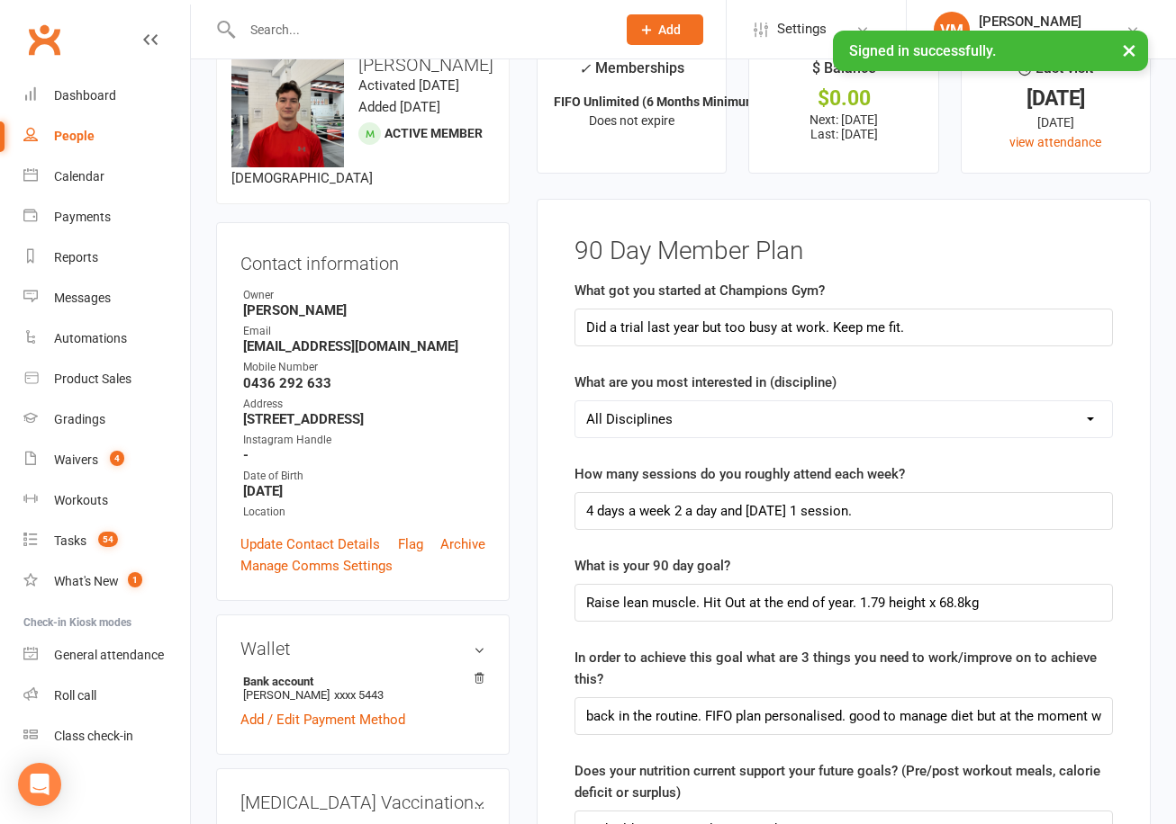
click at [684, 192] on main "✓ Memberships FIFO Unlimited (6 Months Minimum Term) Does not expire $ Balance …" at bounding box center [843, 605] width 641 height 1131
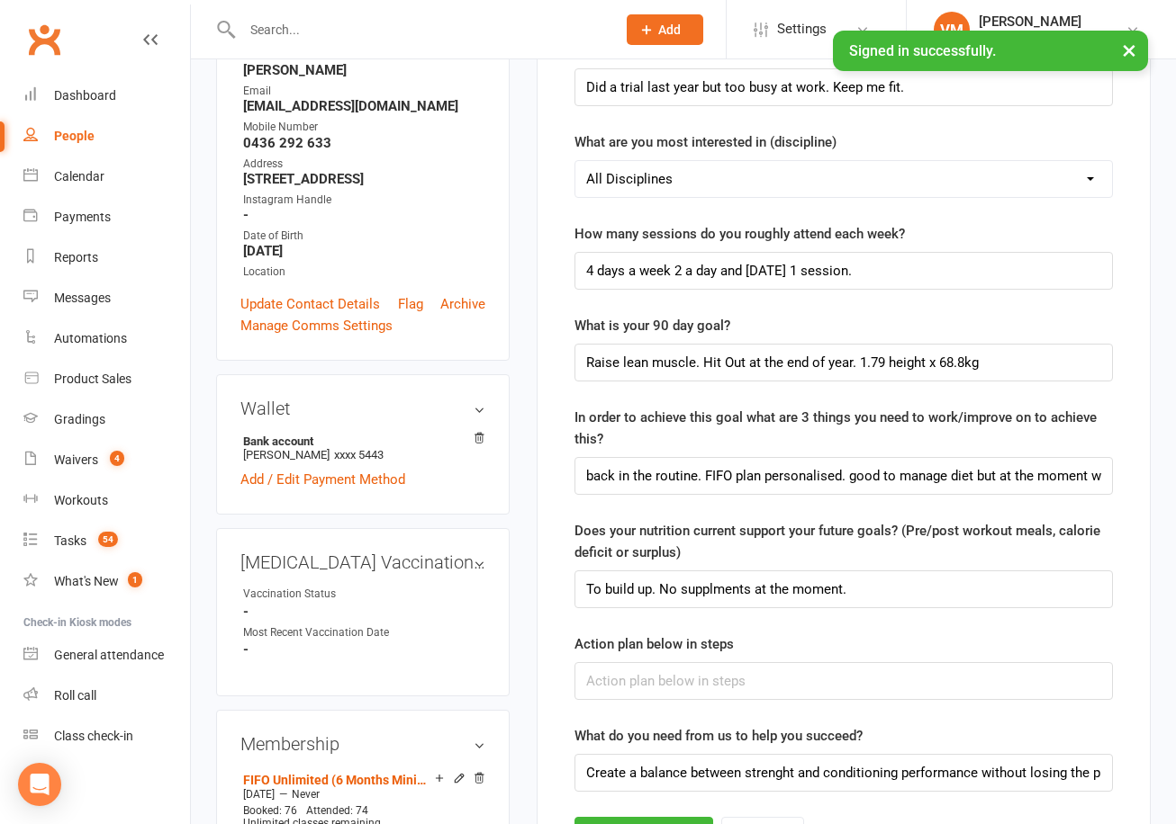
scroll to position [0, 0]
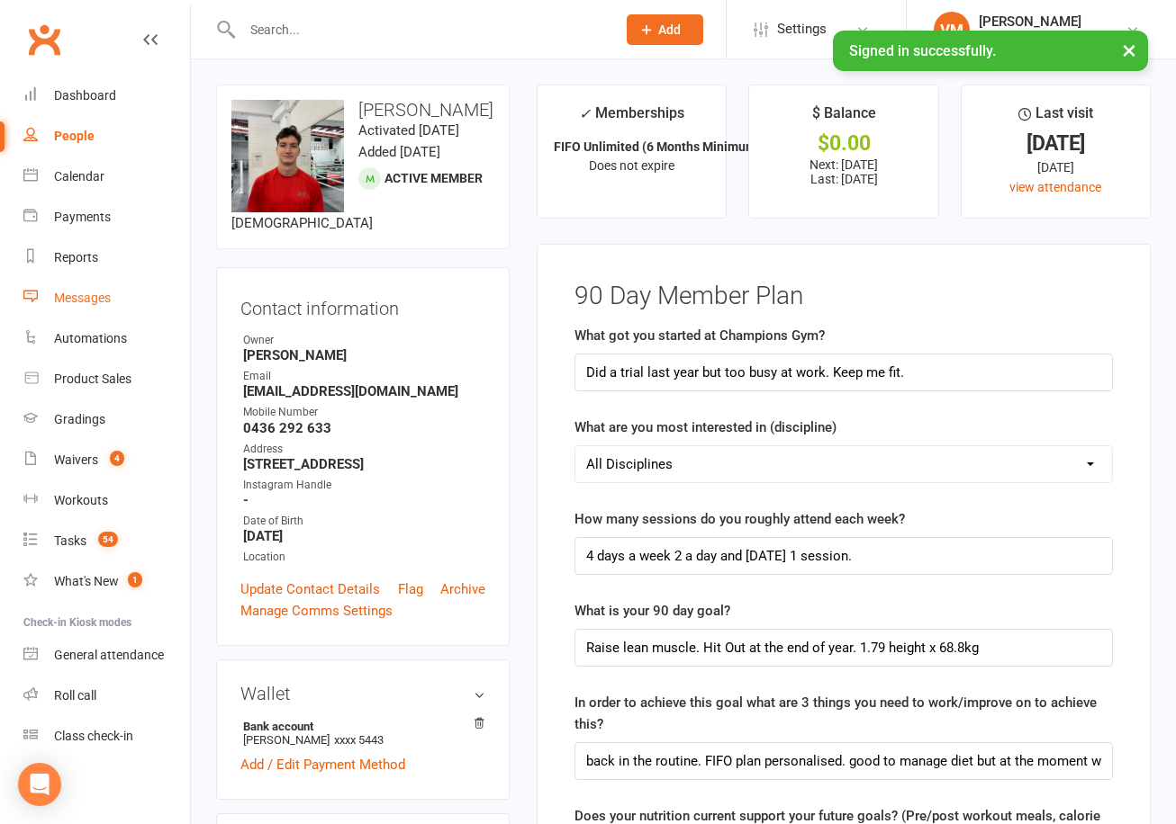
click at [121, 304] on link "Messages" at bounding box center [106, 298] width 167 height 41
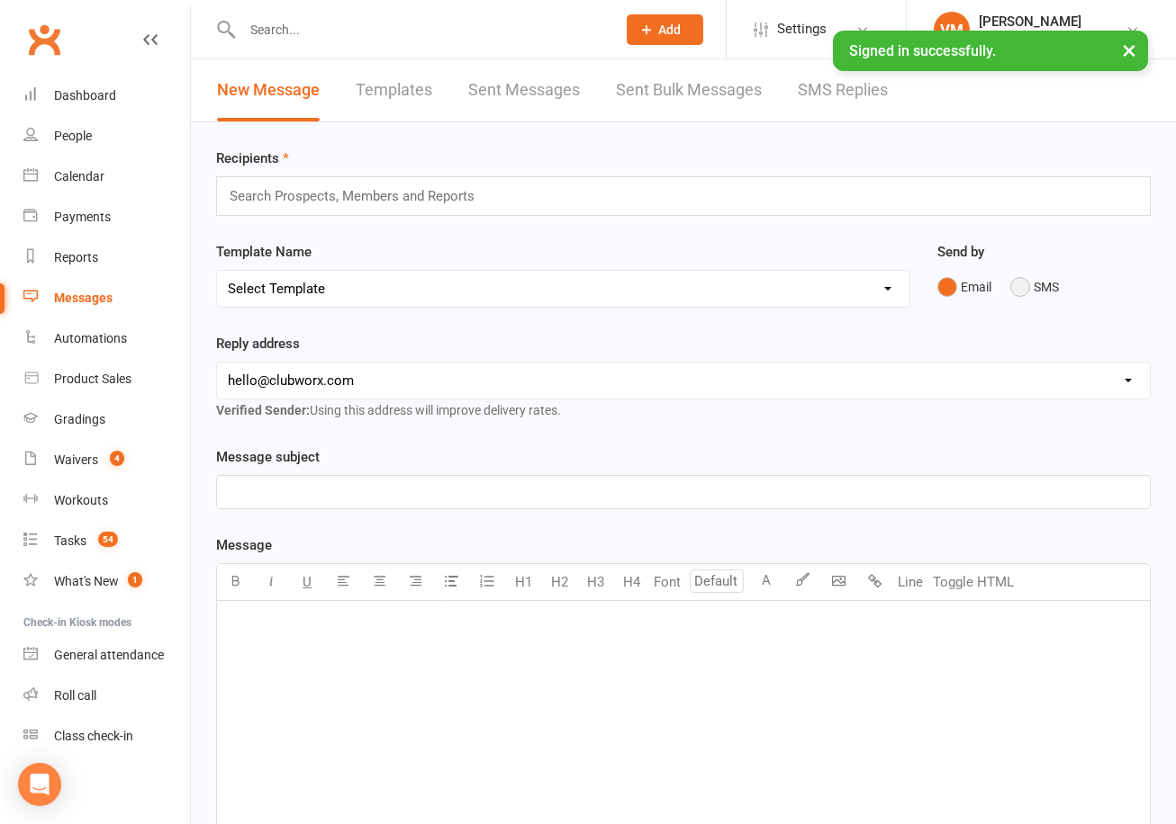
click at [1025, 278] on button "SMS" at bounding box center [1034, 287] width 49 height 34
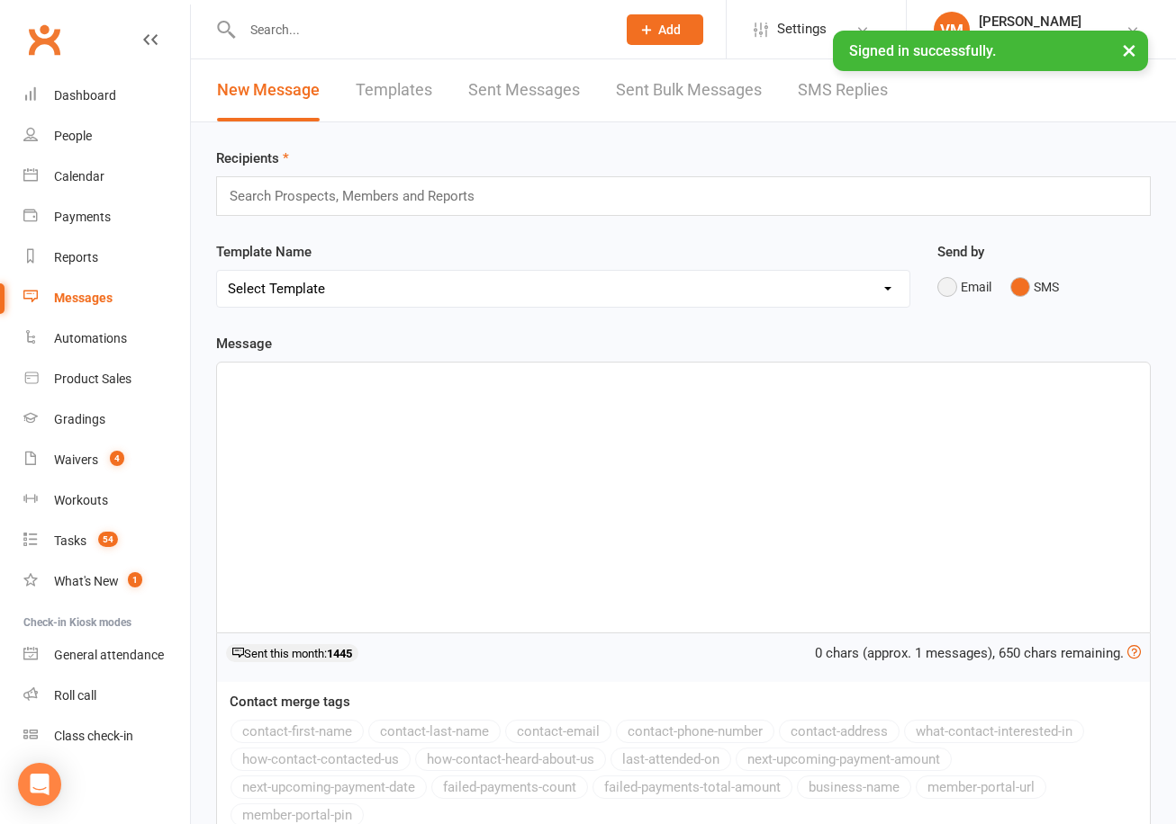
click at [957, 285] on button "Email" at bounding box center [964, 287] width 54 height 34
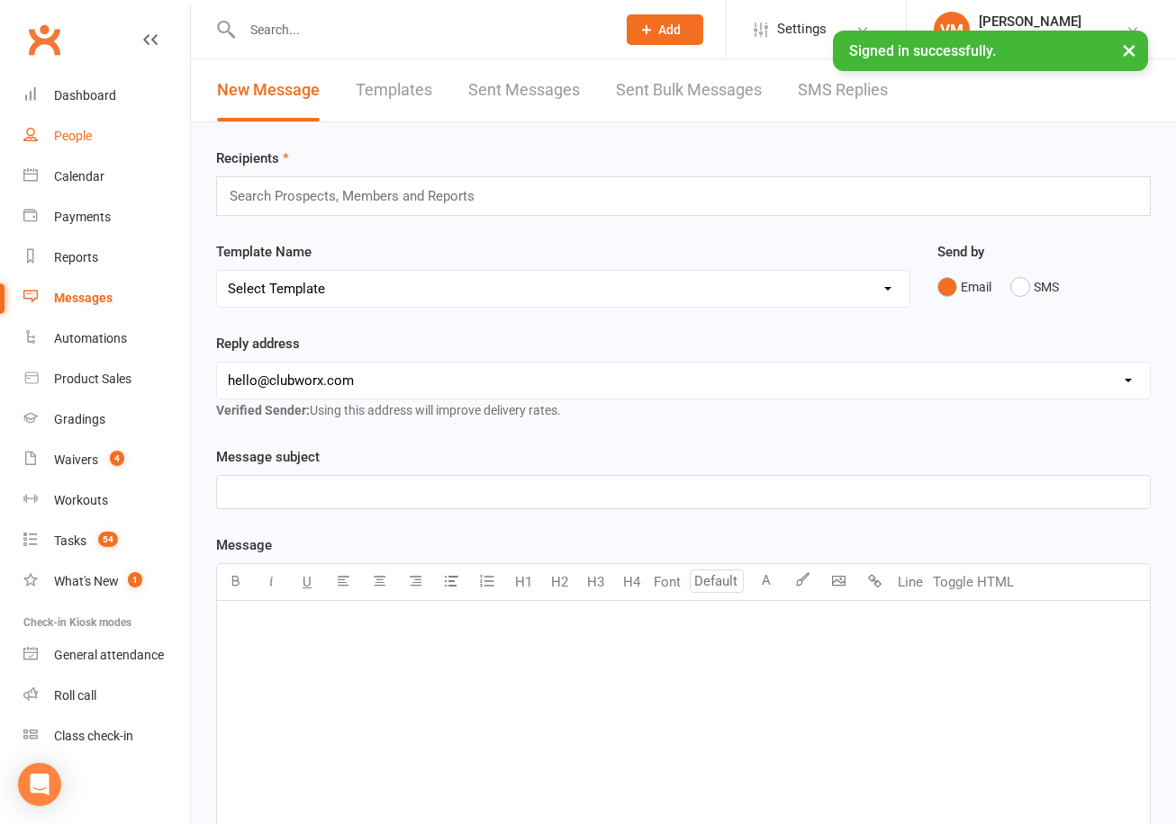
click at [99, 133] on link "People" at bounding box center [106, 136] width 167 height 41
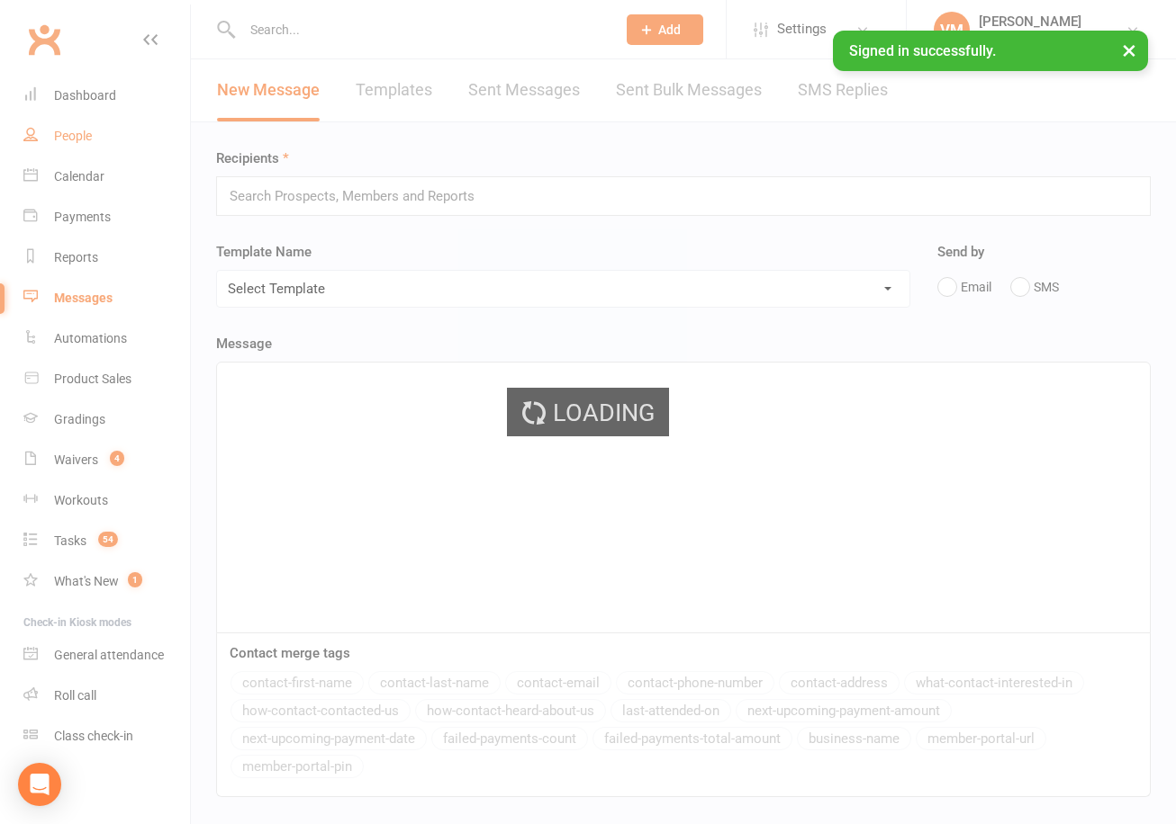
select select "100"
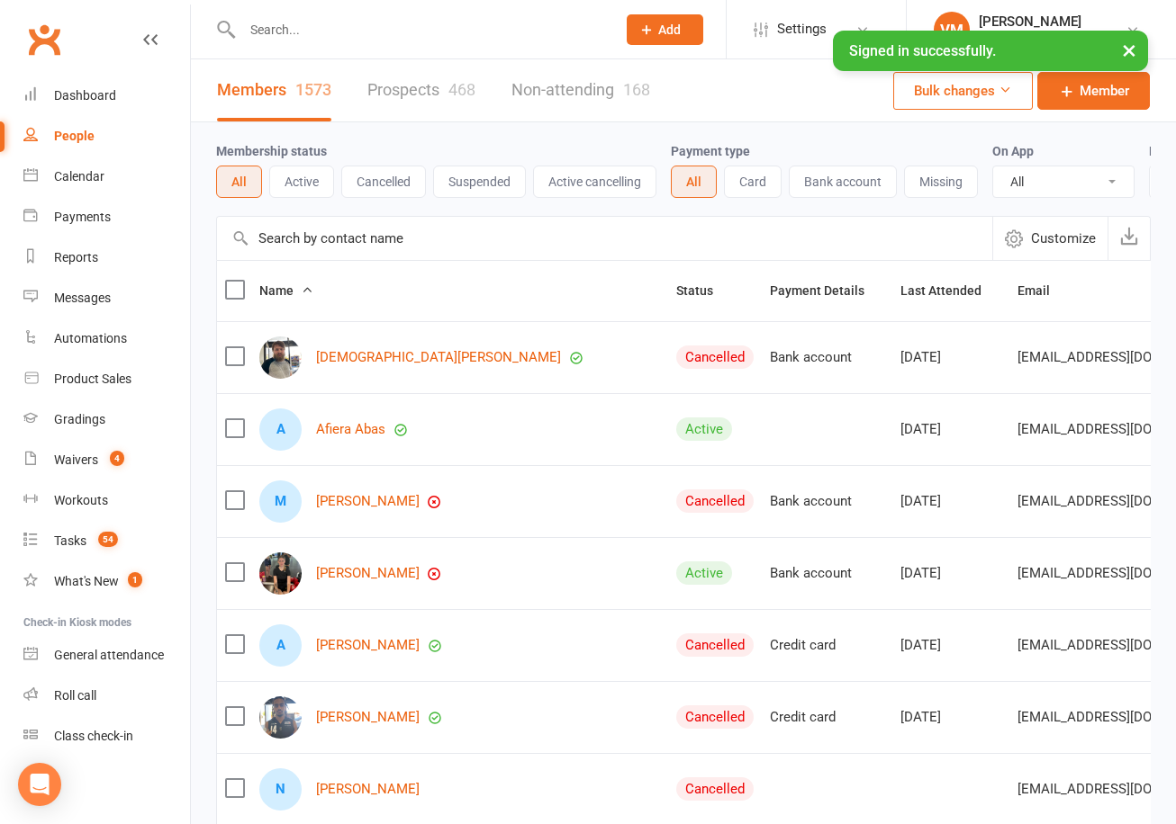
click at [344, 32] on input "text" at bounding box center [420, 29] width 366 height 25
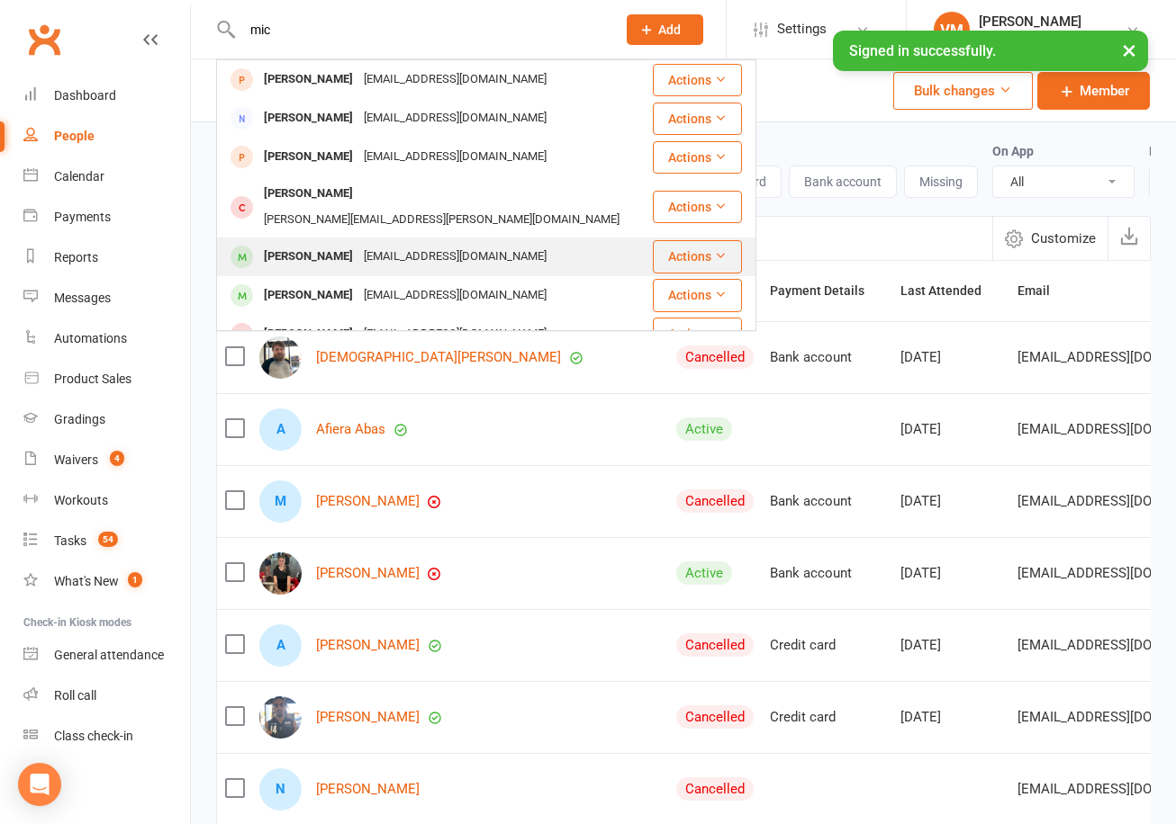
type input "mic"
click at [358, 244] on div "[EMAIL_ADDRESS][DOMAIN_NAME]" at bounding box center [455, 257] width 194 height 26
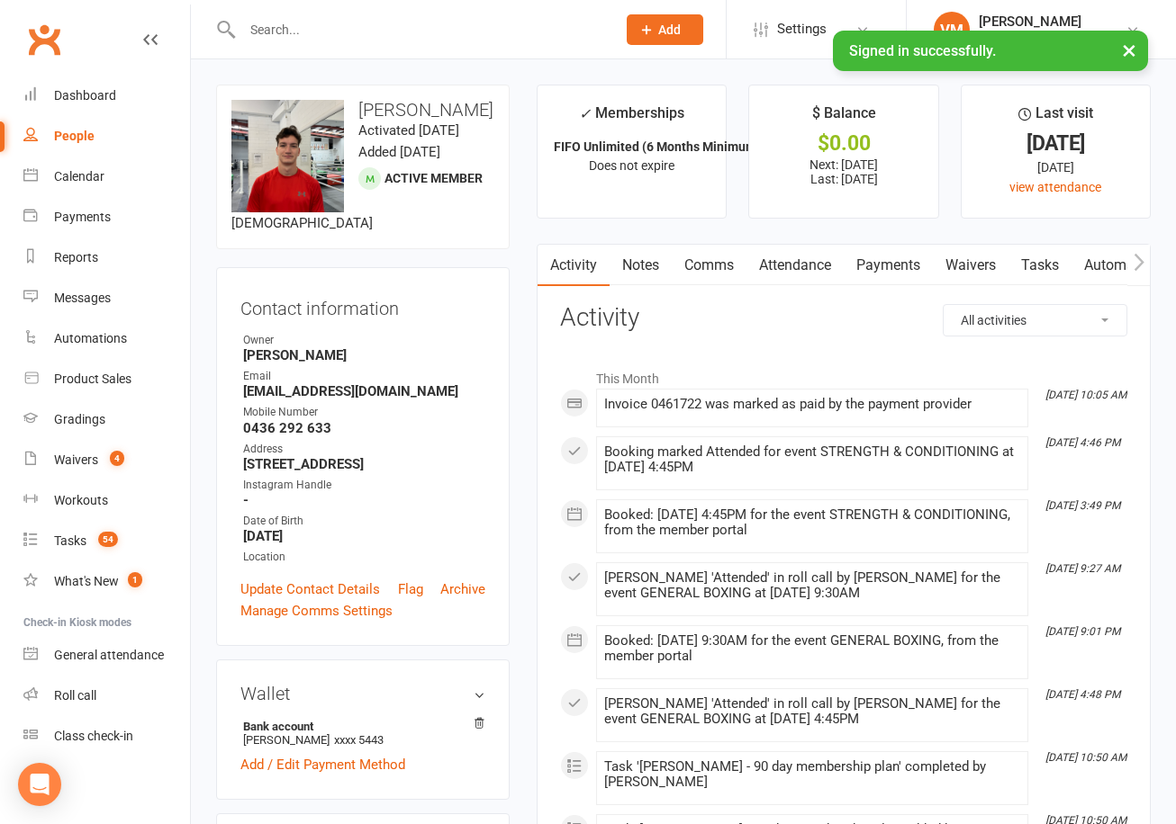
click at [711, 262] on link "Comms" at bounding box center [708, 265] width 75 height 41
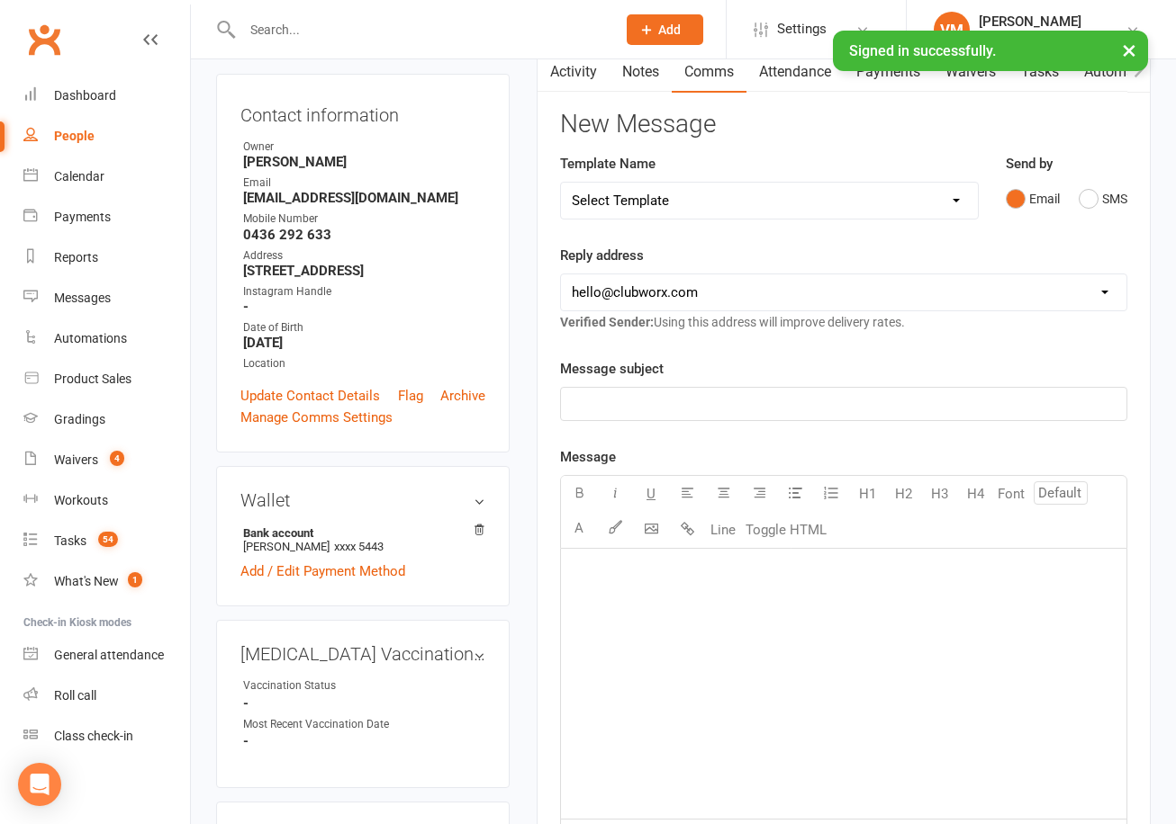
scroll to position [309, 0]
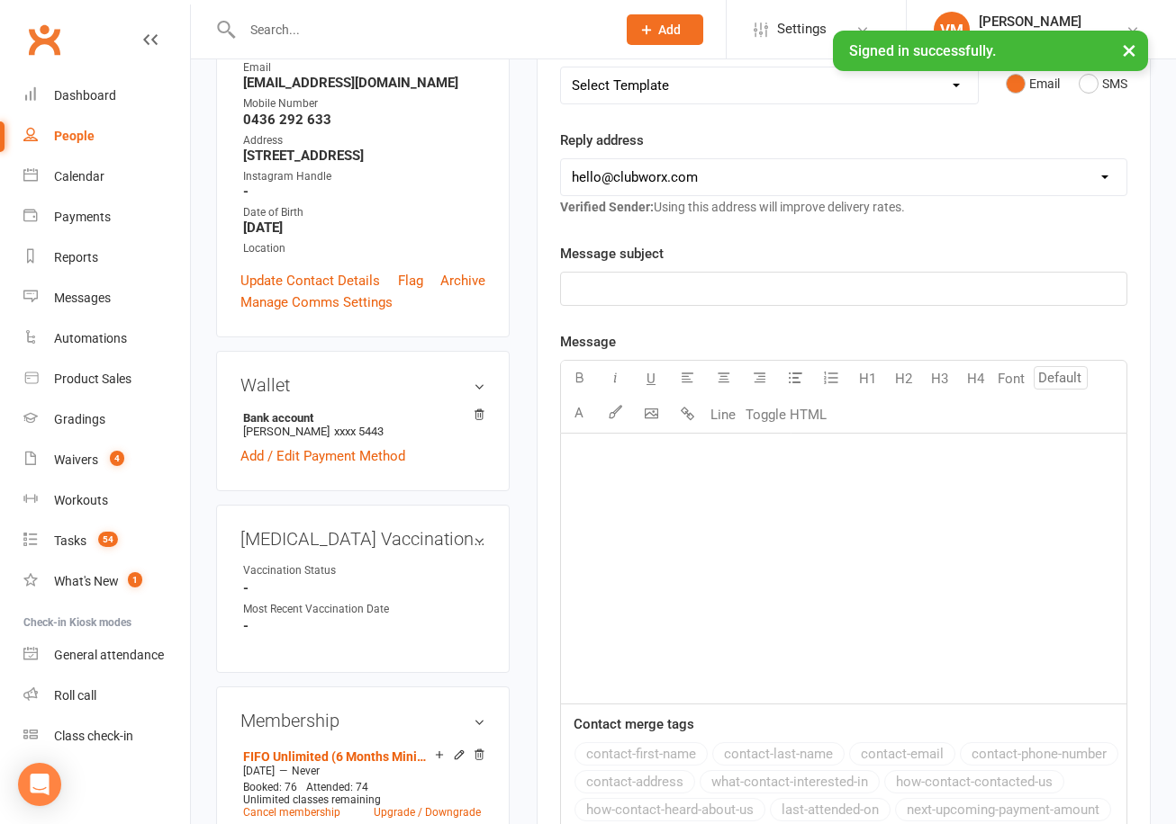
click at [729, 531] on div "﻿" at bounding box center [843, 569] width 565 height 270
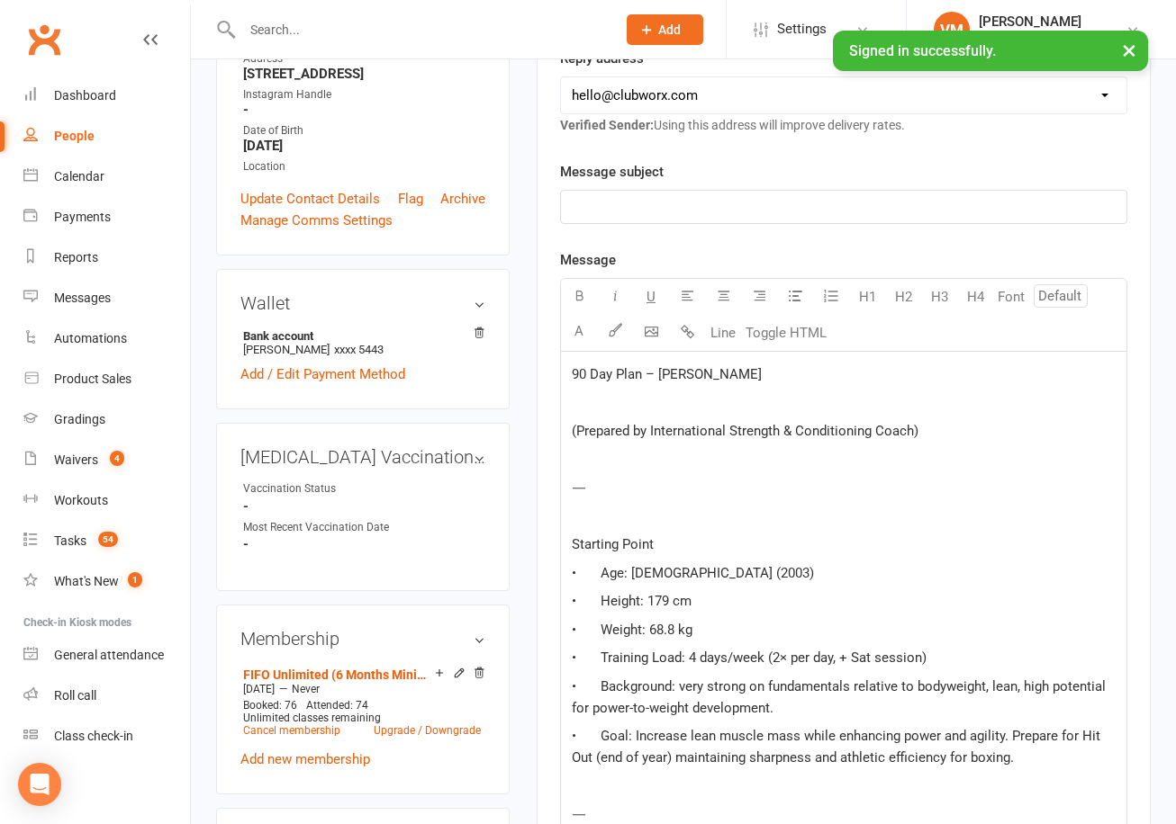
scroll to position [390, 0]
click at [698, 433] on span "(Prepared by International Strength & Conditioning Coach)" at bounding box center [745, 432] width 347 height 16
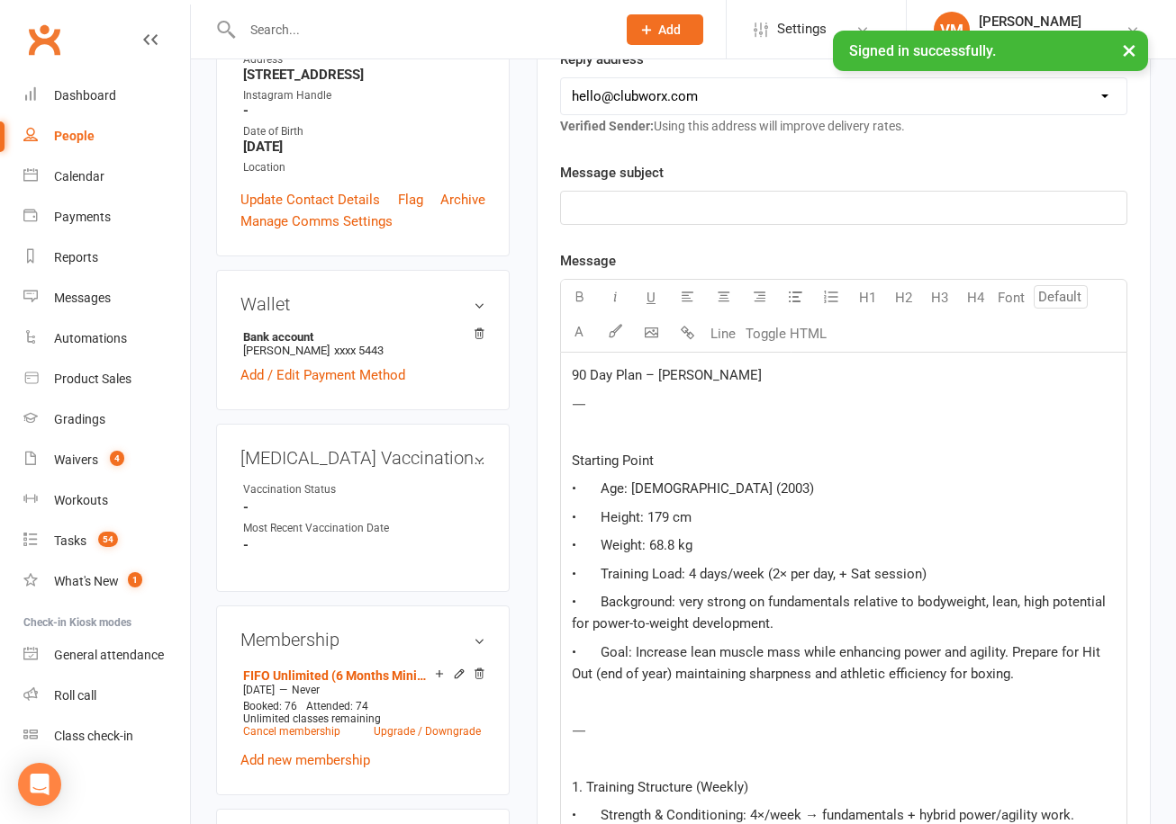
click at [574, 437] on p "﻿" at bounding box center [844, 432] width 544 height 22
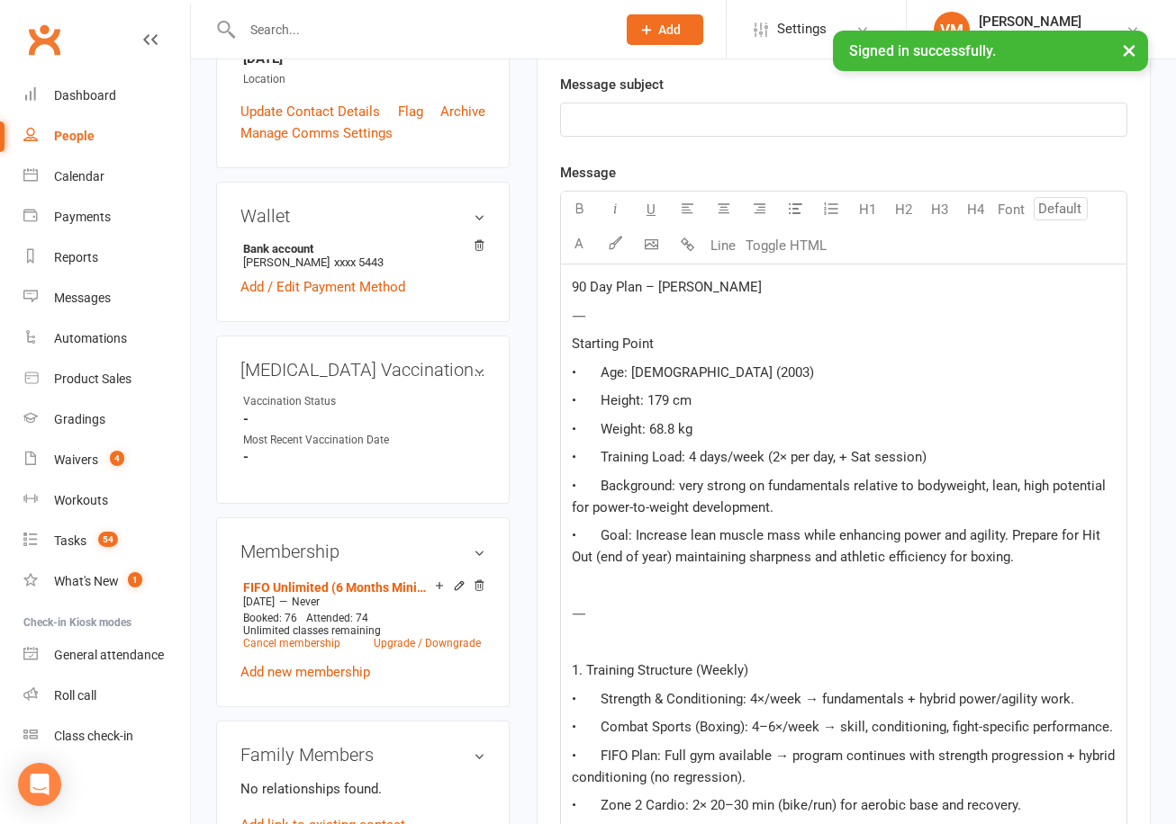
scroll to position [524, 0]
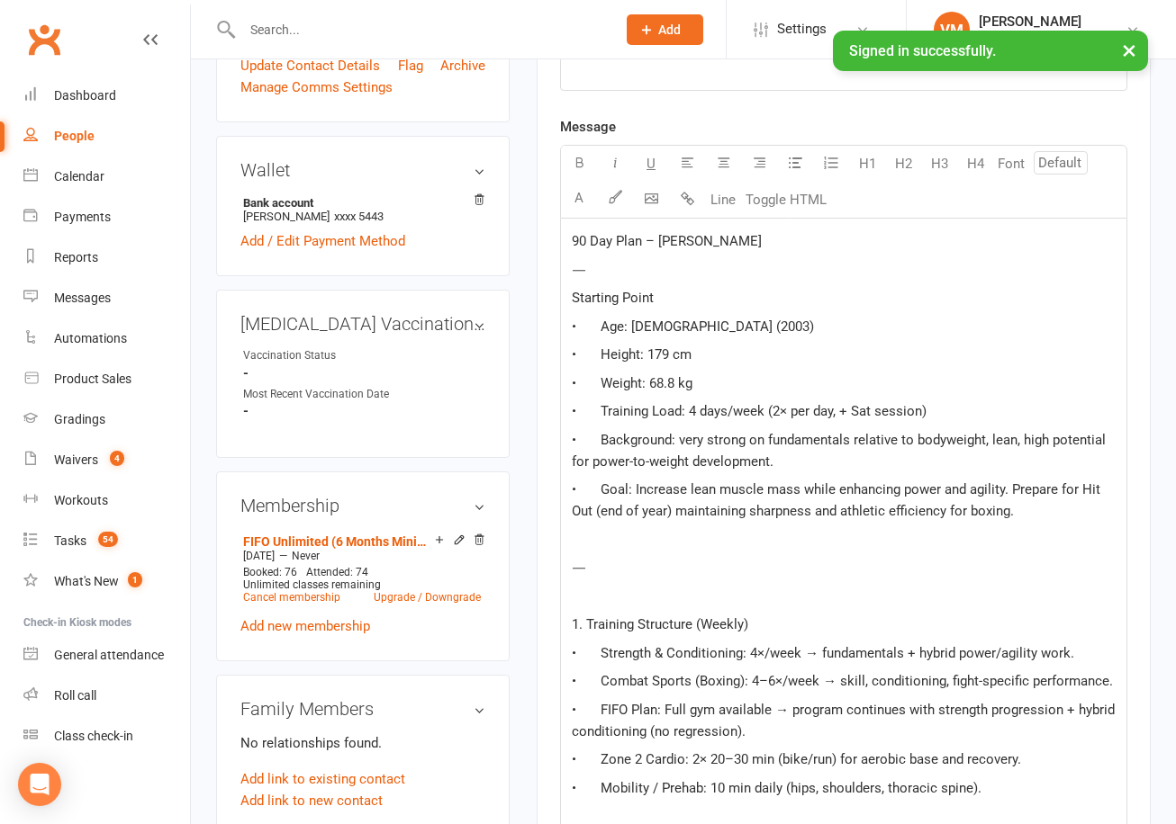
click at [603, 540] on p "﻿" at bounding box center [844, 540] width 544 height 22
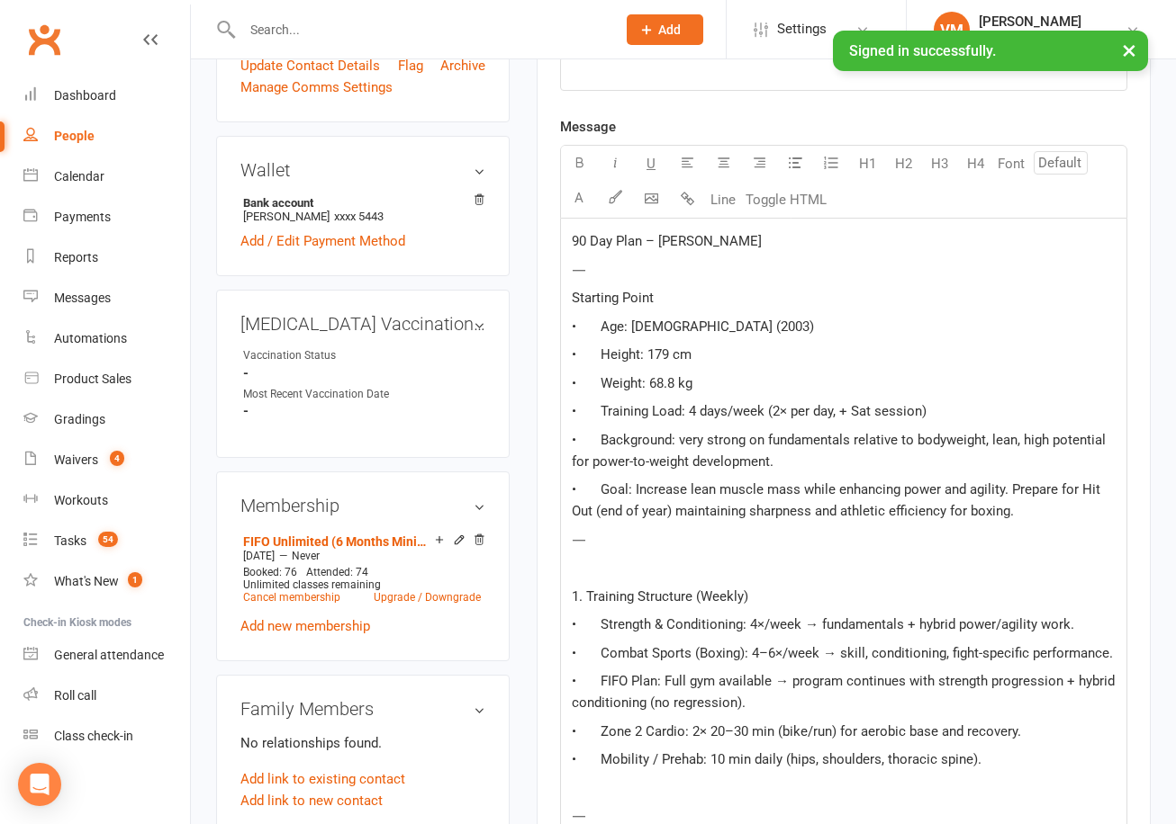
click at [590, 571] on p "﻿" at bounding box center [844, 568] width 544 height 22
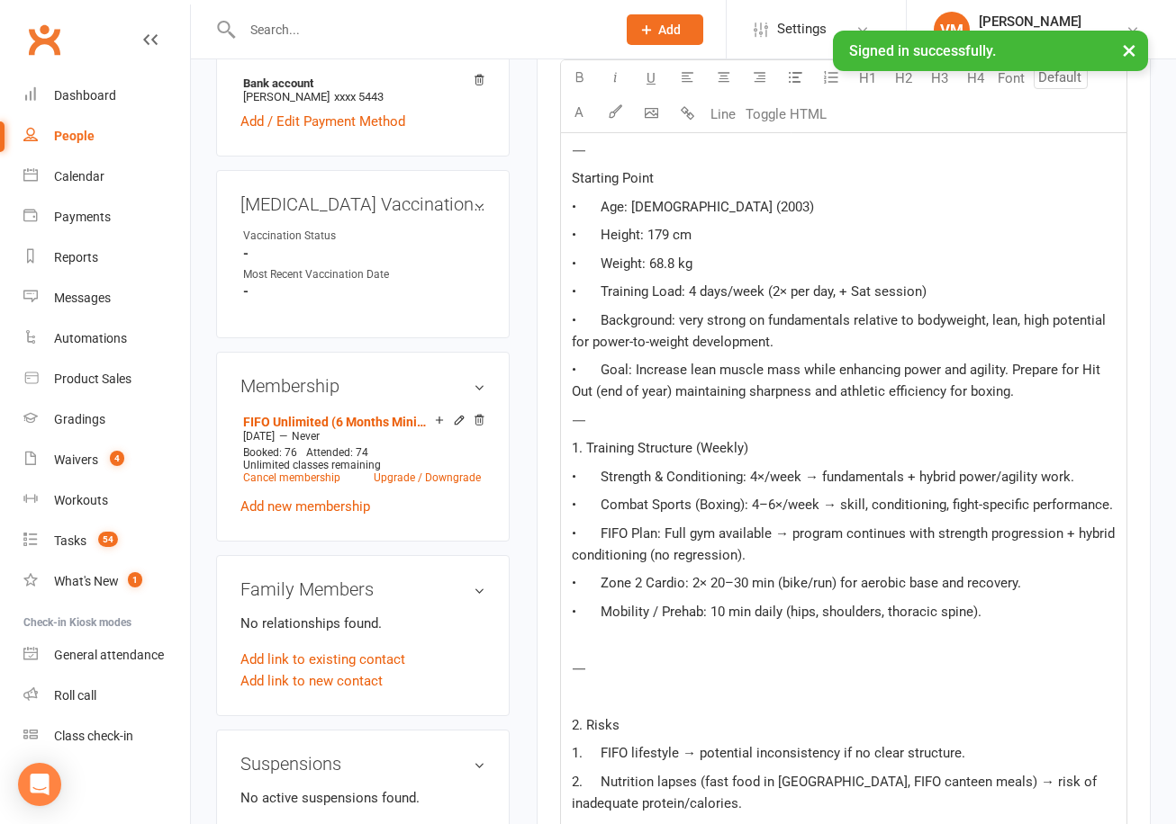
scroll to position [645, 0]
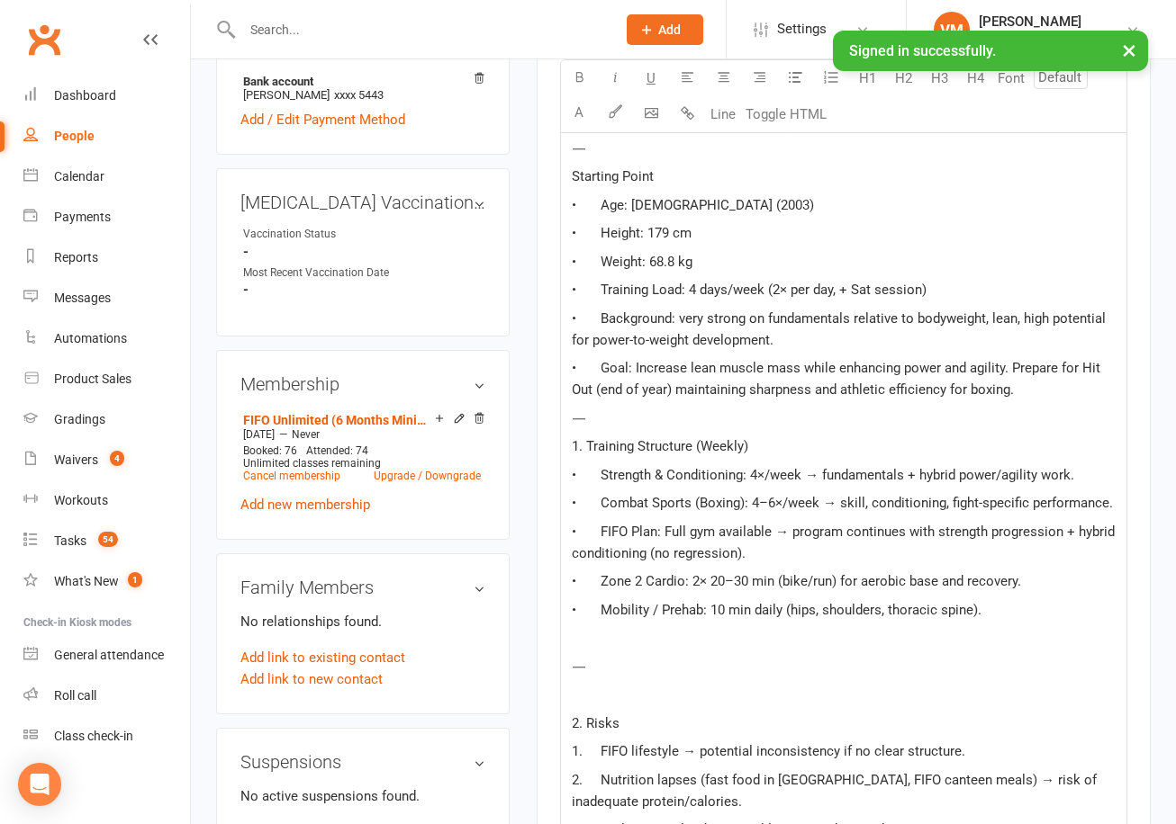
click at [623, 649] on p "﻿" at bounding box center [844, 638] width 544 height 22
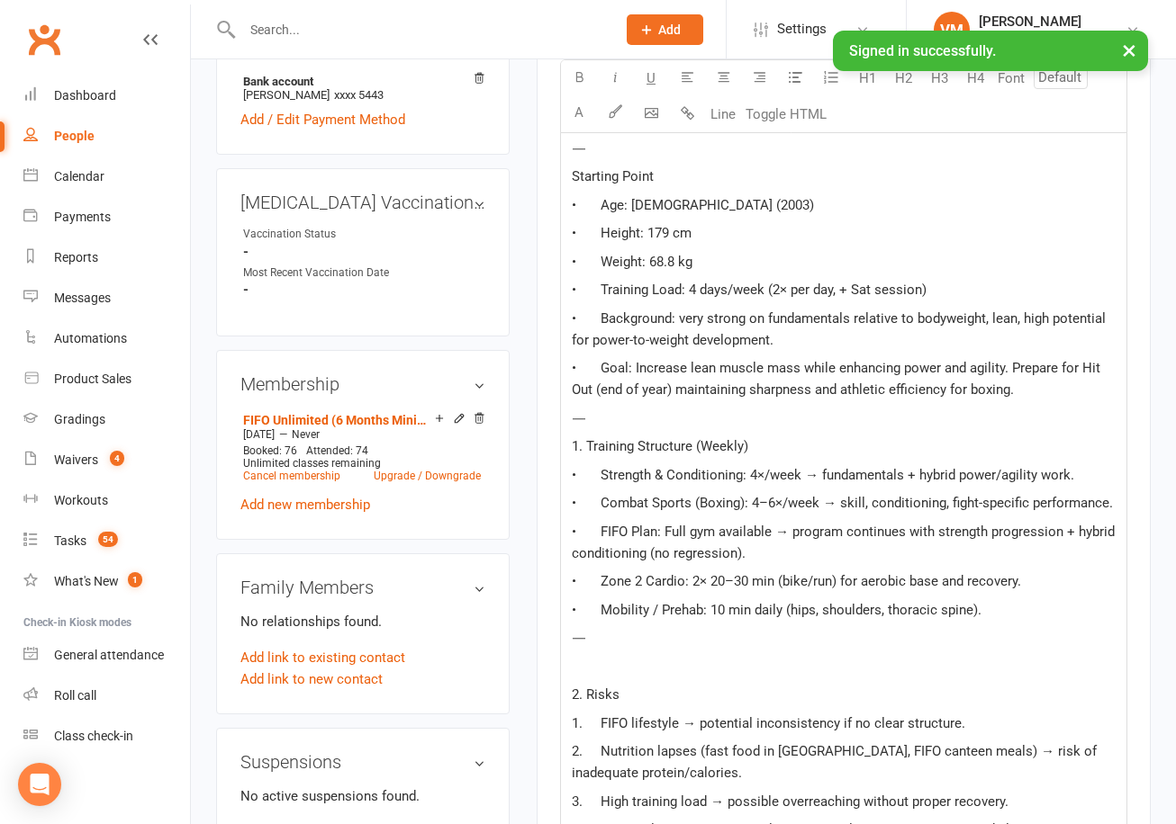
click at [626, 678] on p "﻿" at bounding box center [844, 667] width 544 height 22
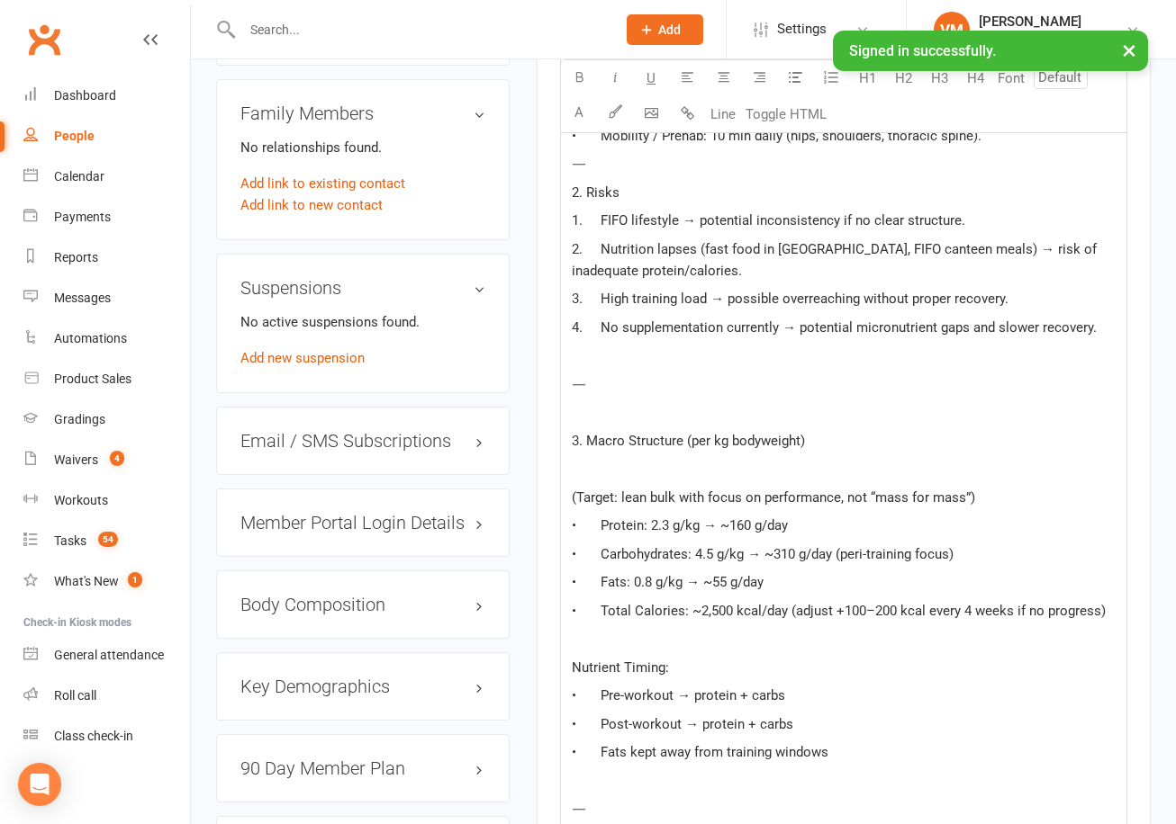
scroll to position [1112, 0]
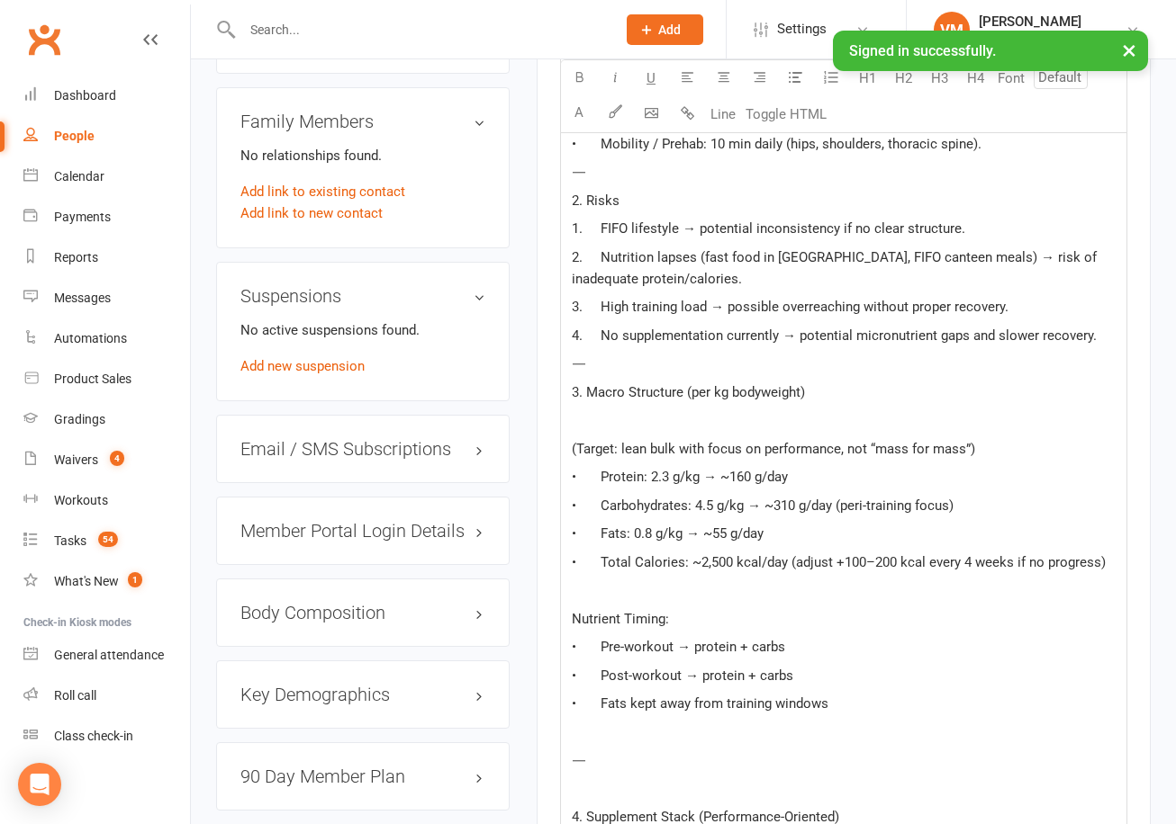
click at [612, 431] on p "﻿" at bounding box center [844, 421] width 544 height 22
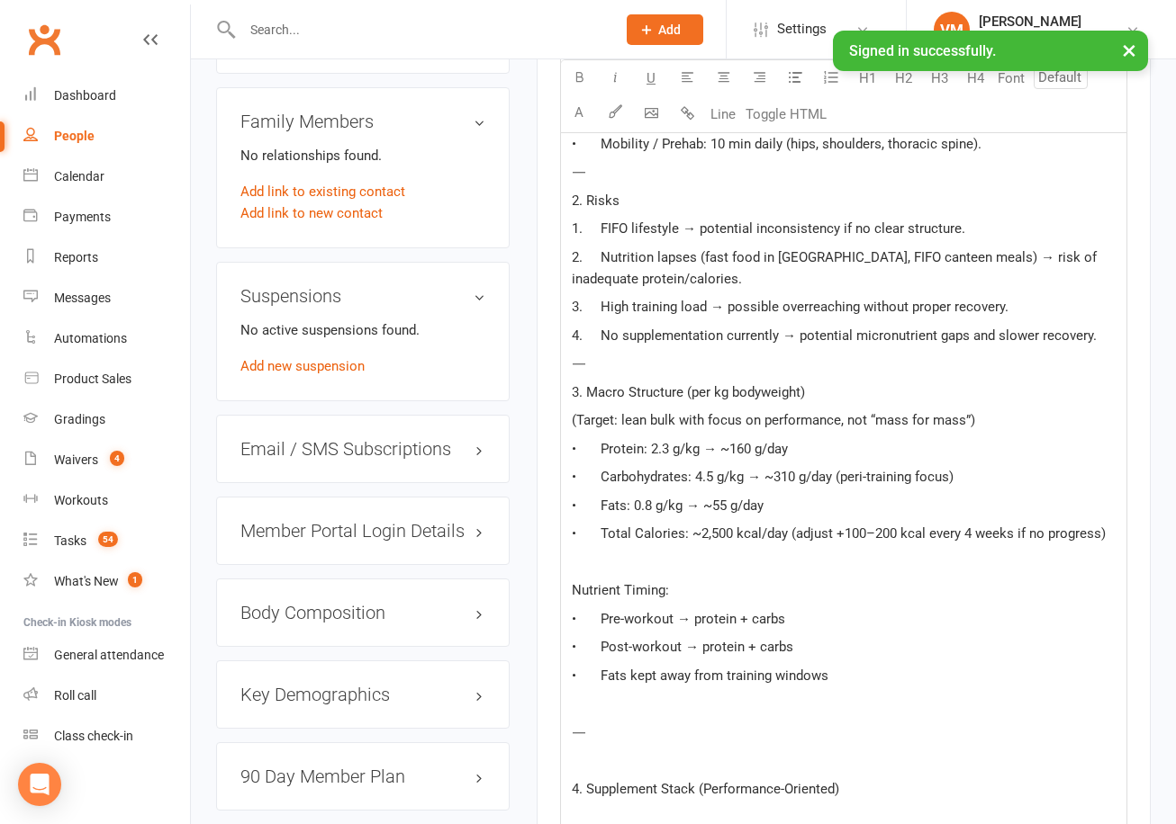
click at [863, 545] on p "• Total Calories: ~2,500 kcal/day (adjust +100–200 kcal every 4 weeks if no pro…" at bounding box center [844, 534] width 544 height 22
click at [985, 488] on p "• Carbohydrates: 4.5 g/kg → ~310 g/day (peri-training focus)" at bounding box center [844, 477] width 544 height 22
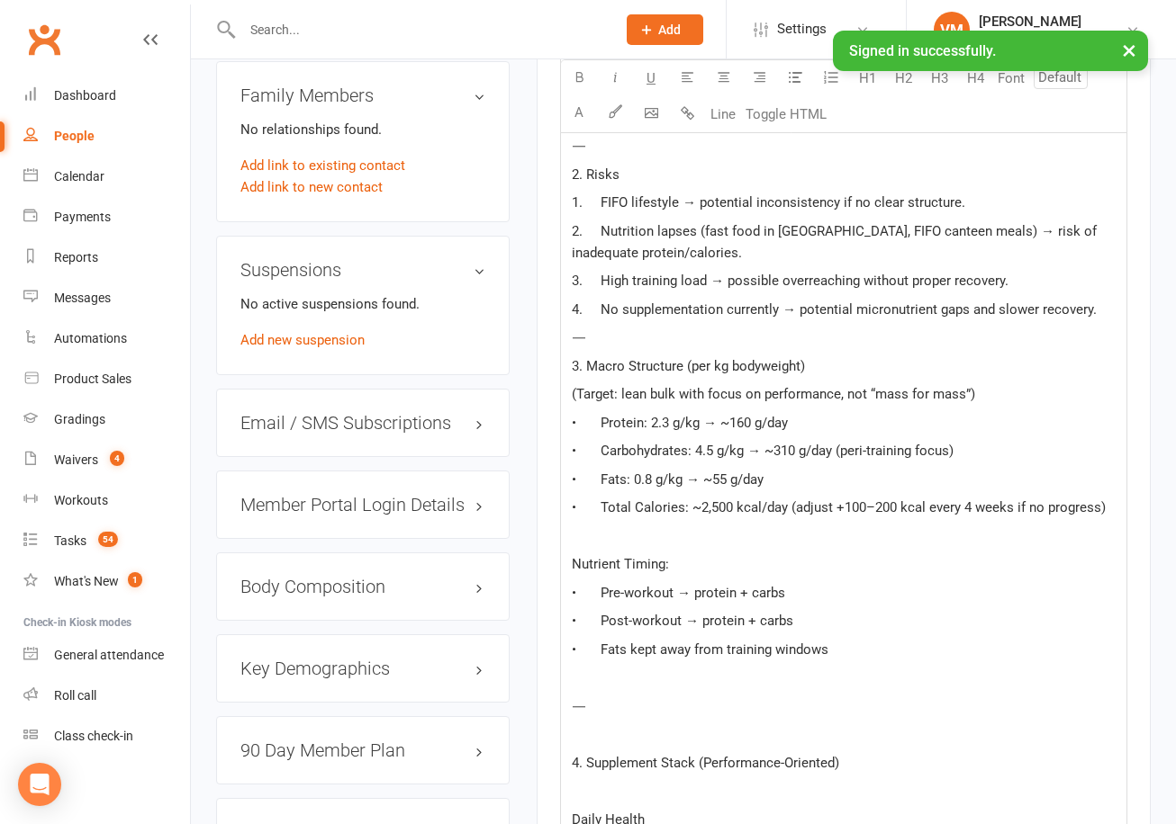
scroll to position [1166, 0]
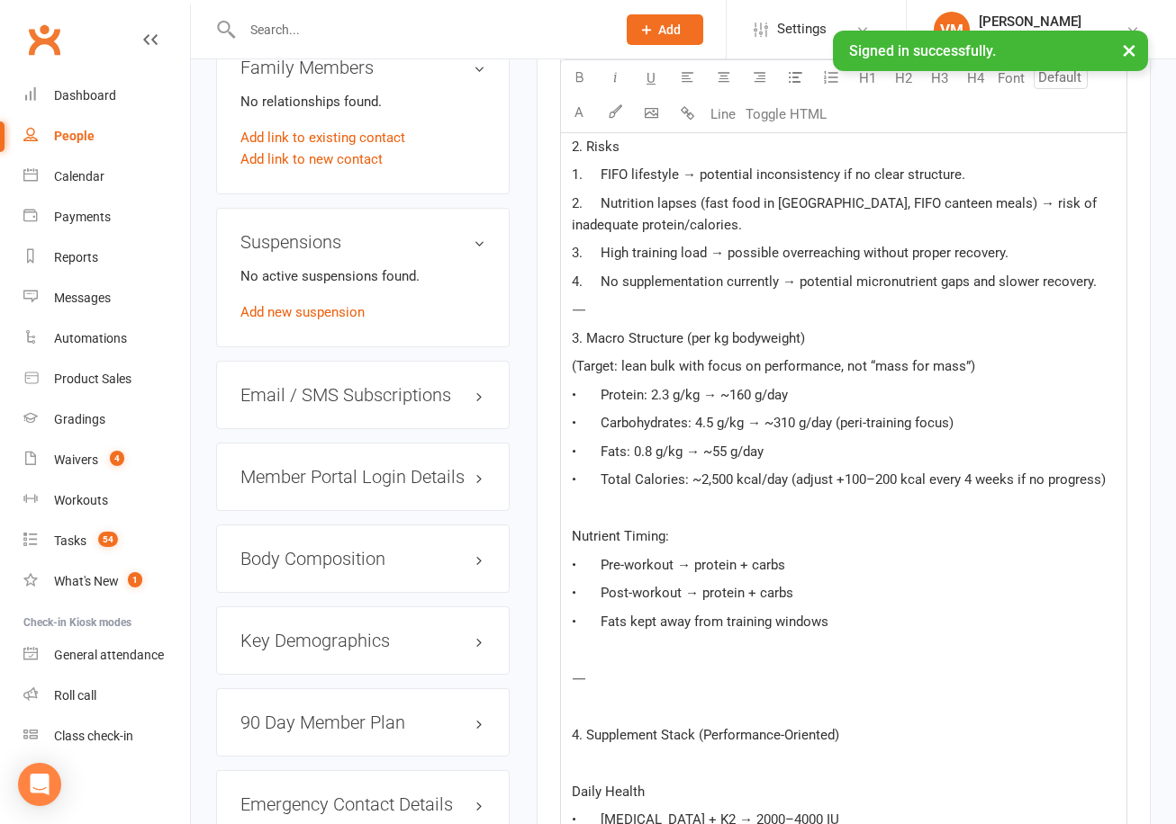
click at [622, 519] on p "﻿" at bounding box center [844, 509] width 544 height 22
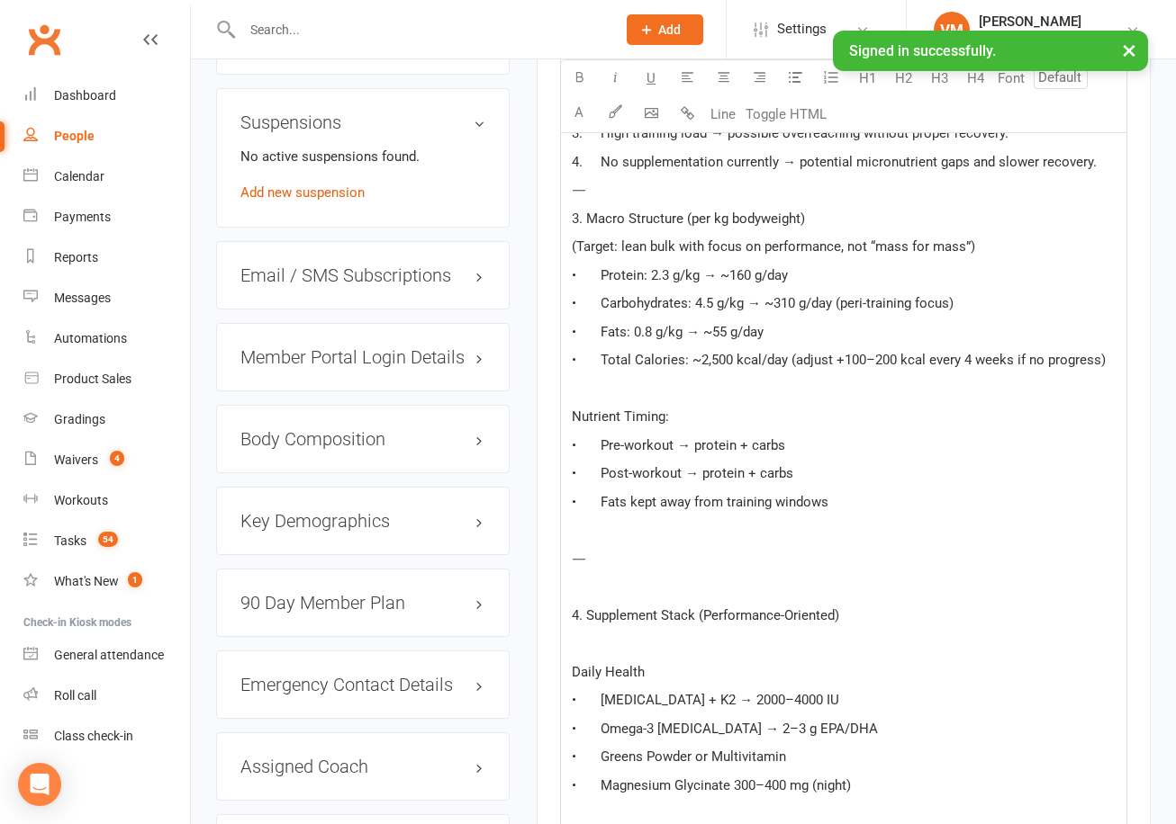
scroll to position [1326, 0]
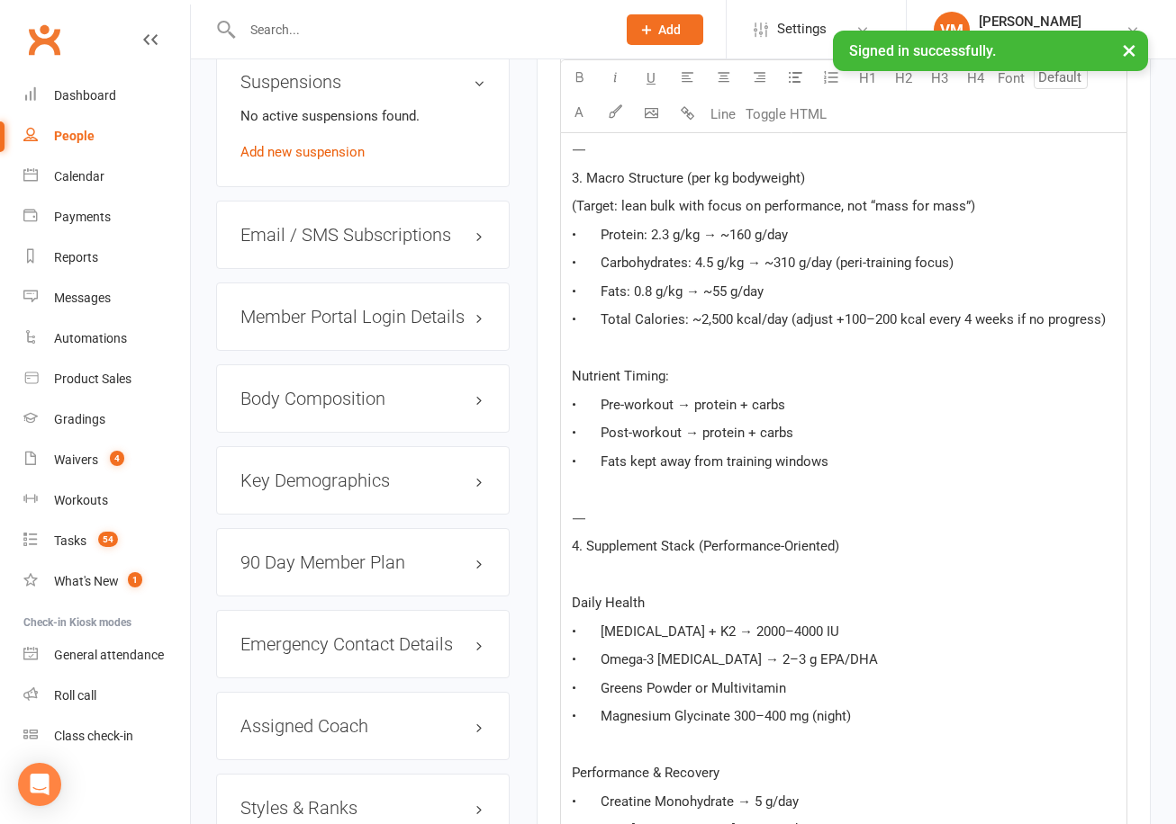
click at [628, 500] on p "﻿" at bounding box center [844, 490] width 544 height 22
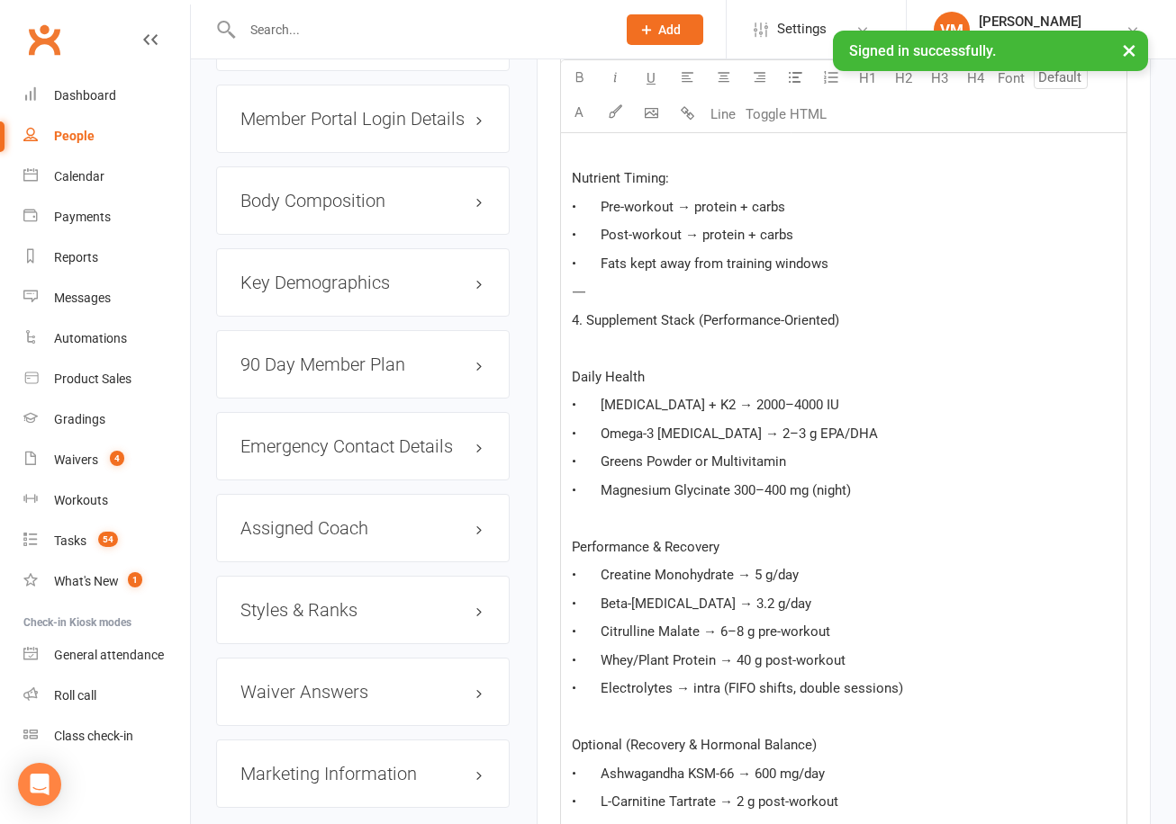
scroll to position [1537, 0]
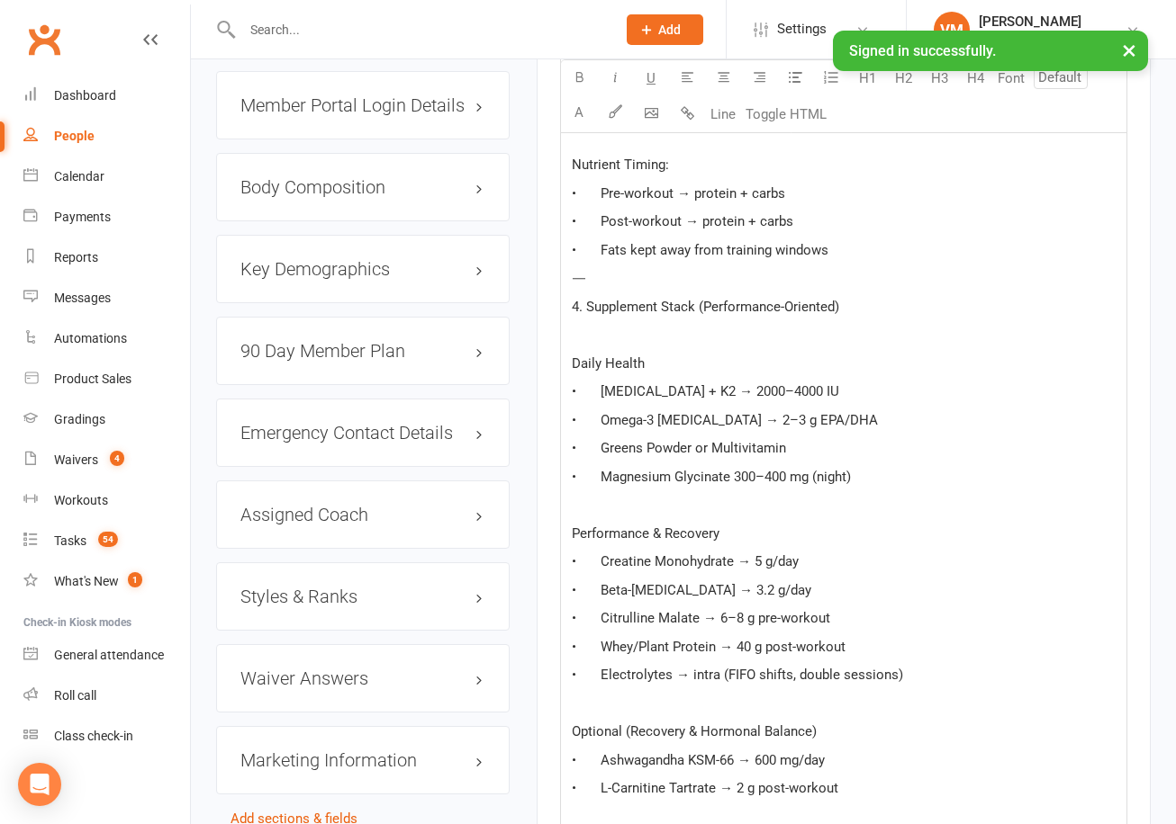
click at [666, 516] on p "﻿" at bounding box center [844, 505] width 544 height 22
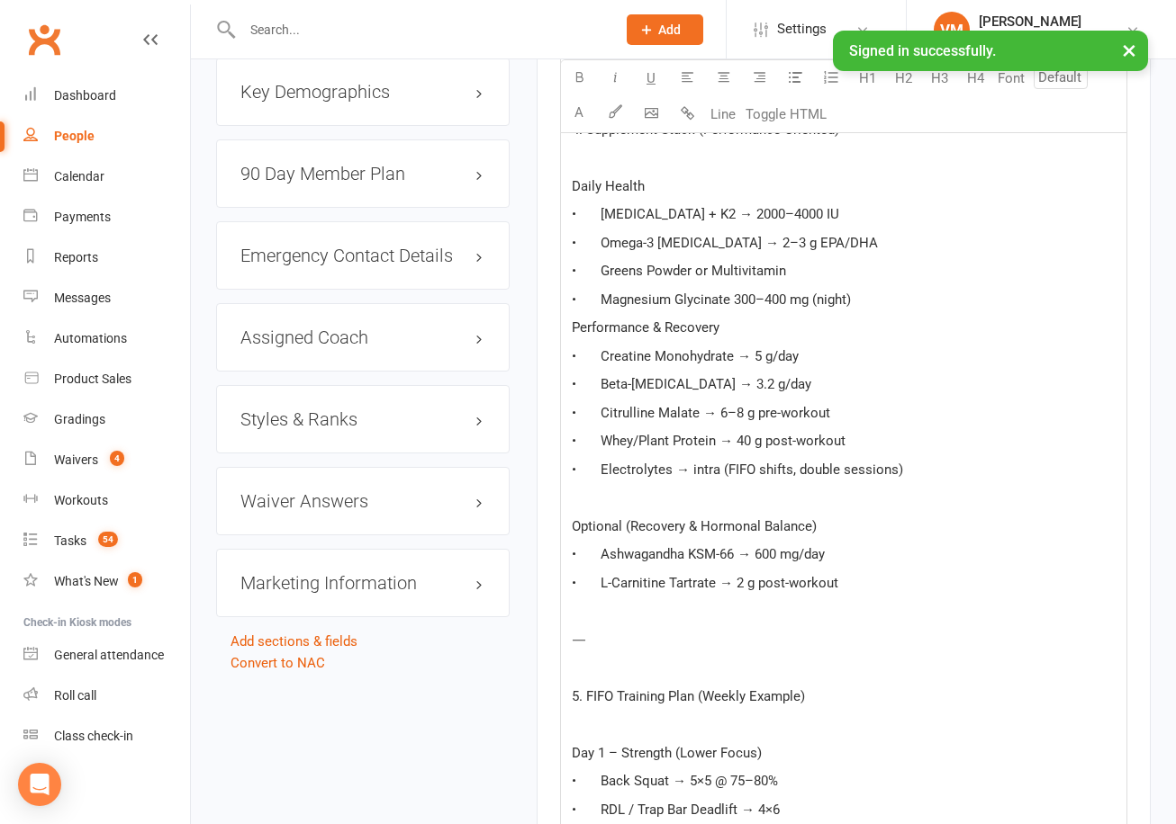
scroll to position [1740, 0]
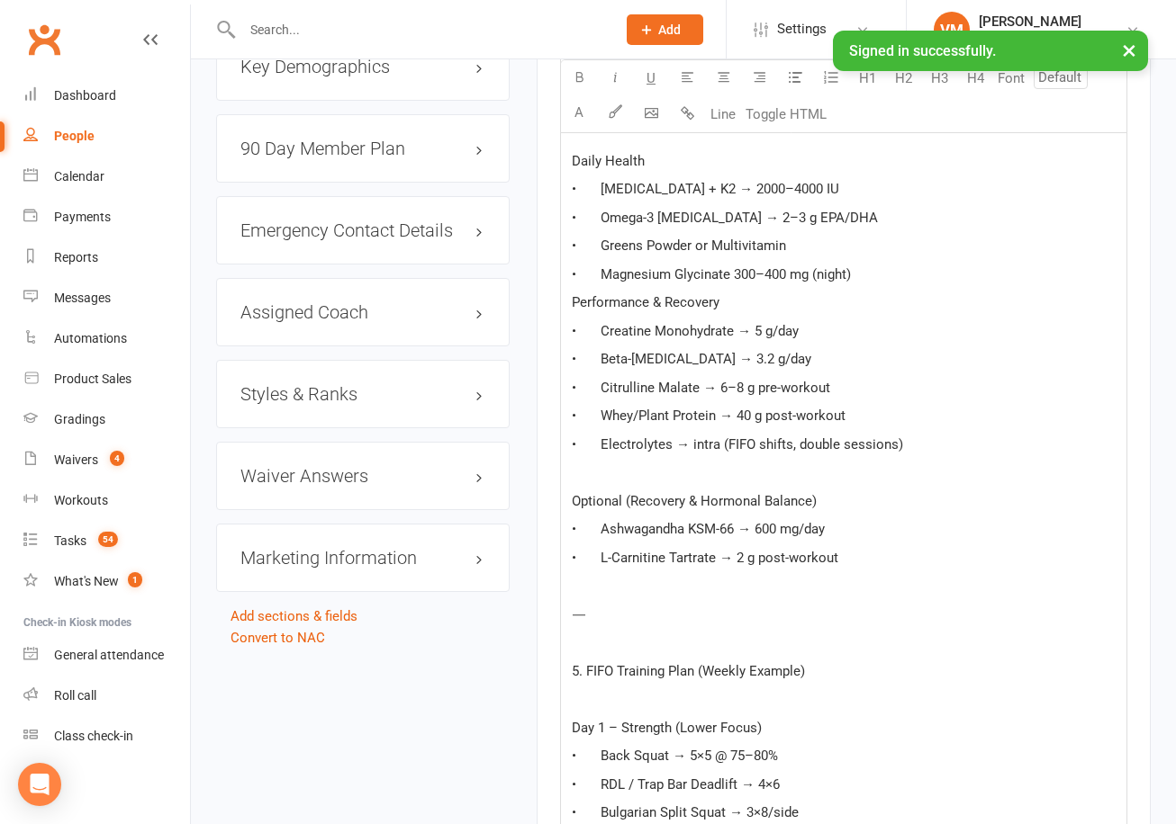
click at [623, 483] on p "﻿" at bounding box center [844, 473] width 544 height 22
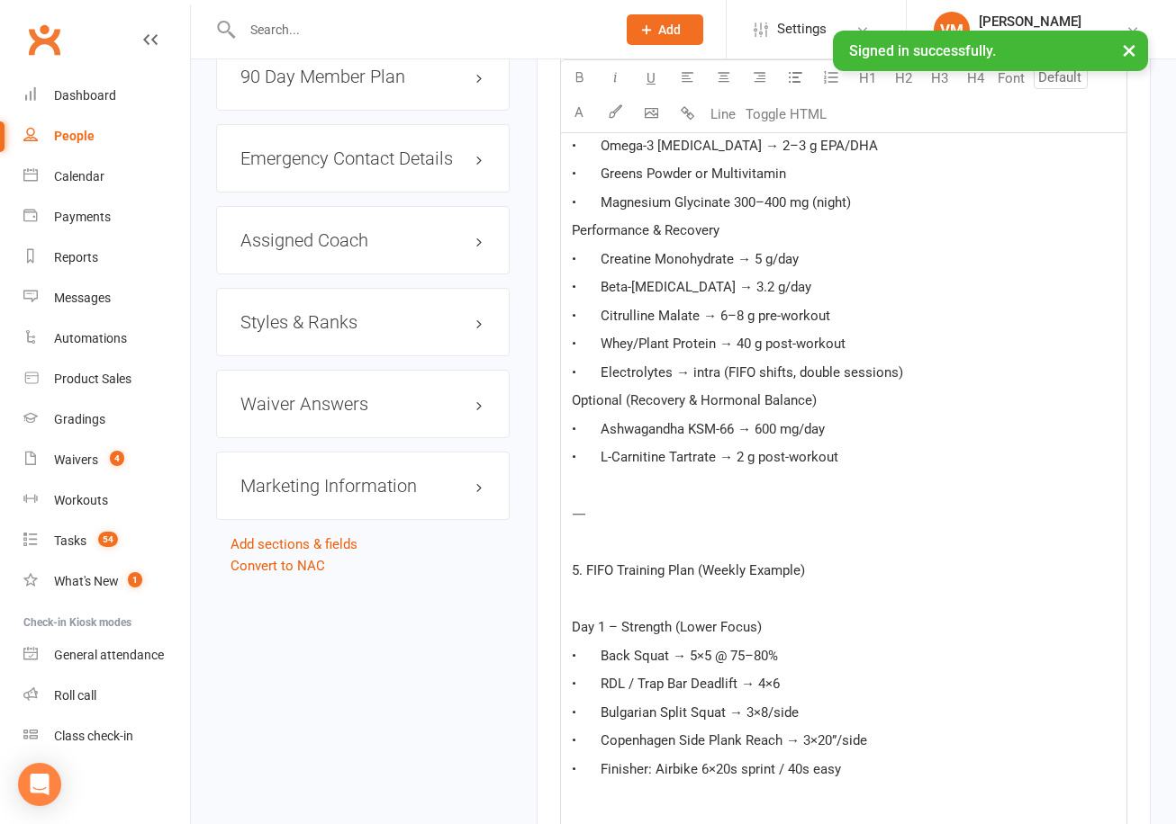
scroll to position [1815, 0]
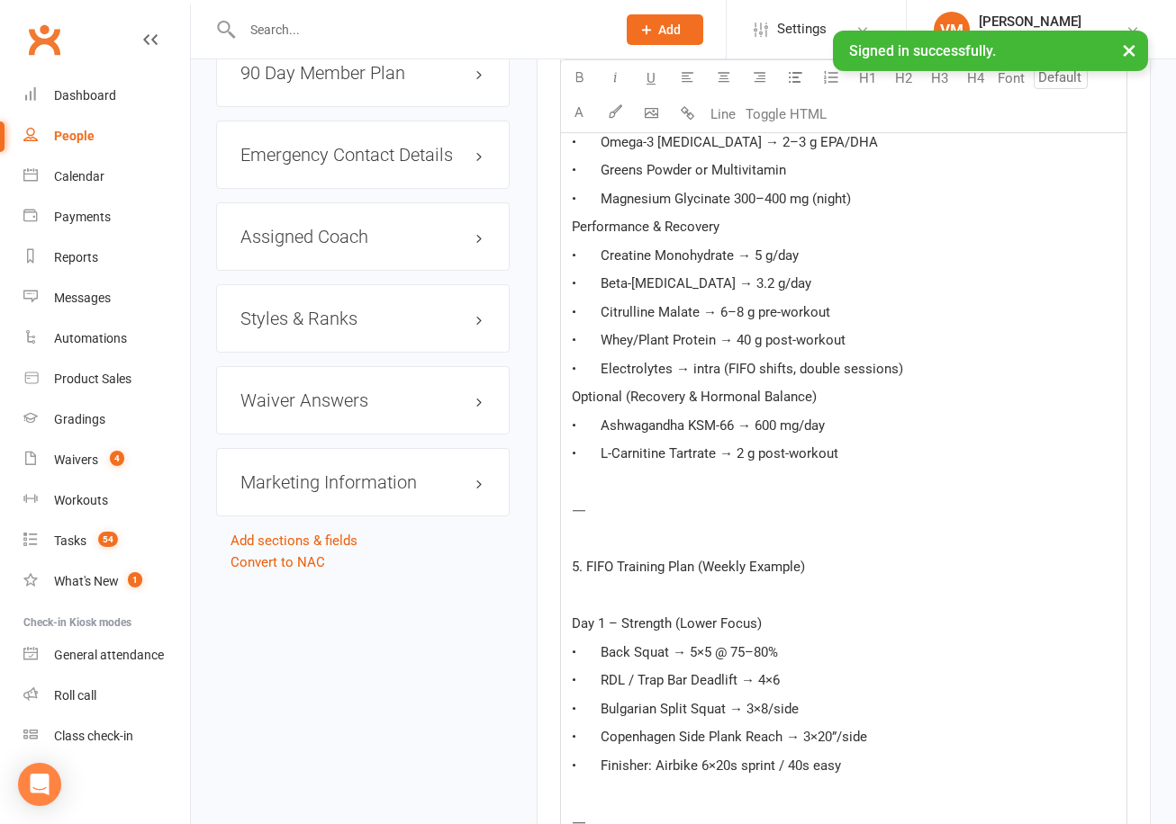
click at [608, 558] on div "90 Day Plan – [PERSON_NAME] ⸻ Starting Point • Age: [DEMOGRAPHIC_DATA] (2003) •…" at bounding box center [843, 535] width 565 height 3216
click at [608, 493] on p "﻿" at bounding box center [844, 483] width 544 height 22
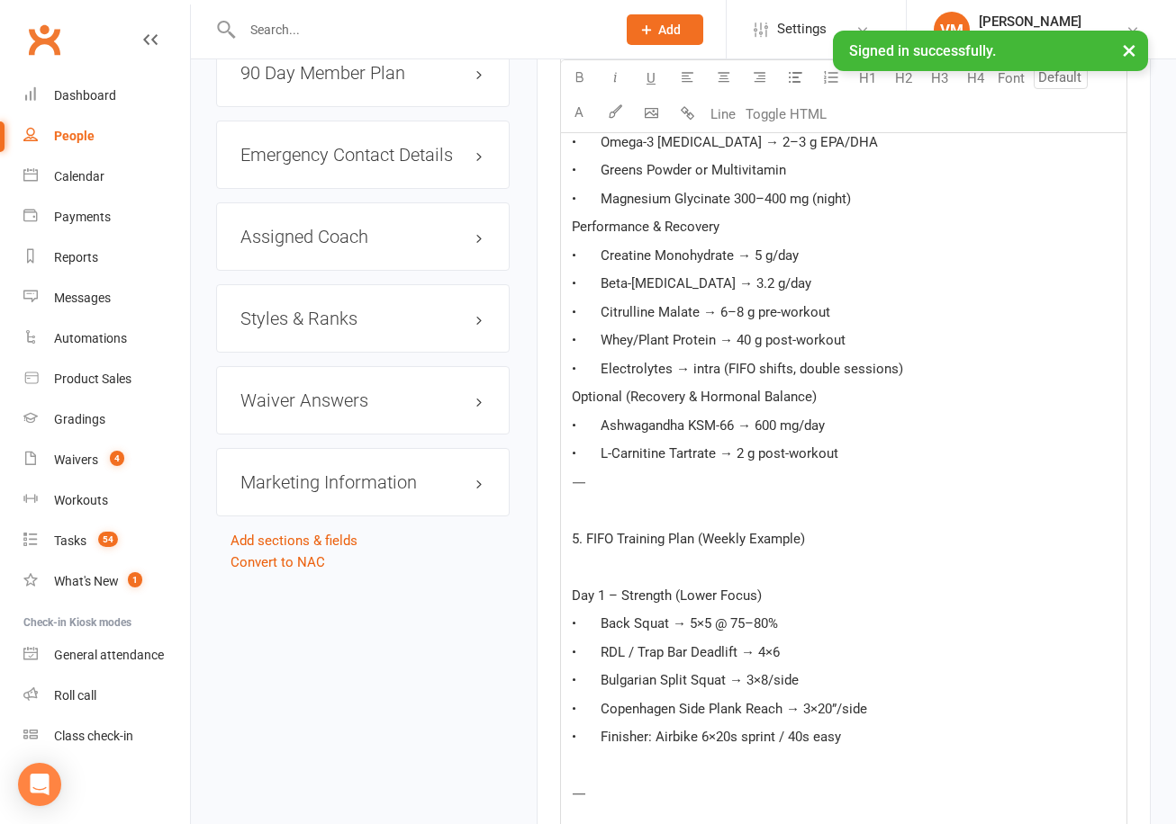
click at [597, 521] on p "﻿" at bounding box center [844, 511] width 544 height 22
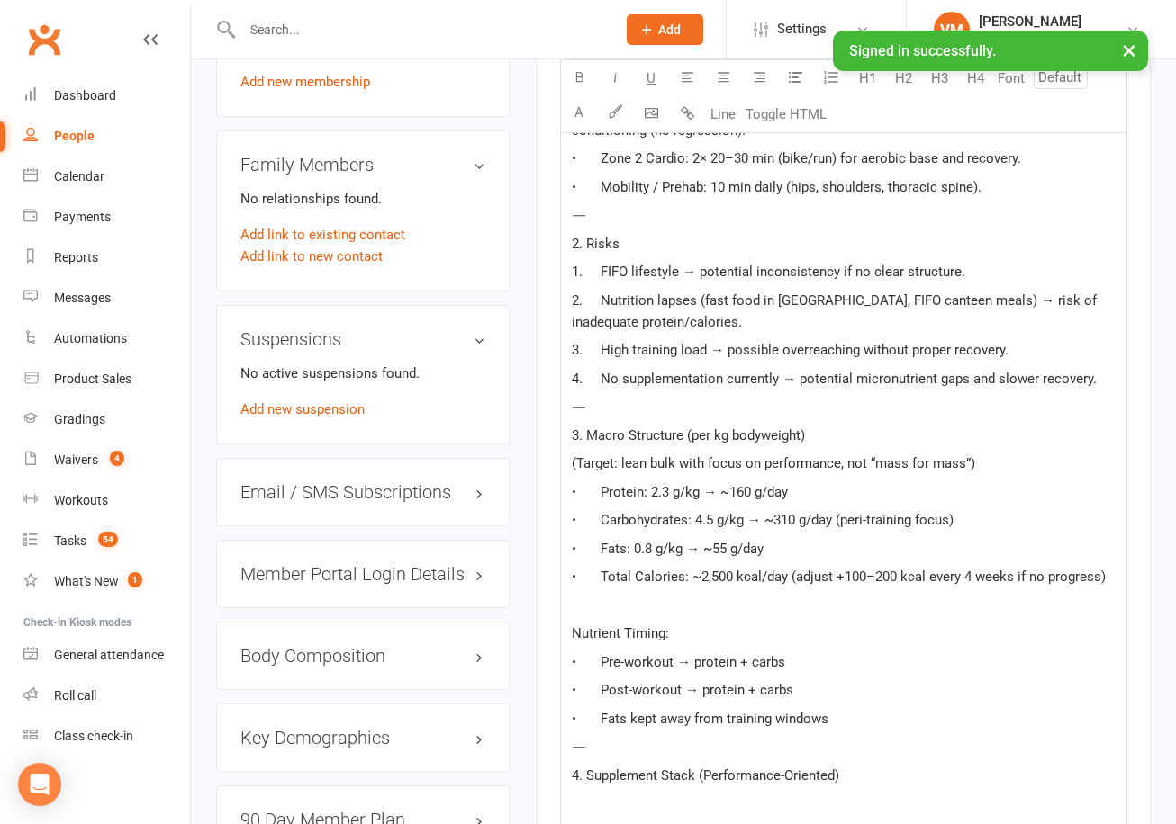
scroll to position [1057, 0]
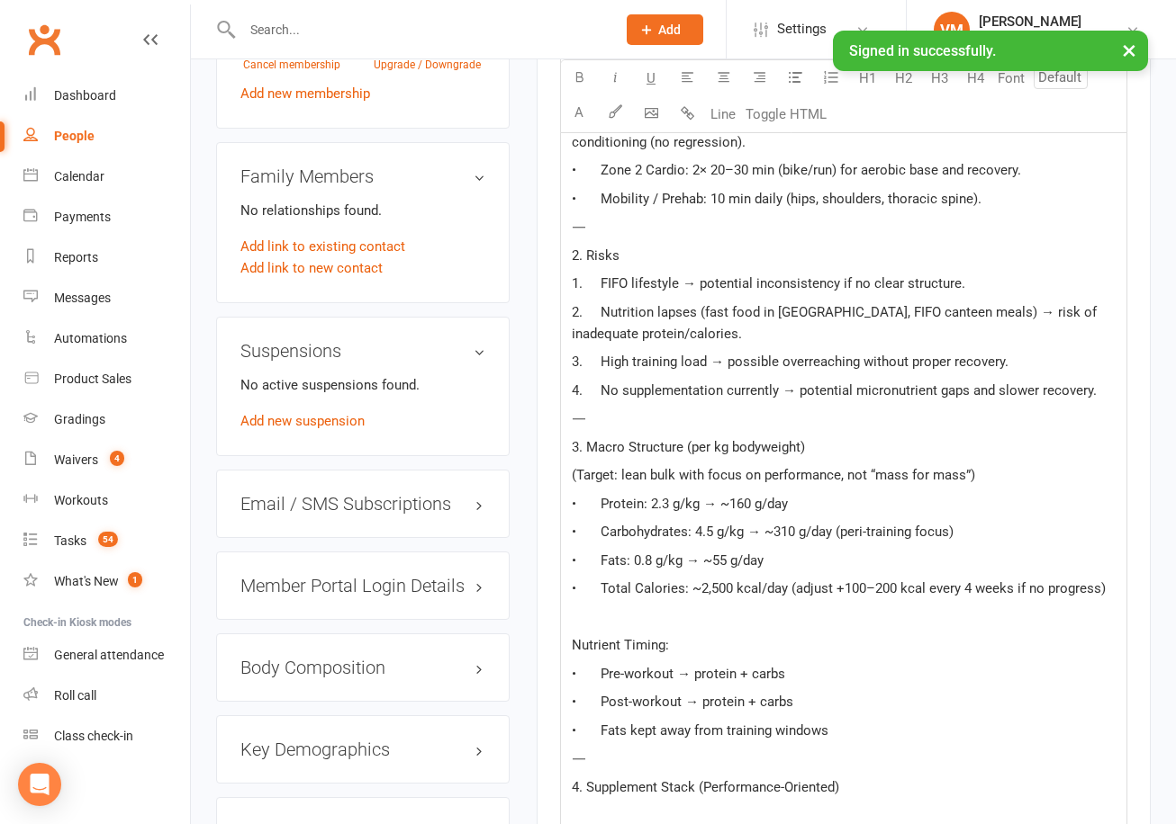
click at [1081, 401] on p "4. No supplementation currently → potential micronutrient gaps and slower recov…" at bounding box center [844, 391] width 544 height 22
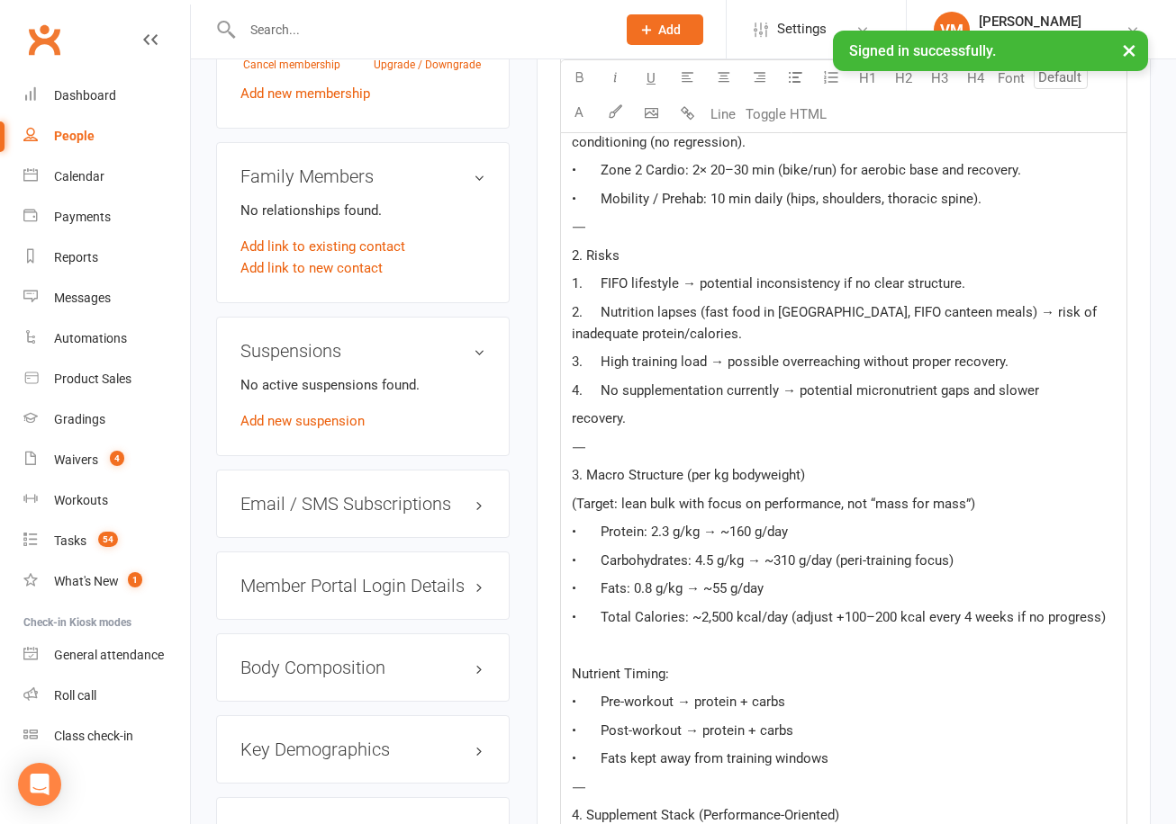
click at [1029, 429] on p "recovery." at bounding box center [844, 419] width 544 height 22
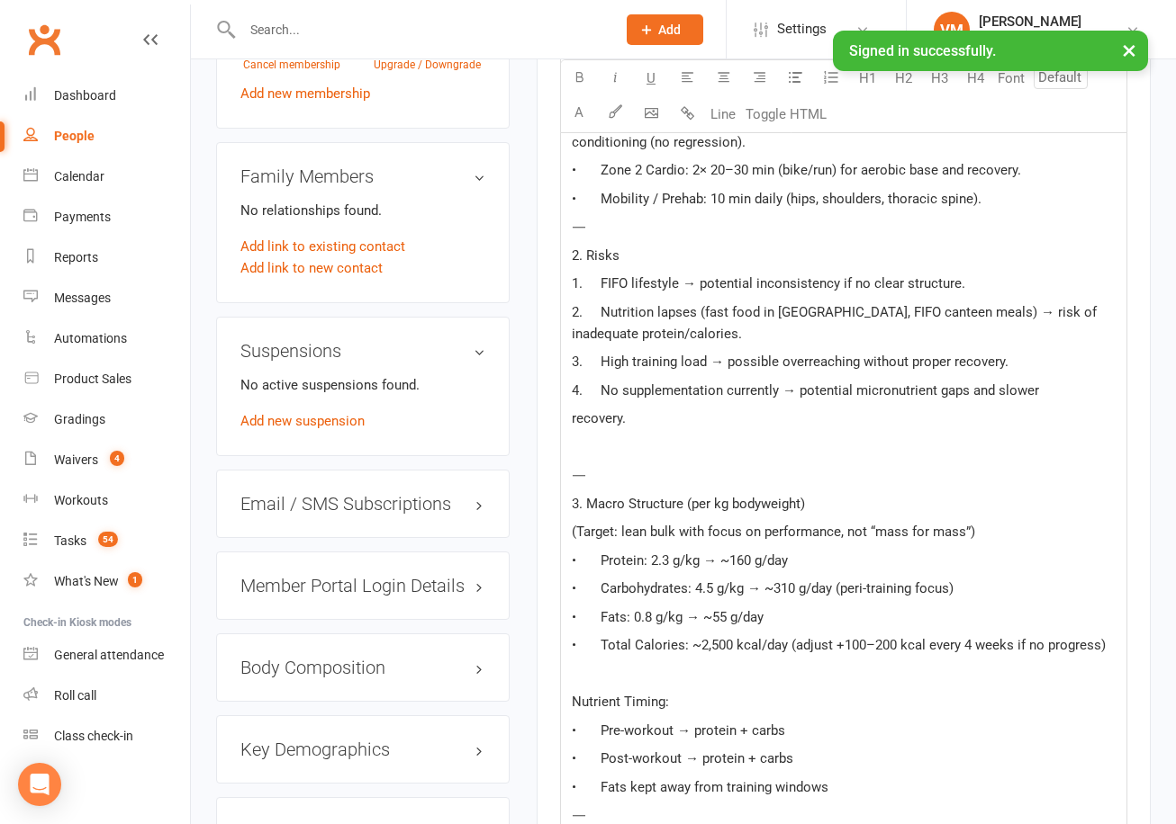
click at [896, 486] on p "⸻" at bounding box center [844, 475] width 544 height 22
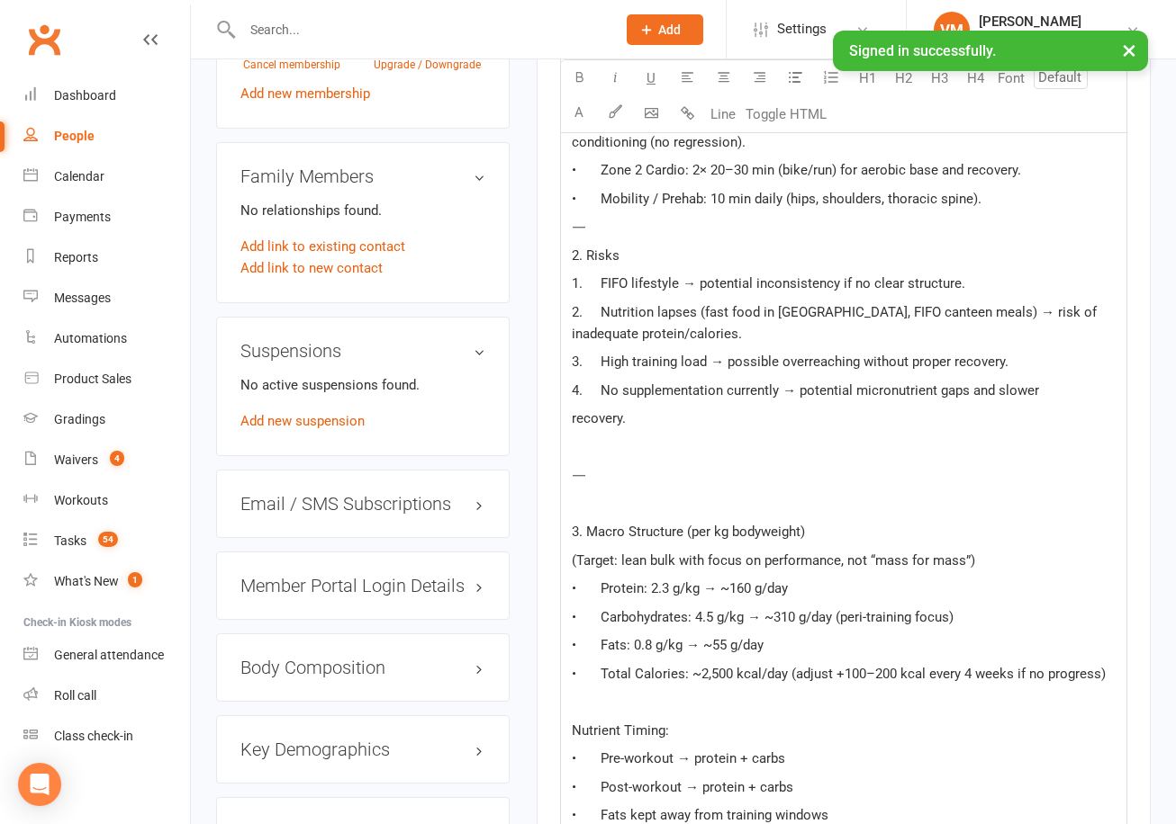
click at [734, 238] on p "⸻" at bounding box center [844, 227] width 544 height 22
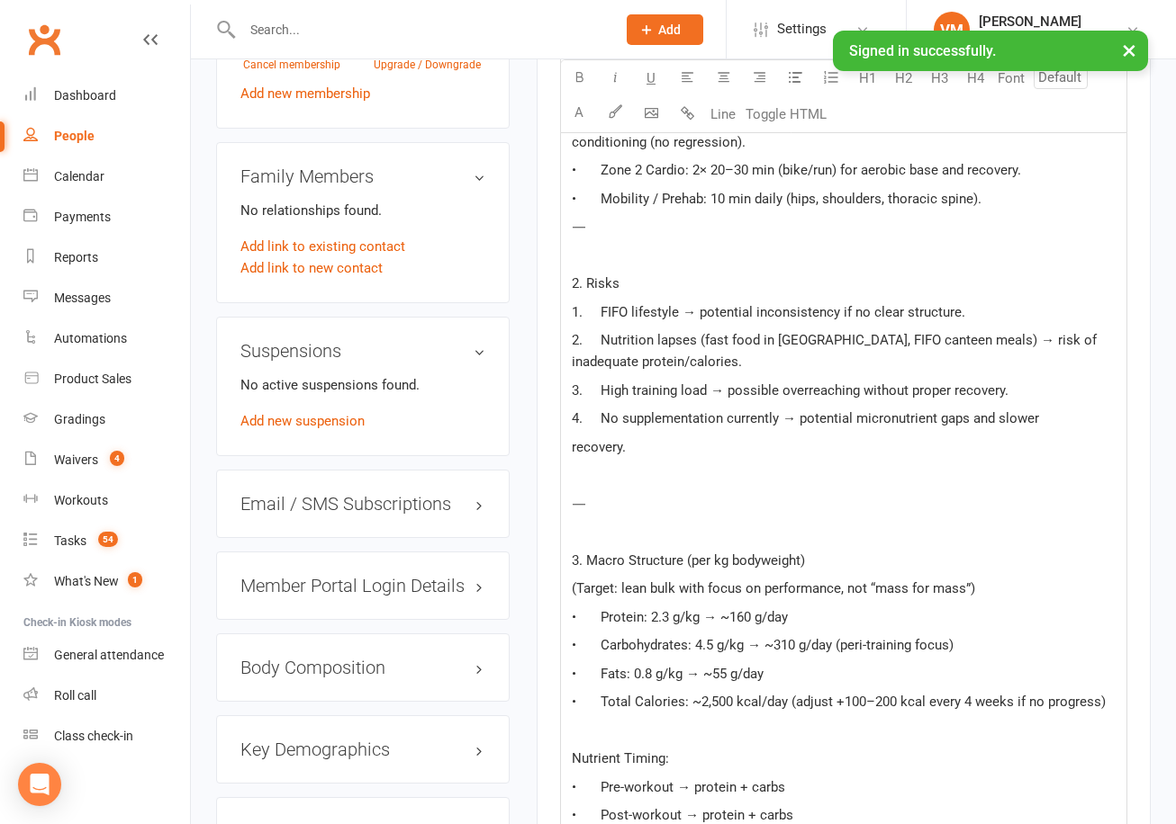
click at [1028, 210] on p "• Mobility / Prehab: 10 min daily (hips, shoulders, thoracic spine)." at bounding box center [844, 199] width 544 height 22
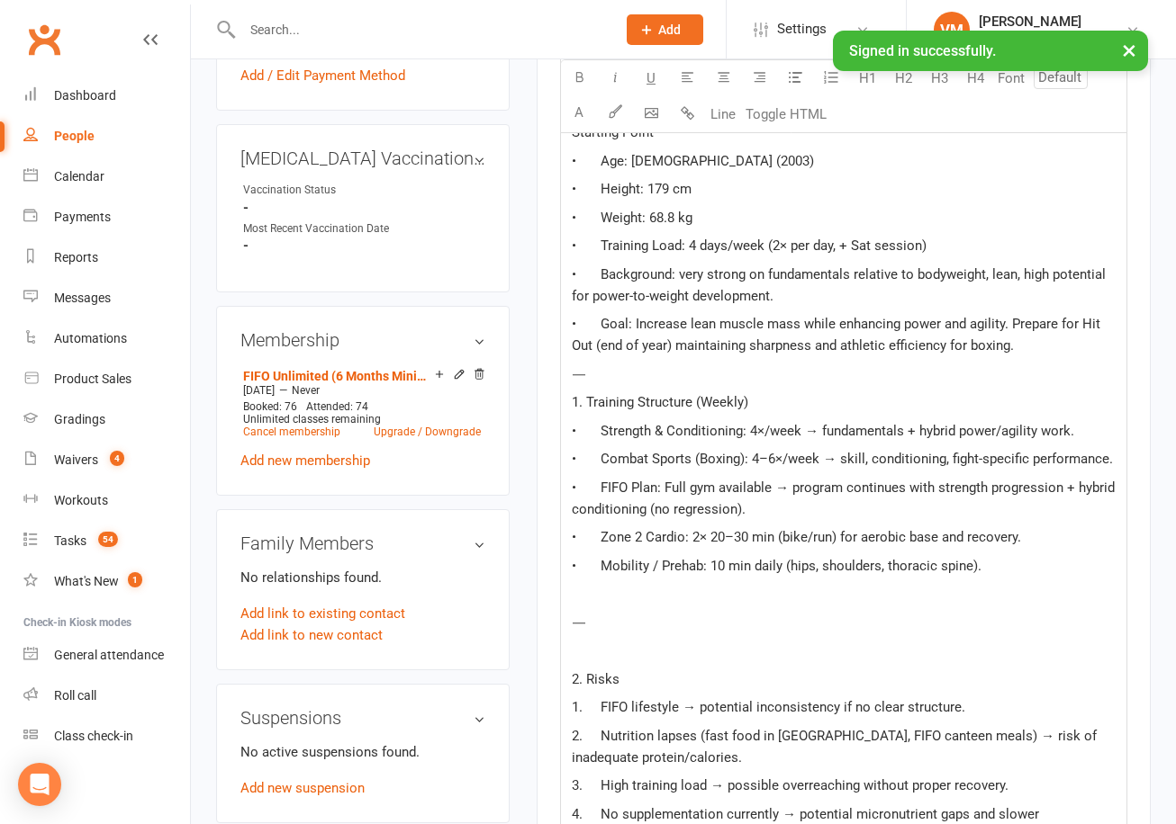
scroll to position [689, 0]
click at [1064, 353] on p "• Goal: Increase lean muscle mass while enhancing power and agility. Prepare fo…" at bounding box center [844, 335] width 544 height 43
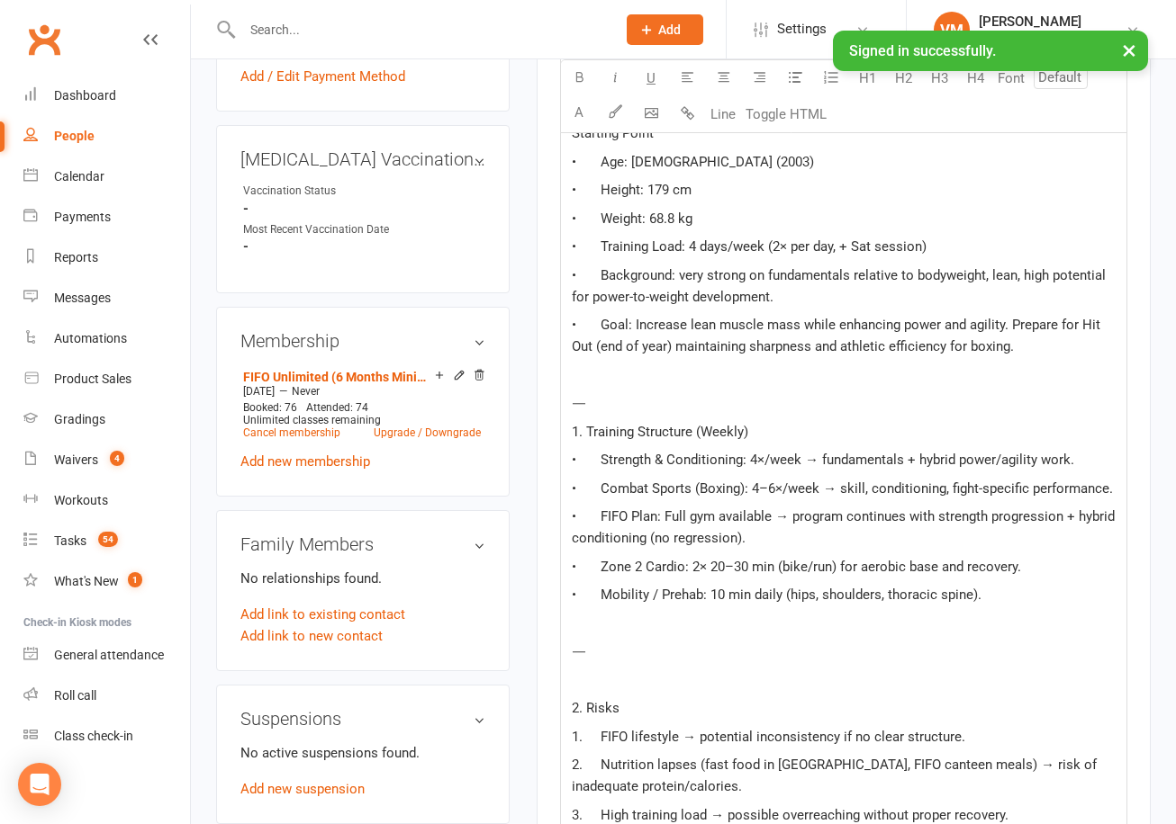
click at [992, 400] on p "⸻" at bounding box center [844, 403] width 544 height 22
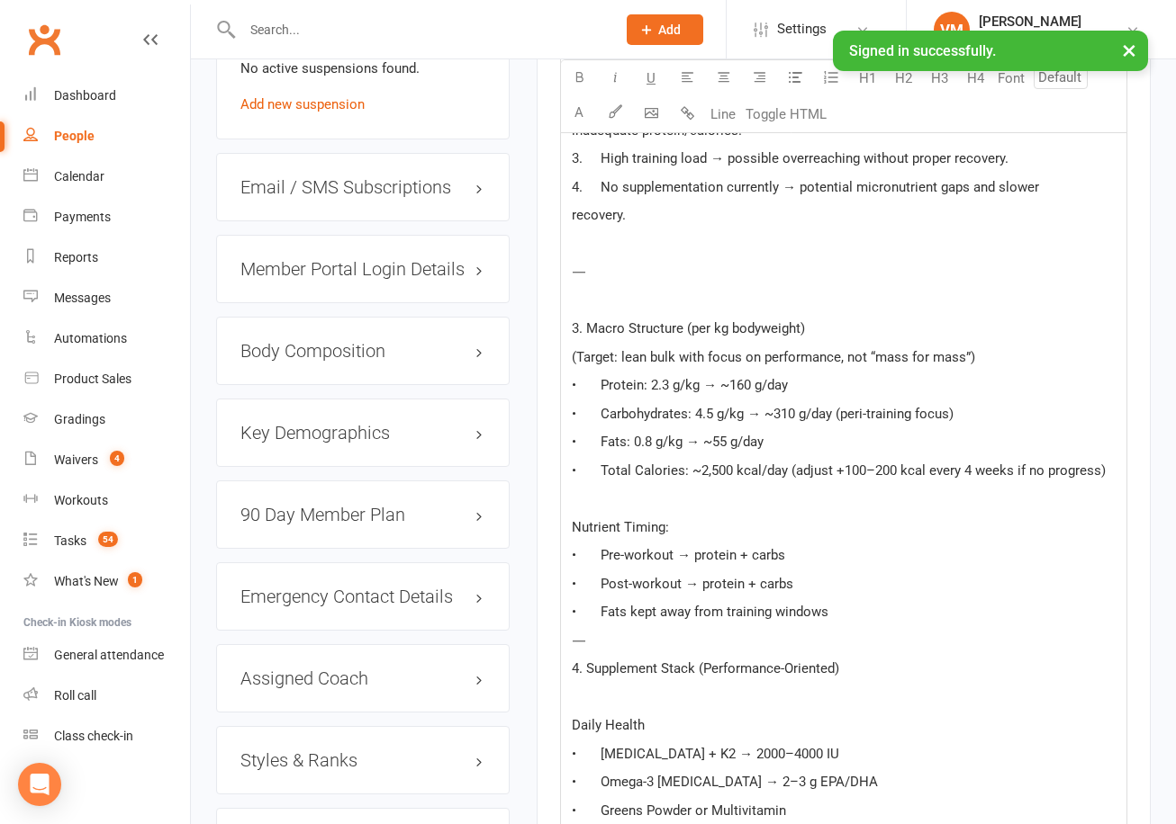
scroll to position [1377, 0]
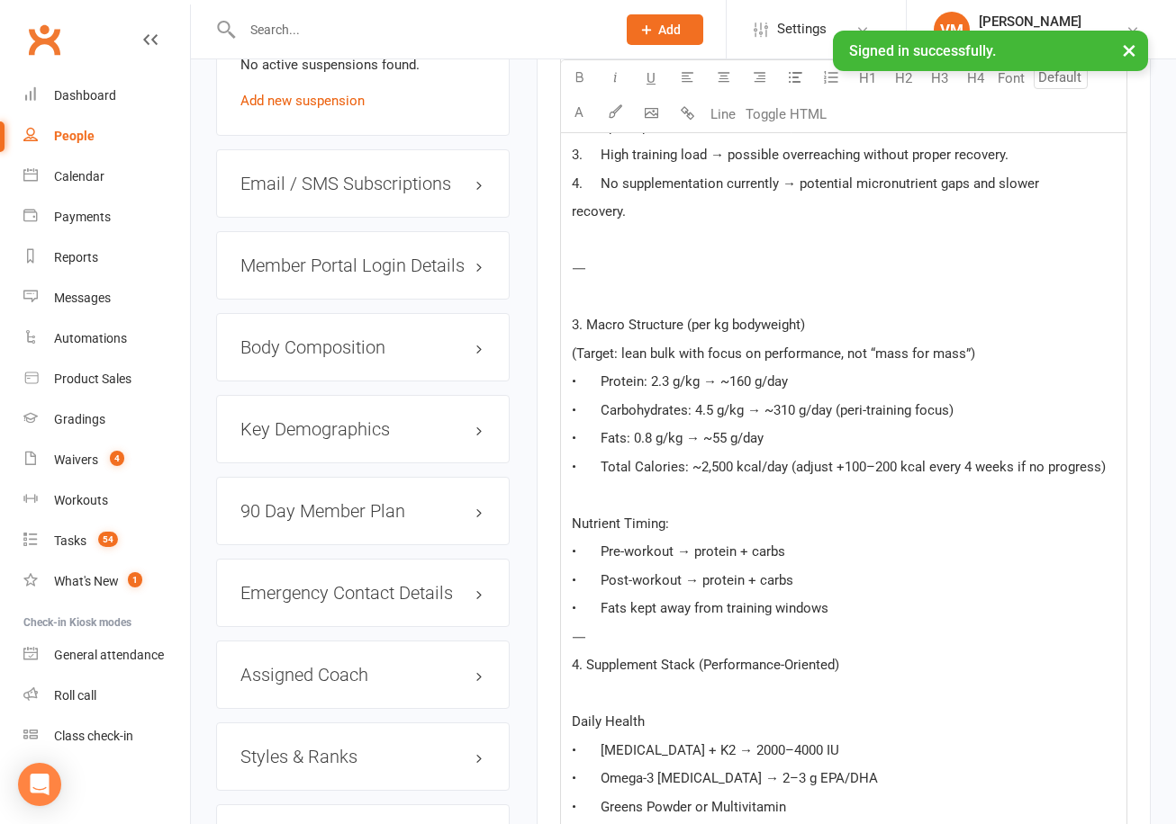
click at [912, 619] on p "• Fats kept away from training windows" at bounding box center [844, 609] width 544 height 22
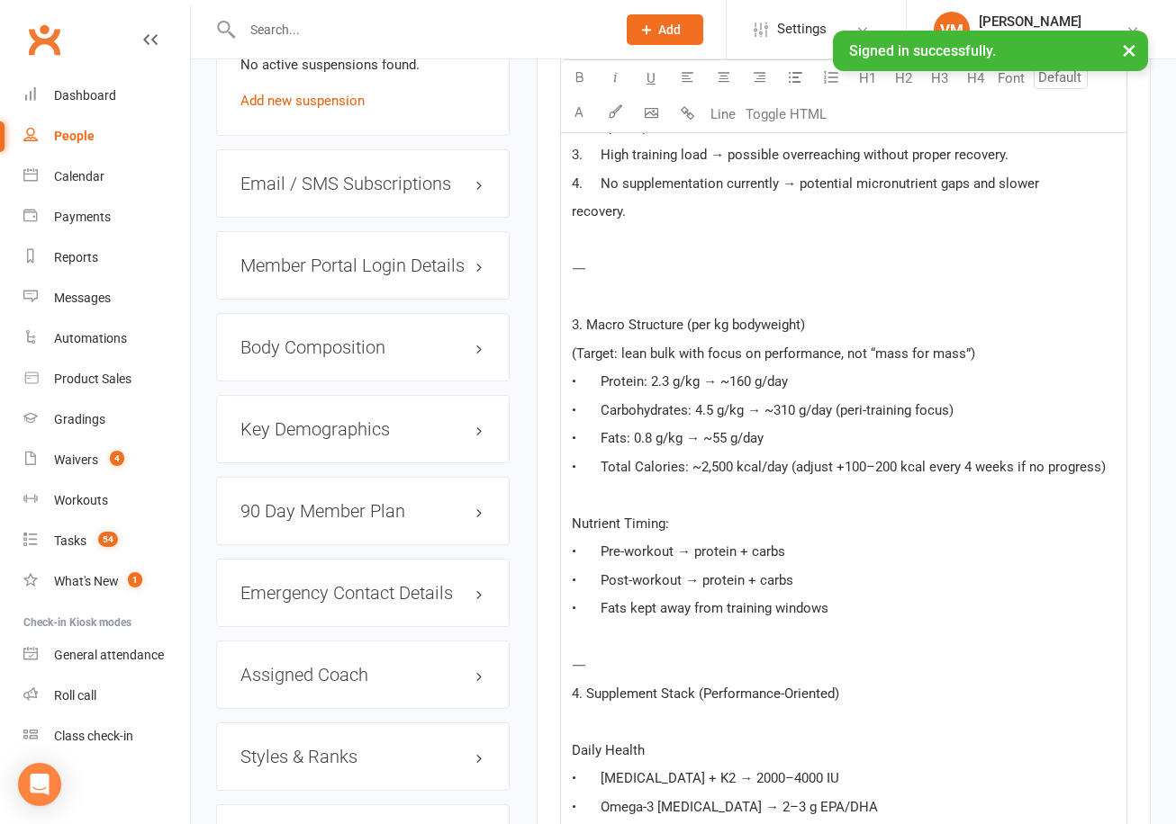
click at [832, 676] on p "⸻" at bounding box center [844, 665] width 544 height 22
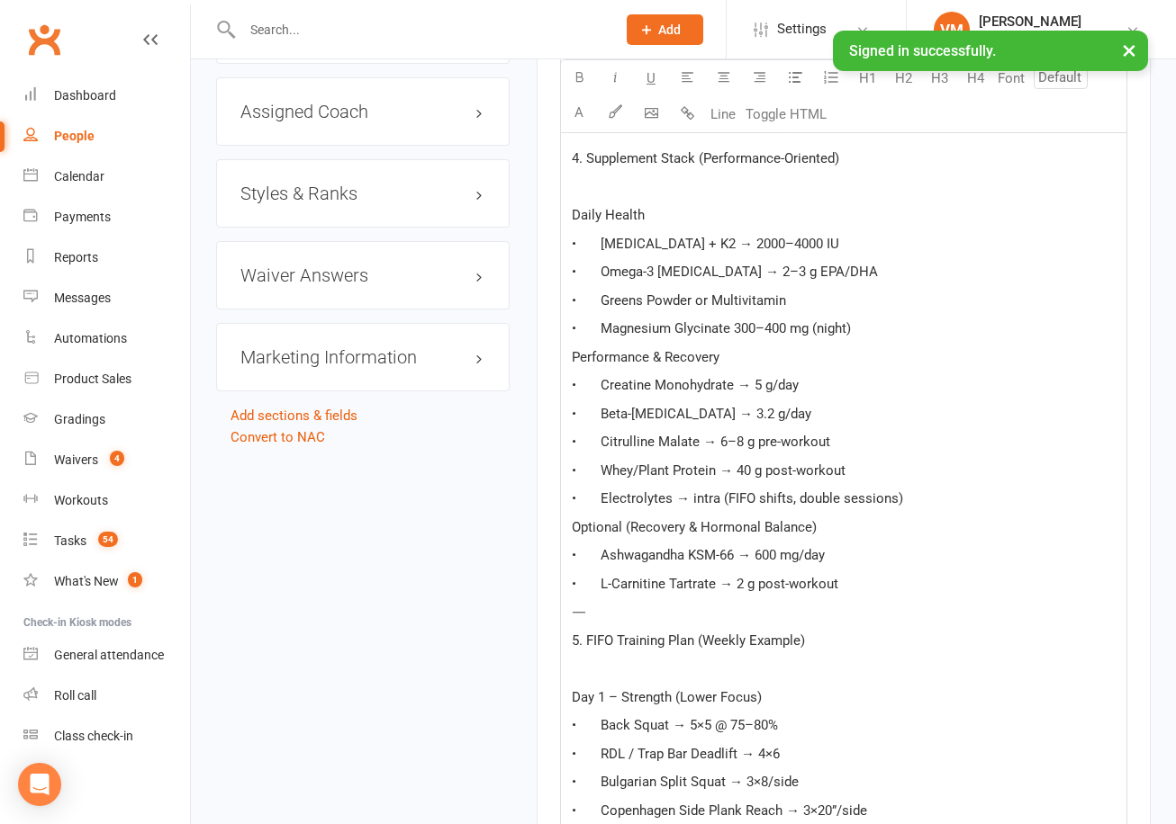
scroll to position [1990, 0]
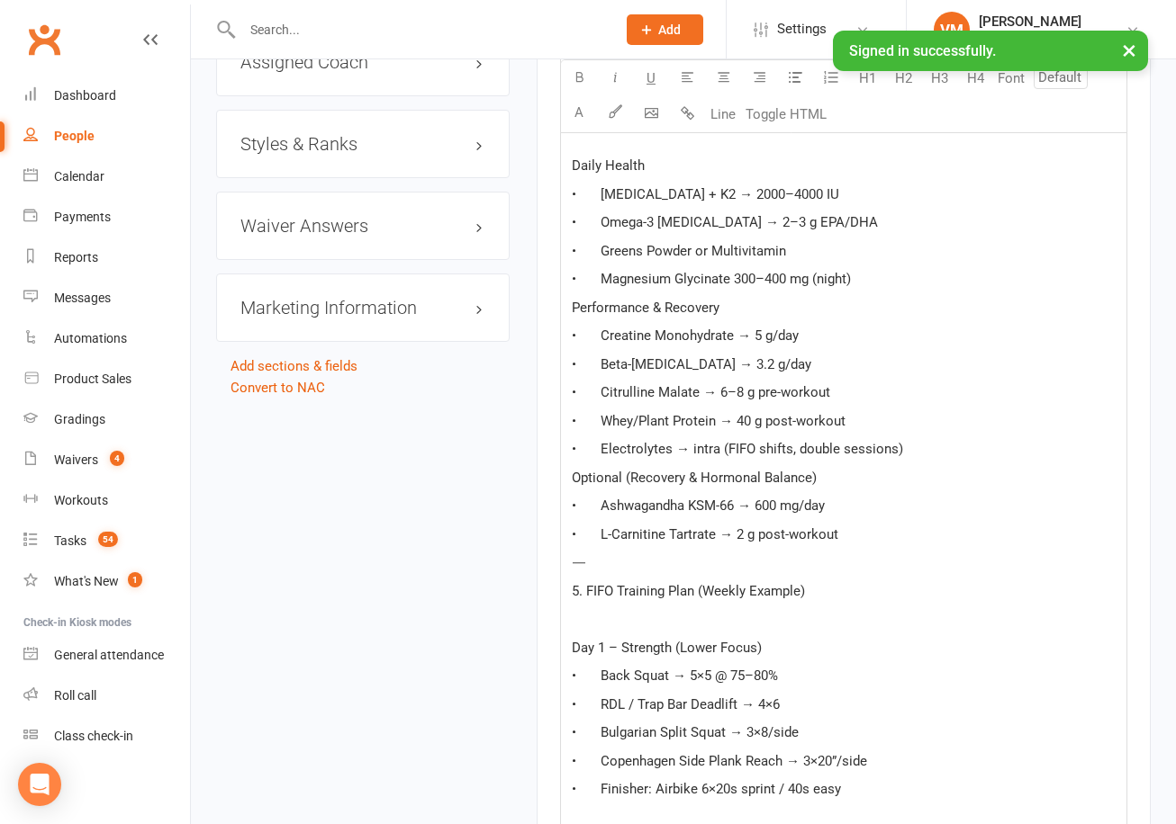
click at [877, 545] on p "• L-Carnitine Tartrate → 2 g post-workout" at bounding box center [844, 535] width 544 height 22
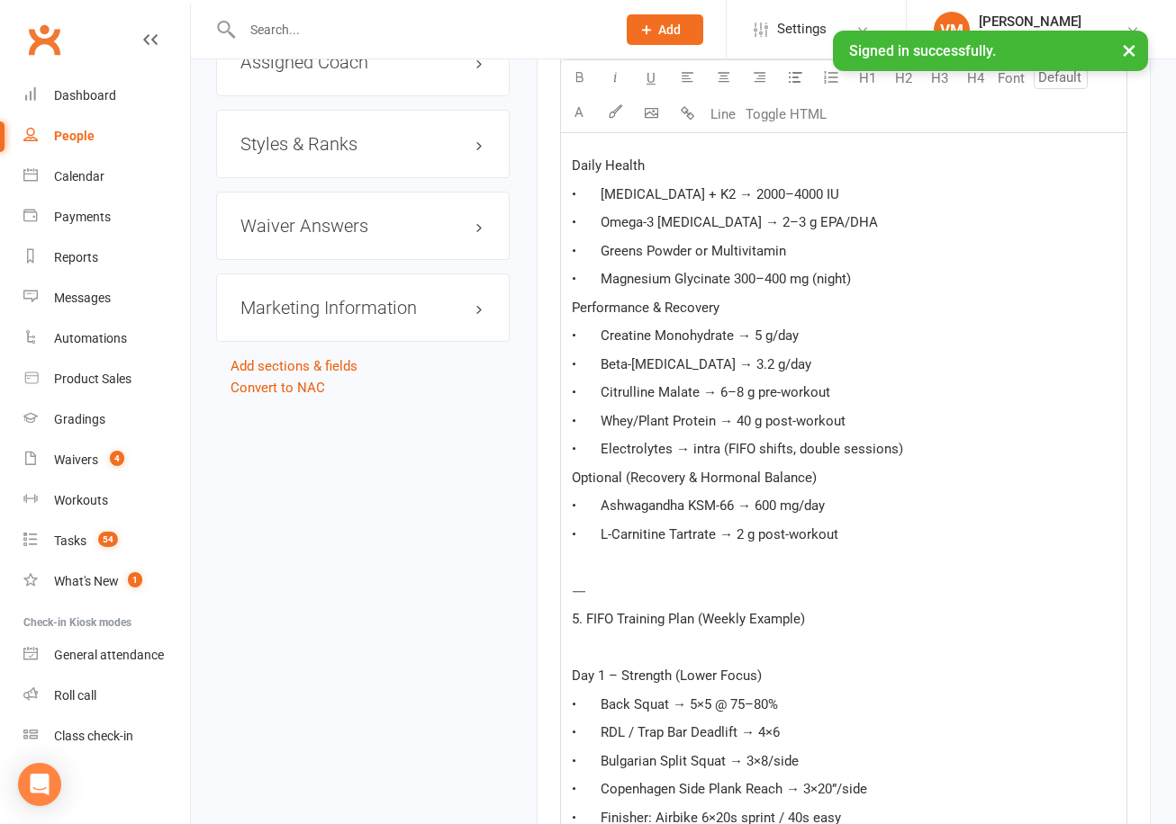
click at [813, 602] on p "⸻" at bounding box center [844, 592] width 544 height 22
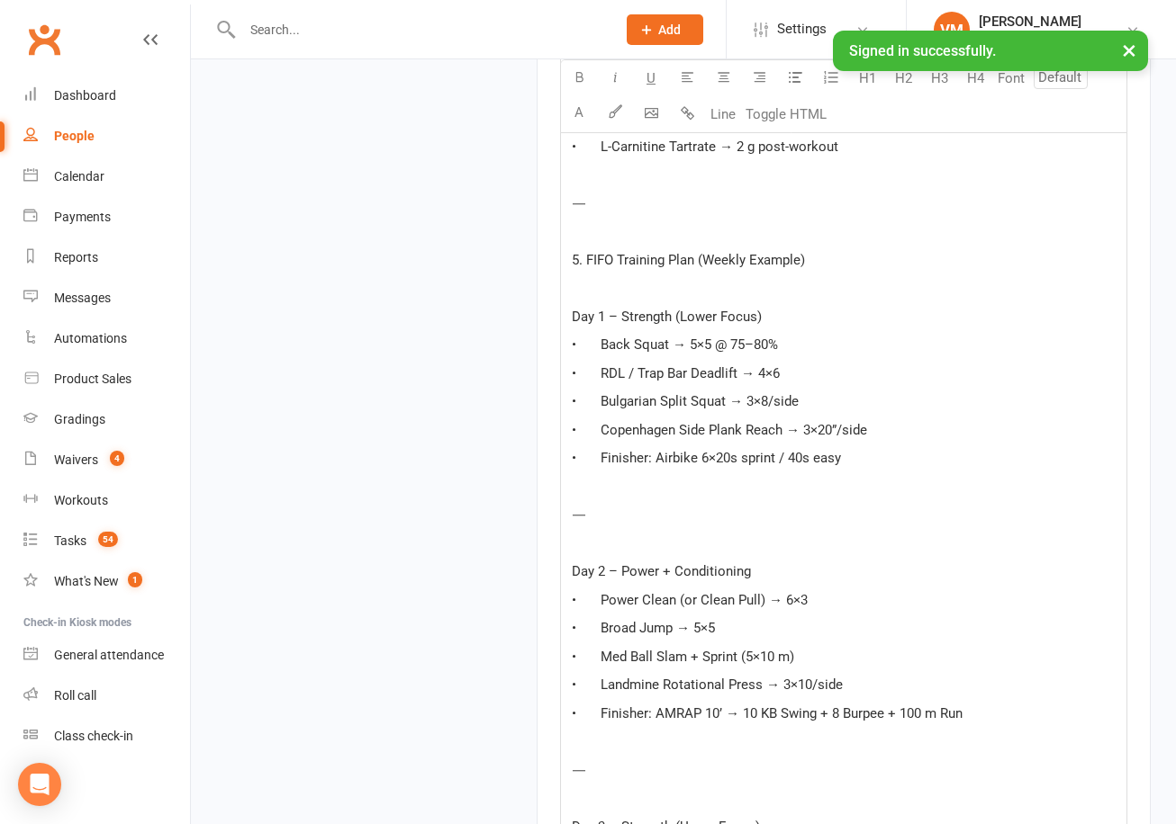
scroll to position [2325, 0]
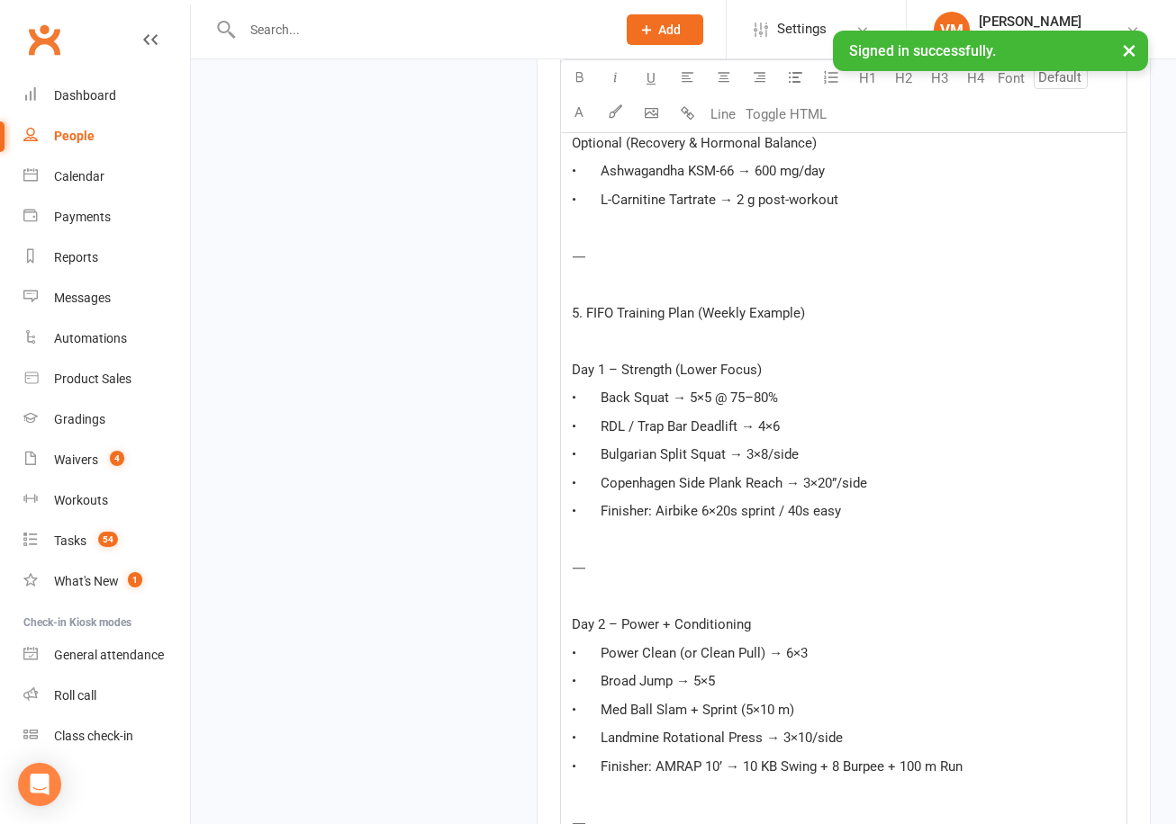
click at [797, 321] on span "5. FIFO Training Plan (Weekly Example)" at bounding box center [688, 313] width 233 height 16
click at [818, 324] on p "5. FIFO Training Plan (Weekly)" at bounding box center [844, 313] width 544 height 22
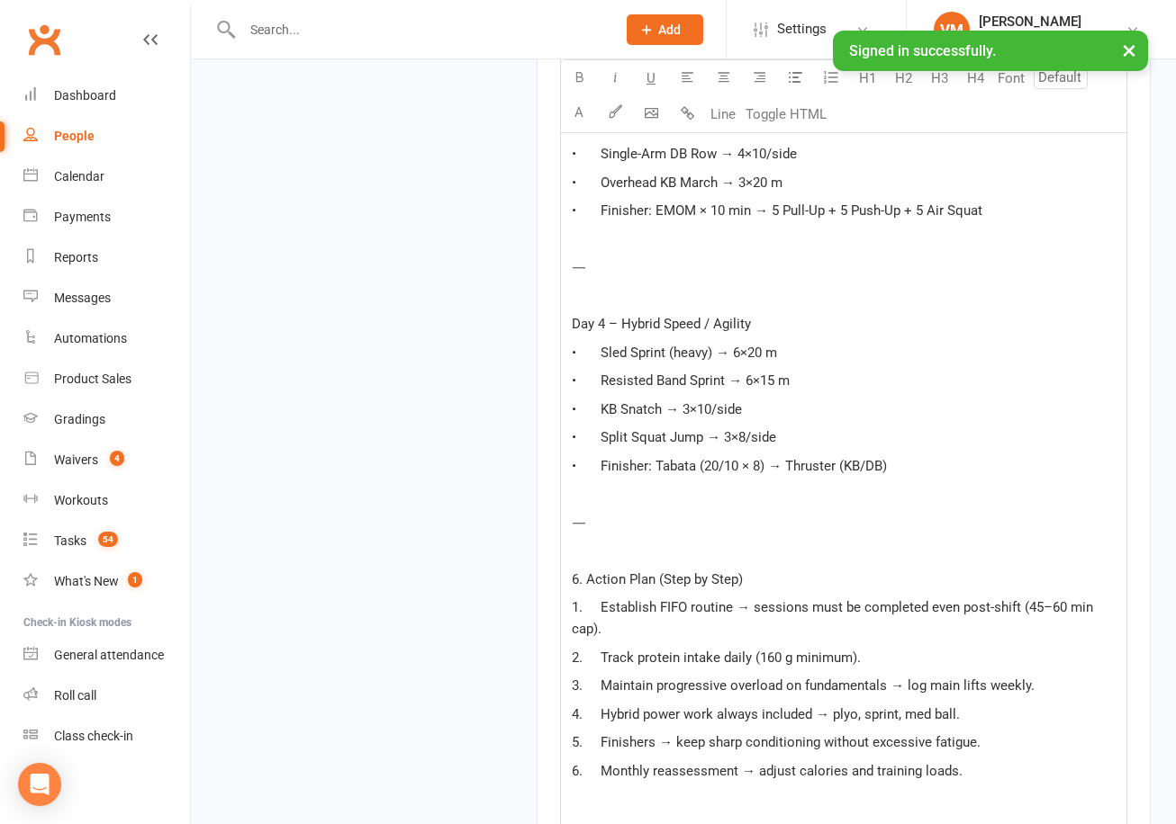
scroll to position [3141, 0]
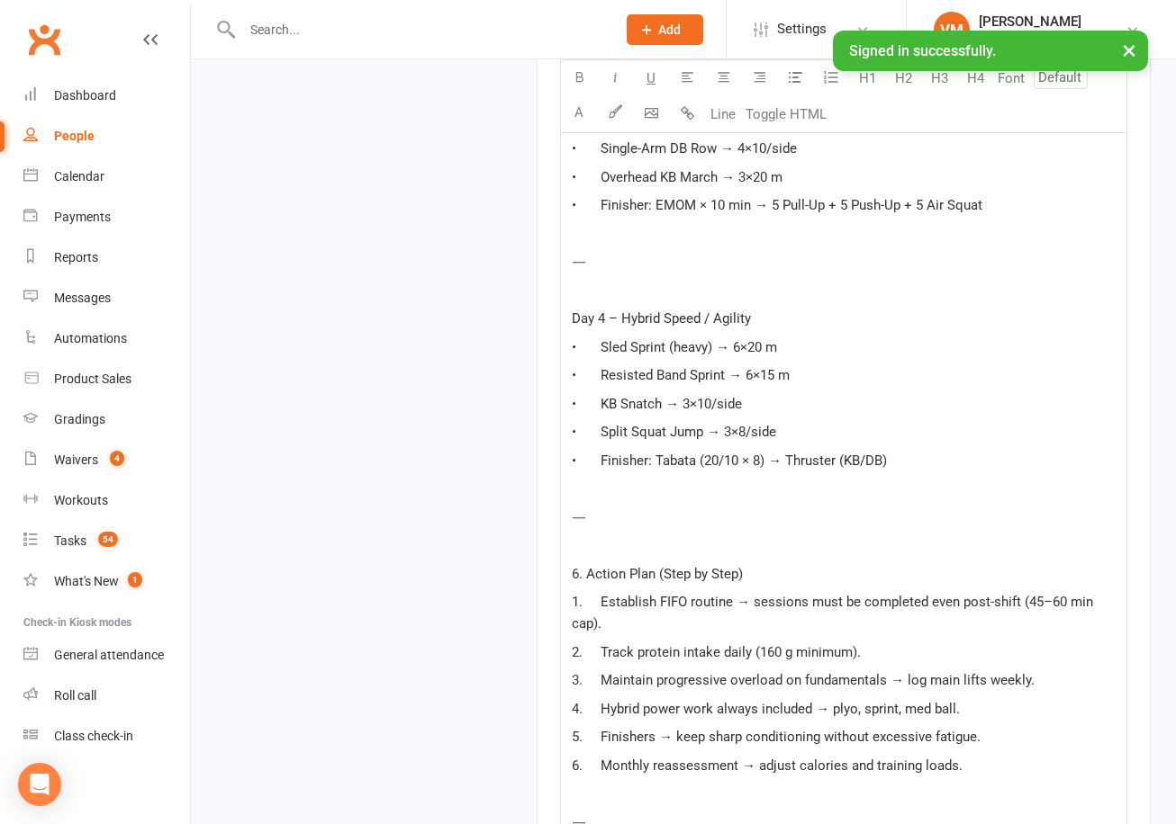
click at [832, 386] on p "• Resisted Band Sprint → 6×15 m" at bounding box center [844, 376] width 544 height 22
click at [809, 415] on p "• KB Snatch → 3×10/side" at bounding box center [844, 404] width 544 height 22
click at [816, 443] on p "• Split Squat Jump → 3×8/side" at bounding box center [844, 432] width 544 height 22
click at [977, 472] on p "• Finisher: Tabata (20/10 × 8) → Thruster (KB/DB)" at bounding box center [844, 461] width 544 height 22
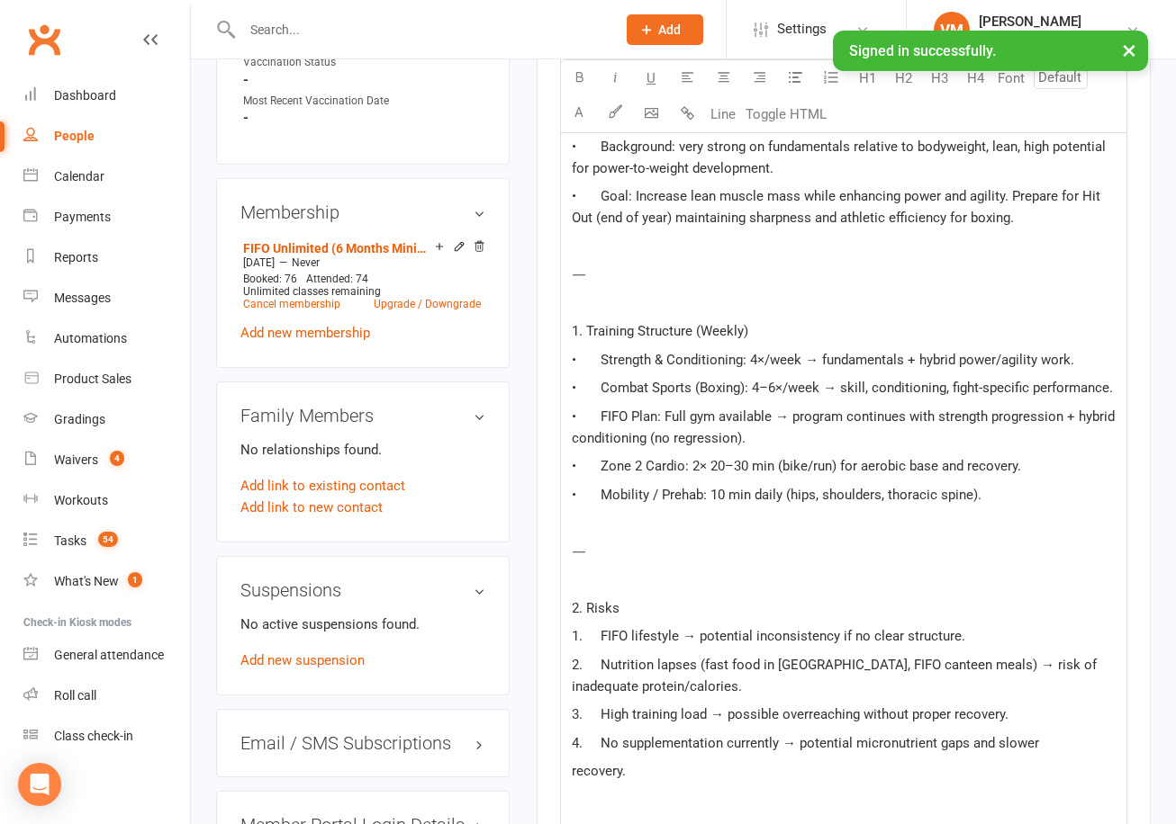
scroll to position [459, 0]
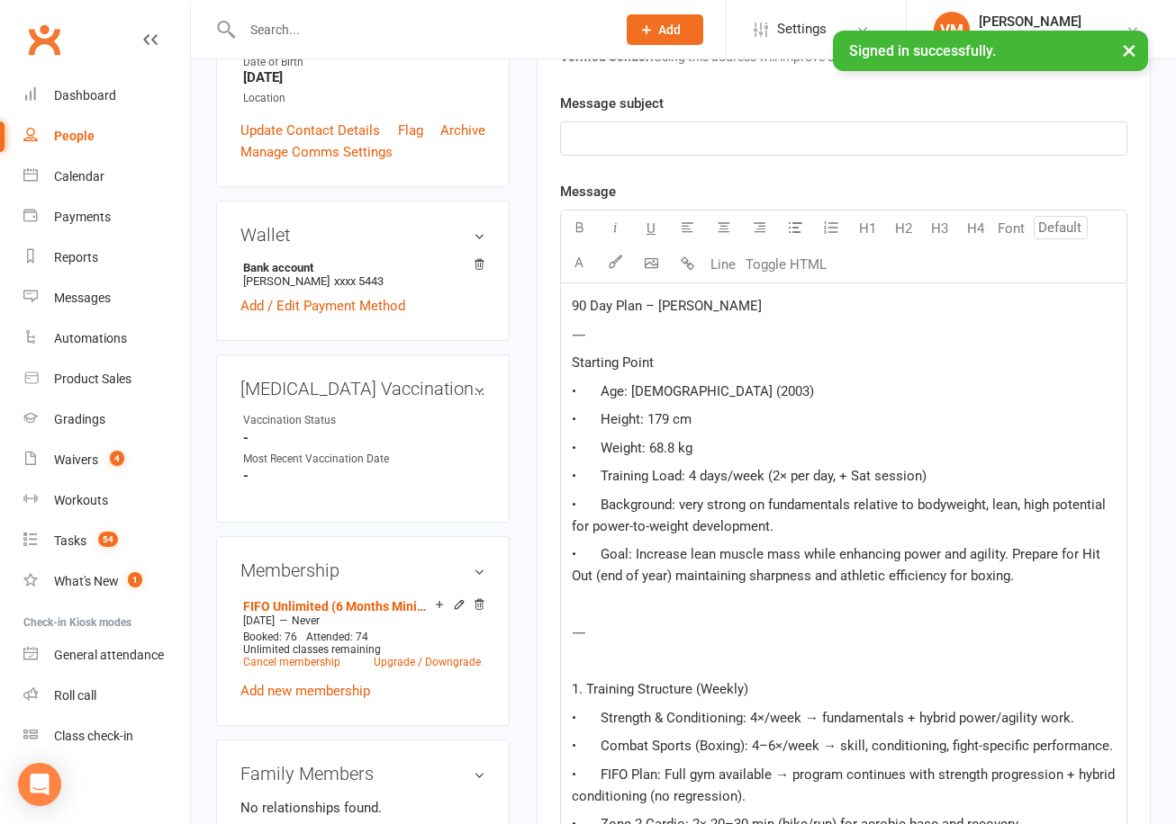
click at [853, 305] on p "90 Day Plan – [PERSON_NAME]" at bounding box center [844, 306] width 544 height 22
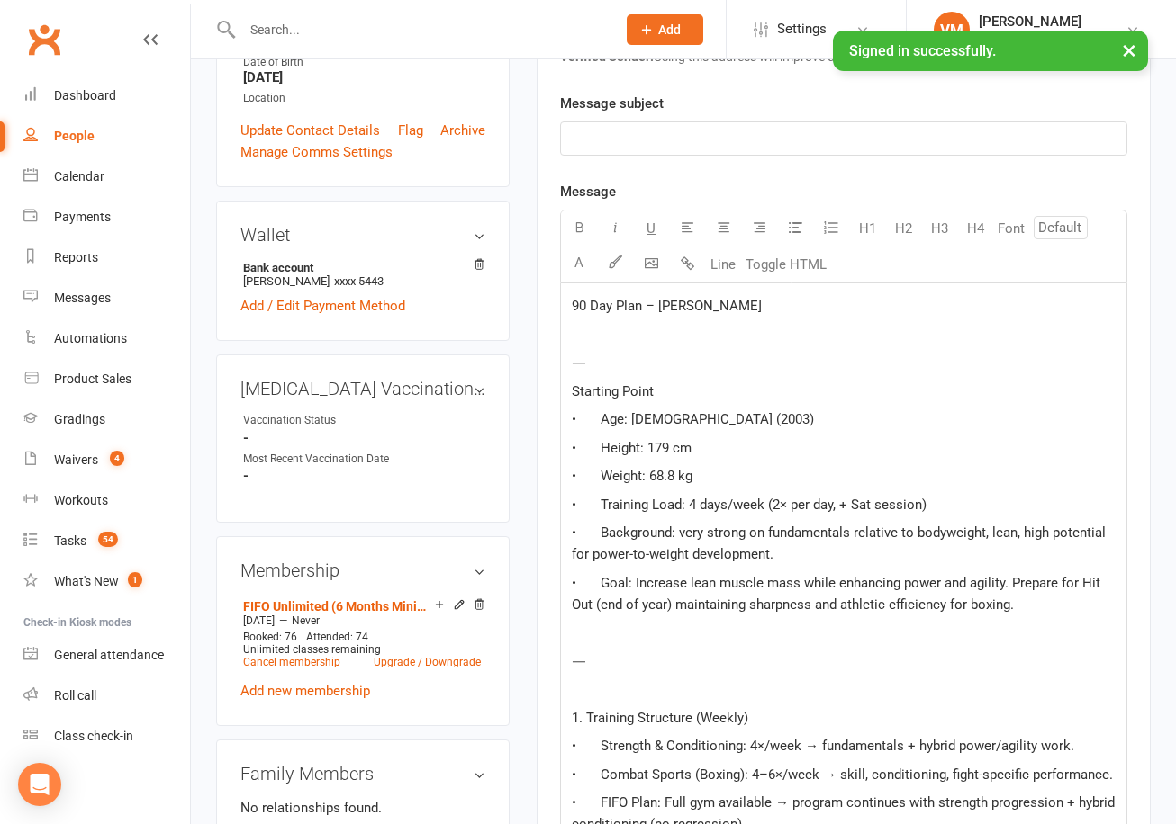
click at [768, 361] on p "⸻" at bounding box center [844, 363] width 544 height 22
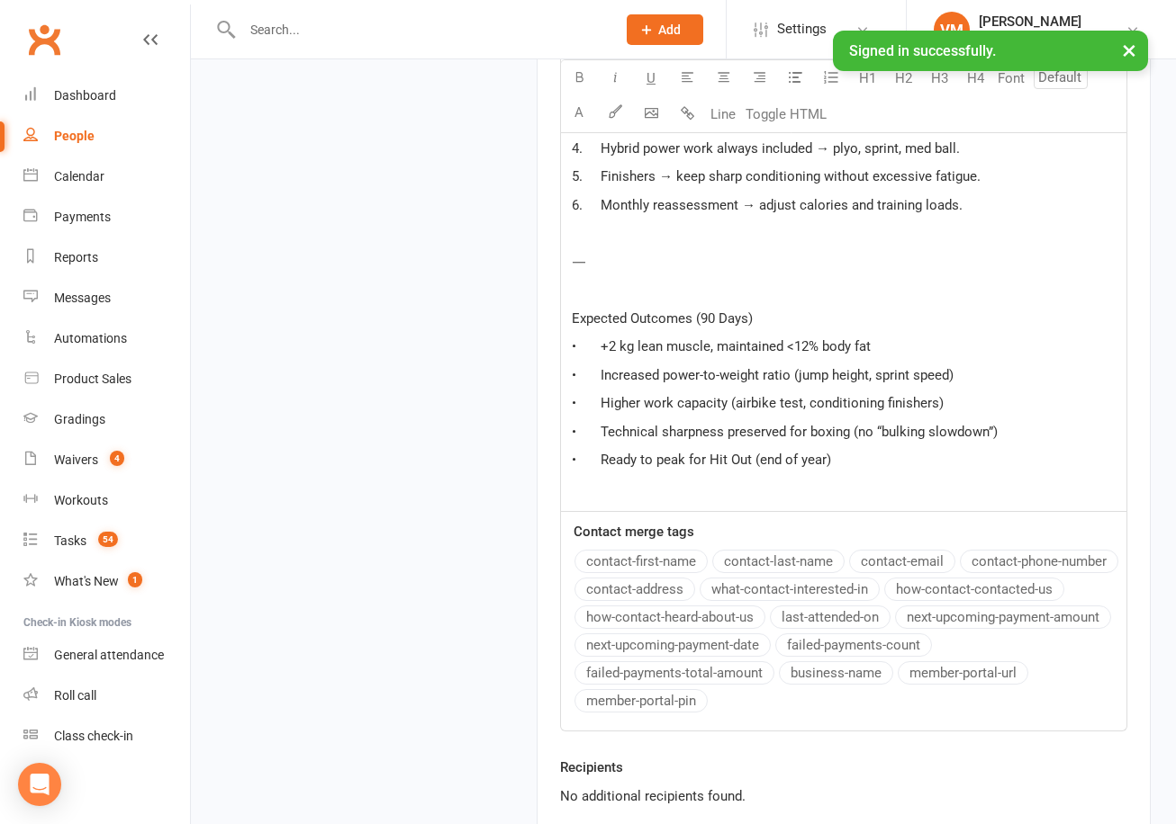
scroll to position [3738, 0]
